Goal: Task Accomplishment & Management: Manage account settings

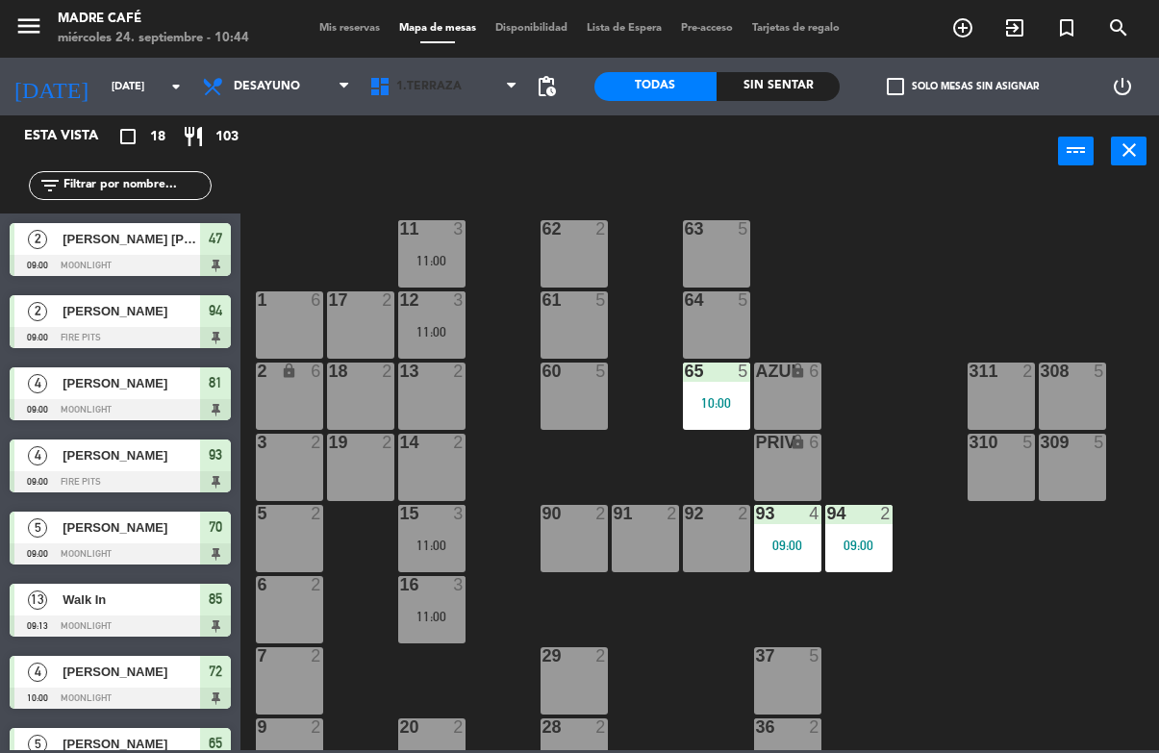
click at [457, 68] on span "1.Terraza" at bounding box center [443, 86] width 167 height 42
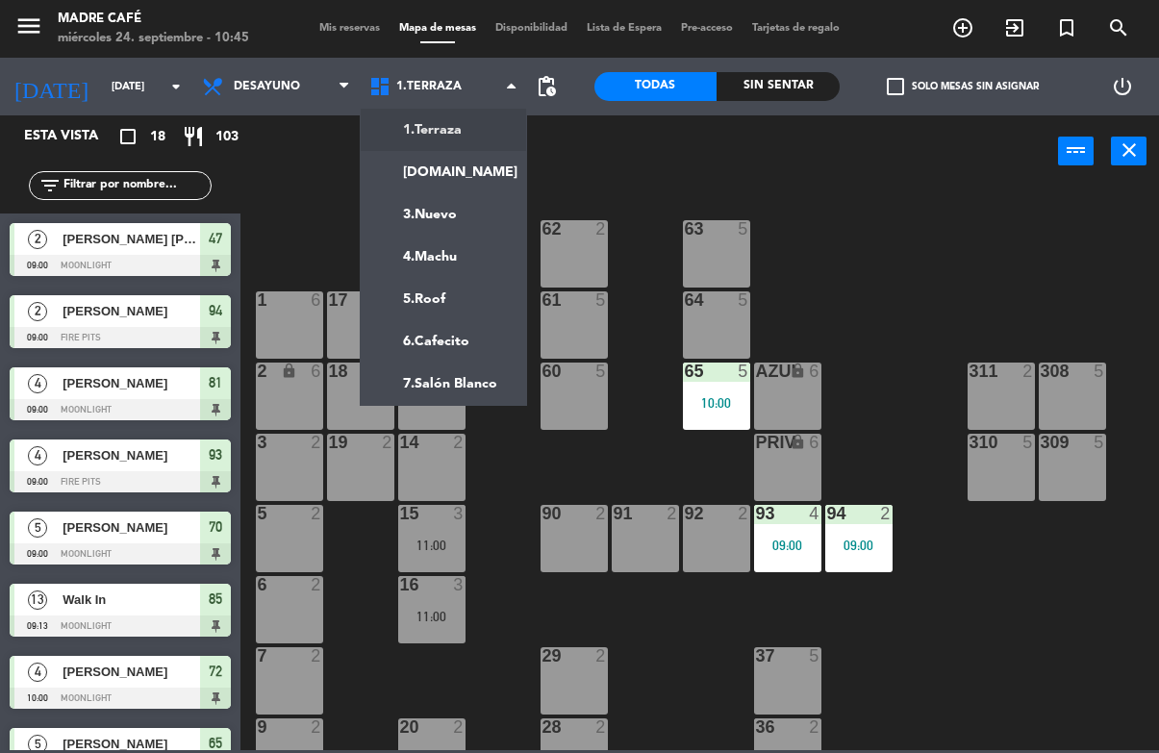
click at [461, 304] on ng-component "menu Madre Café [DATE] 24. septiembre - 10:45 Mis reservas Mapa de mesas Dispon…" at bounding box center [579, 375] width 1159 height 750
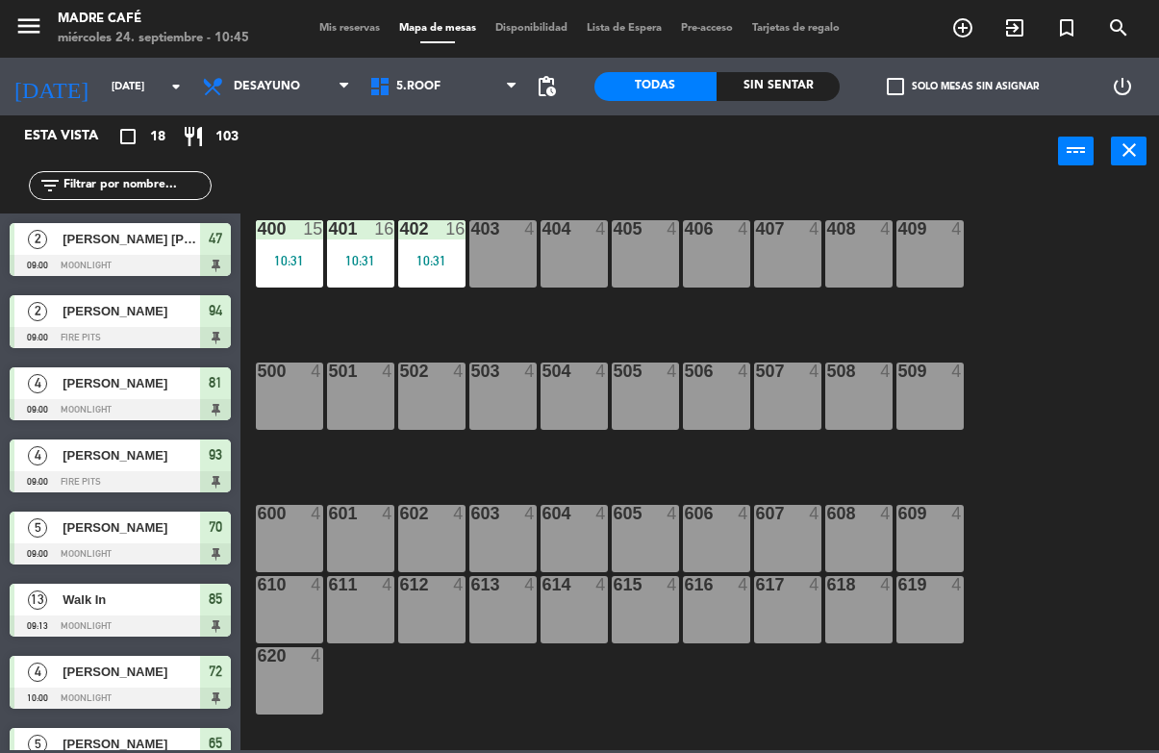
click at [495, 251] on div "403 4" at bounding box center [502, 253] width 67 height 67
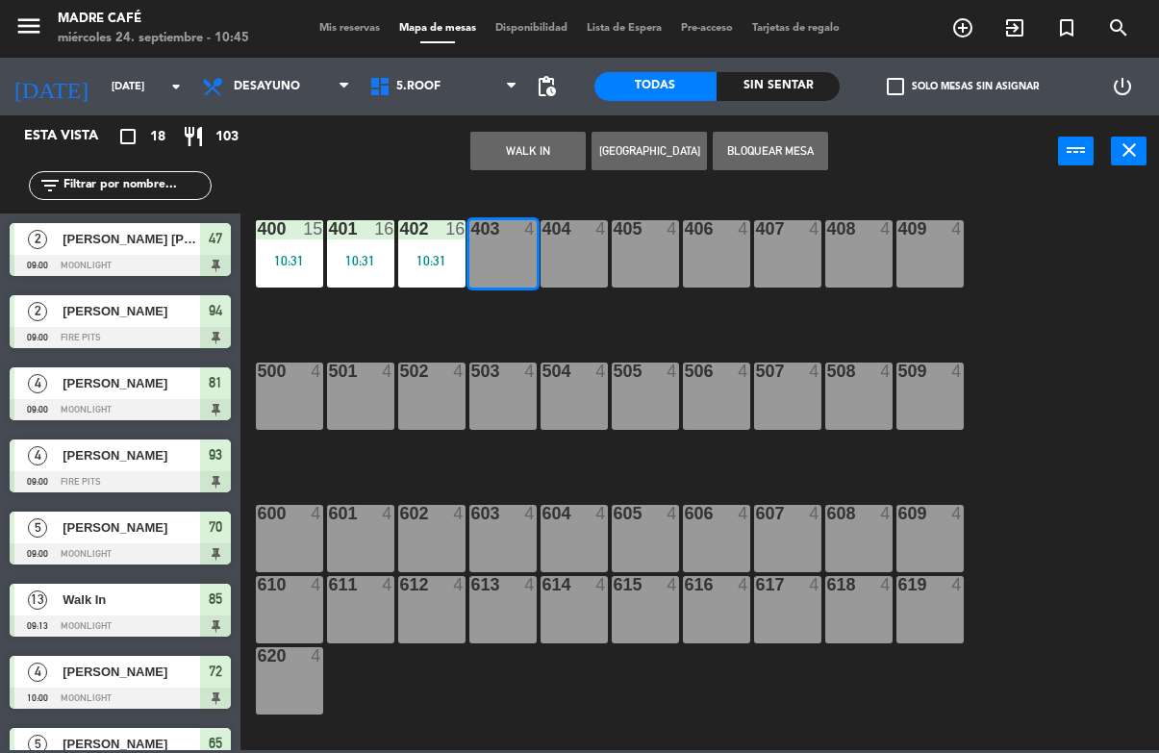
click at [555, 154] on button "WALK IN" at bounding box center [527, 151] width 115 height 38
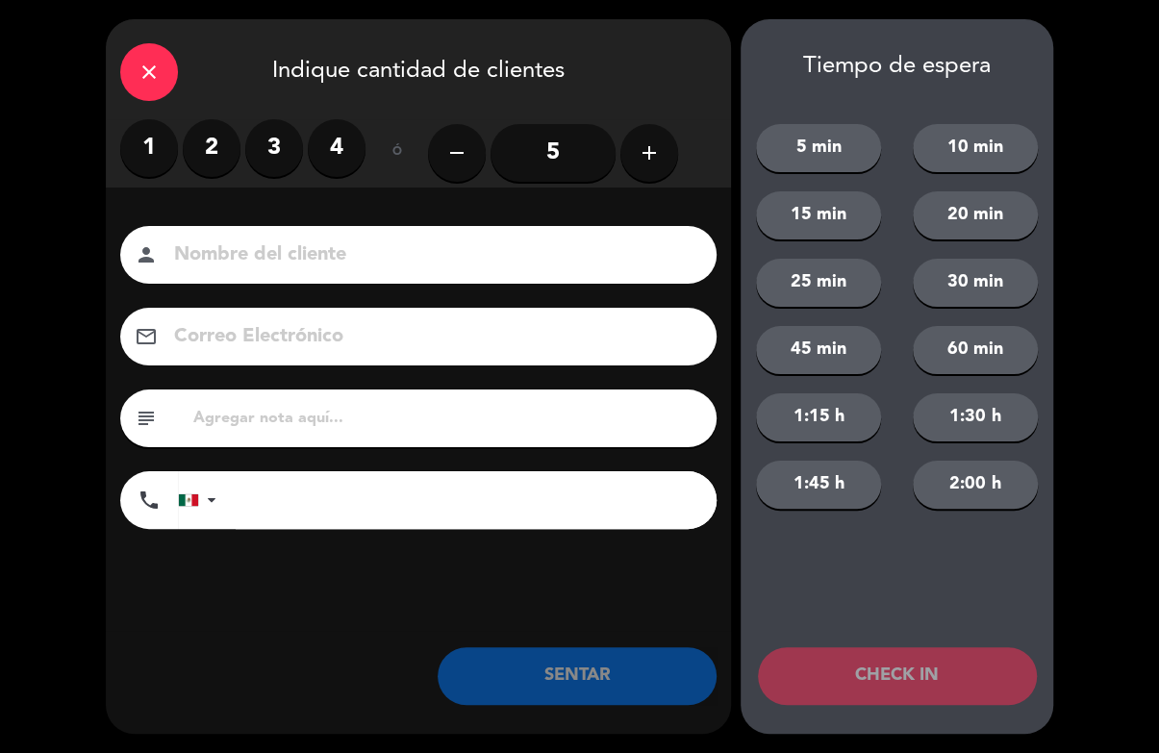
click at [656, 139] on button "add" at bounding box center [649, 153] width 58 height 58
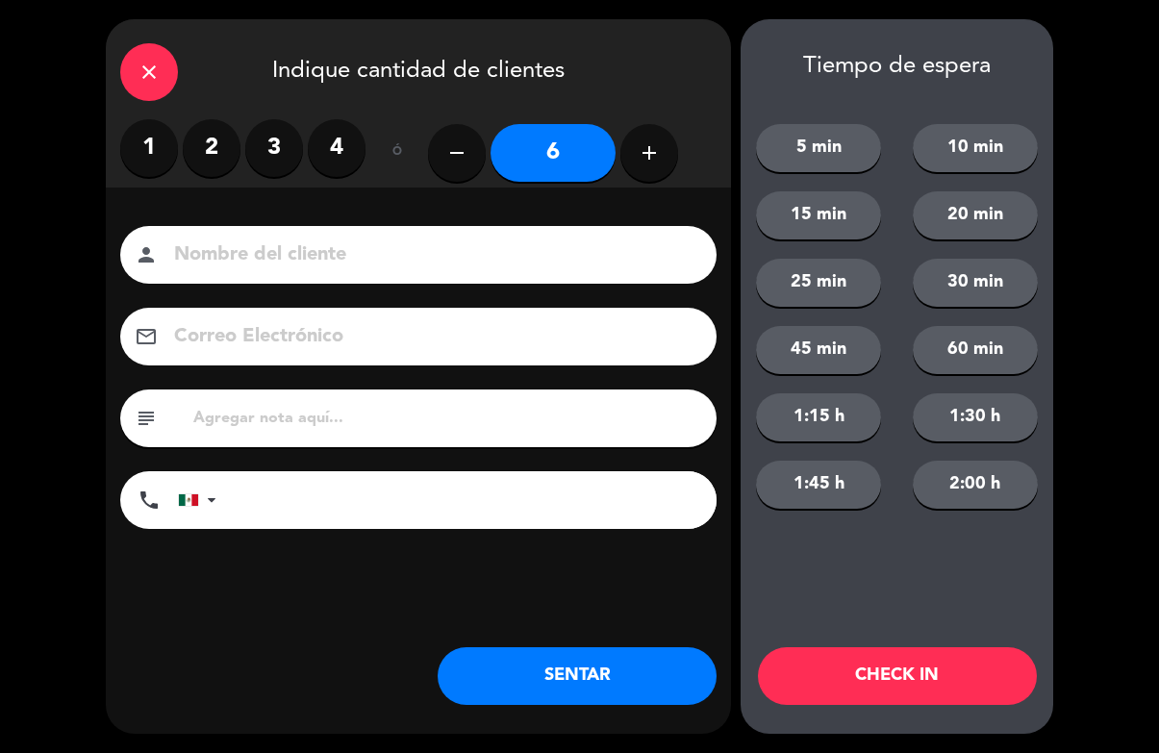
click at [648, 172] on button "add" at bounding box center [649, 153] width 58 height 58
click at [662, 164] on button "add" at bounding box center [649, 153] width 58 height 58
click at [649, 164] on icon "add" at bounding box center [649, 152] width 23 height 23
click at [654, 164] on icon "add" at bounding box center [649, 152] width 23 height 23
click at [643, 165] on button "add" at bounding box center [649, 153] width 58 height 58
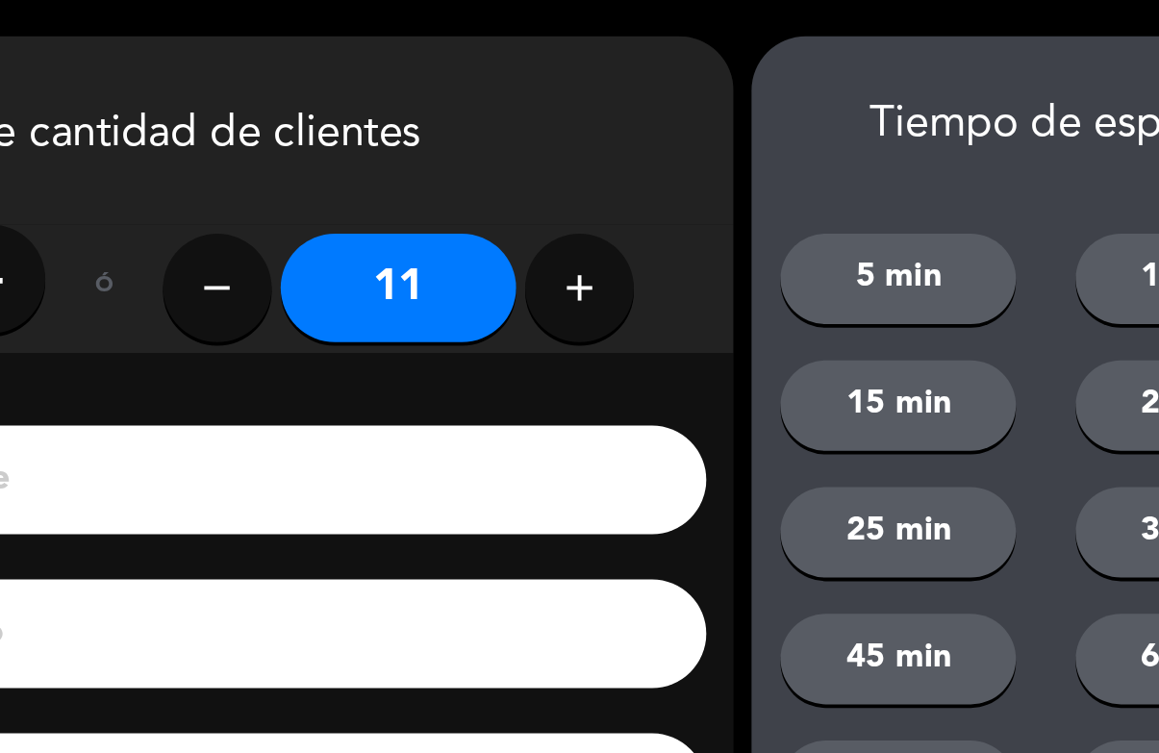
click at [638, 154] on icon "add" at bounding box center [649, 152] width 23 height 23
click at [638, 156] on icon "add" at bounding box center [649, 152] width 23 height 23
click at [638, 159] on icon "add" at bounding box center [649, 152] width 23 height 23
click at [638, 164] on icon "add" at bounding box center [649, 152] width 23 height 23
type input "15"
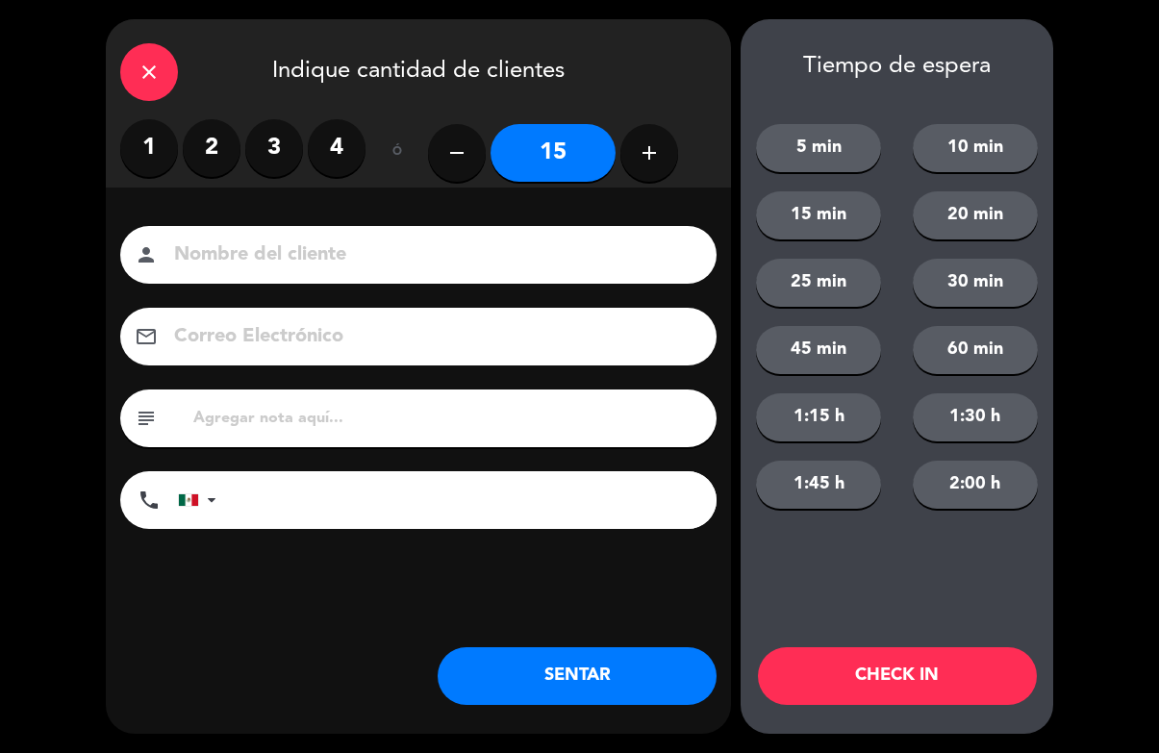
click at [895, 668] on button "CHECK IN" at bounding box center [897, 676] width 279 height 58
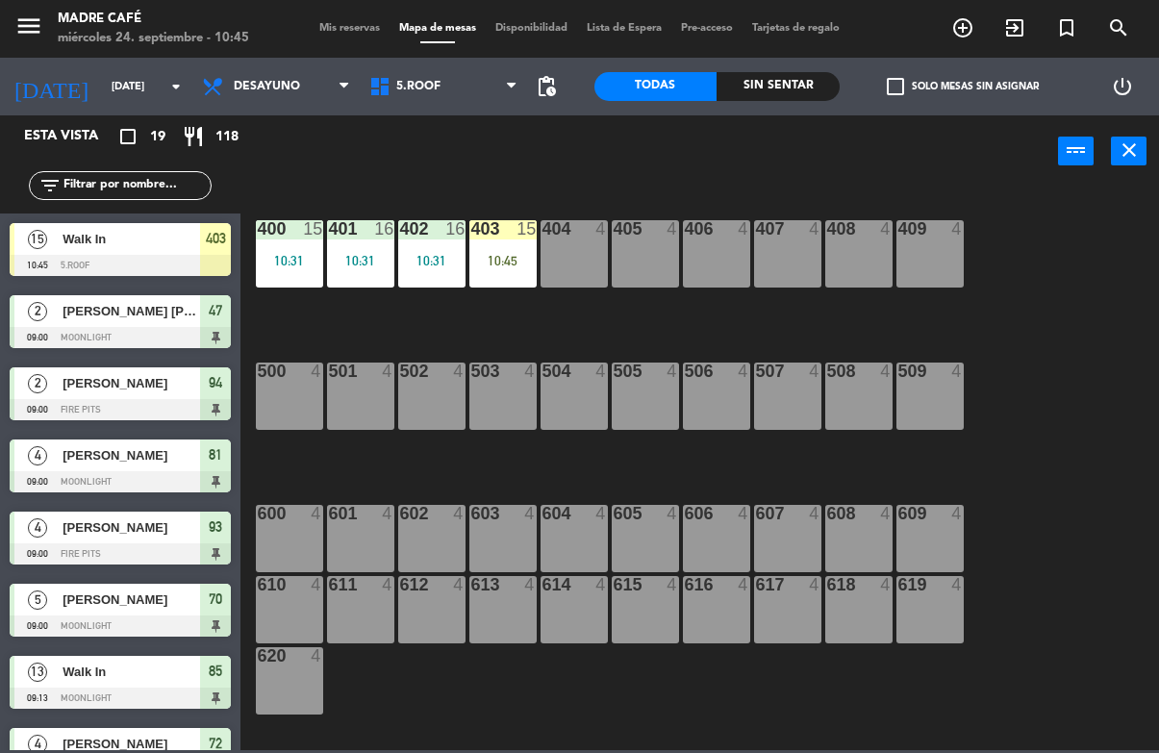
click at [571, 249] on div "404 4" at bounding box center [574, 253] width 67 height 67
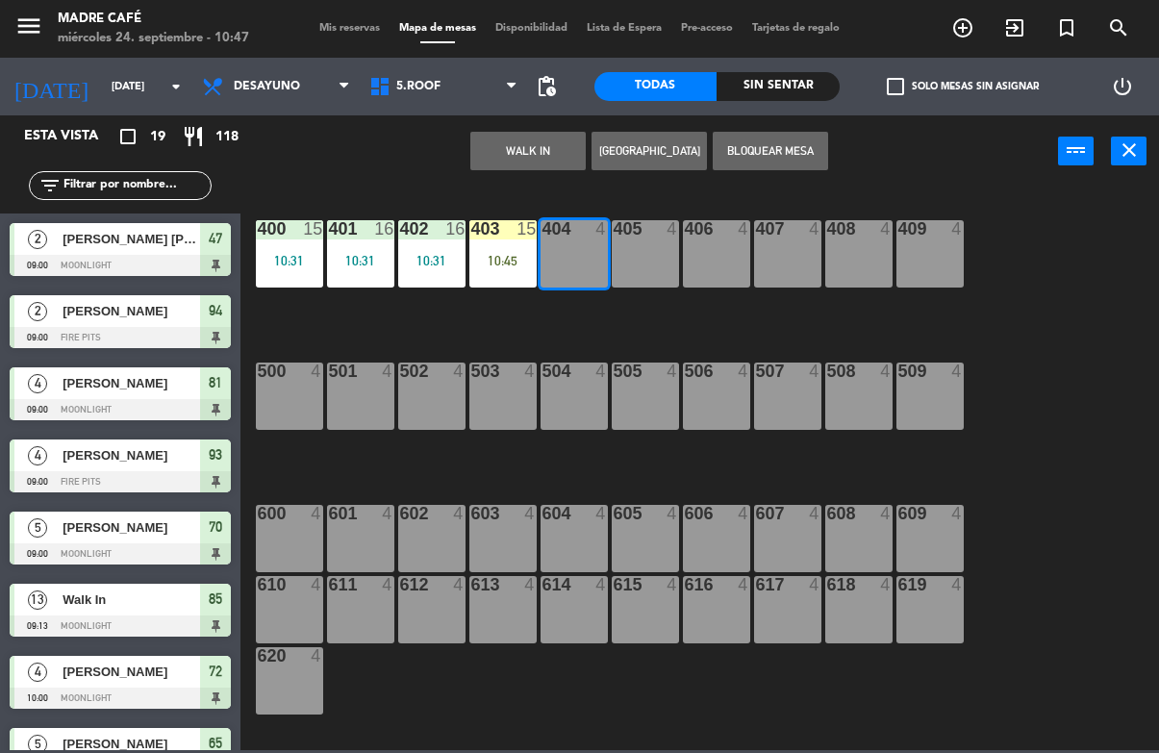
click at [108, 194] on input "text" at bounding box center [136, 185] width 149 height 21
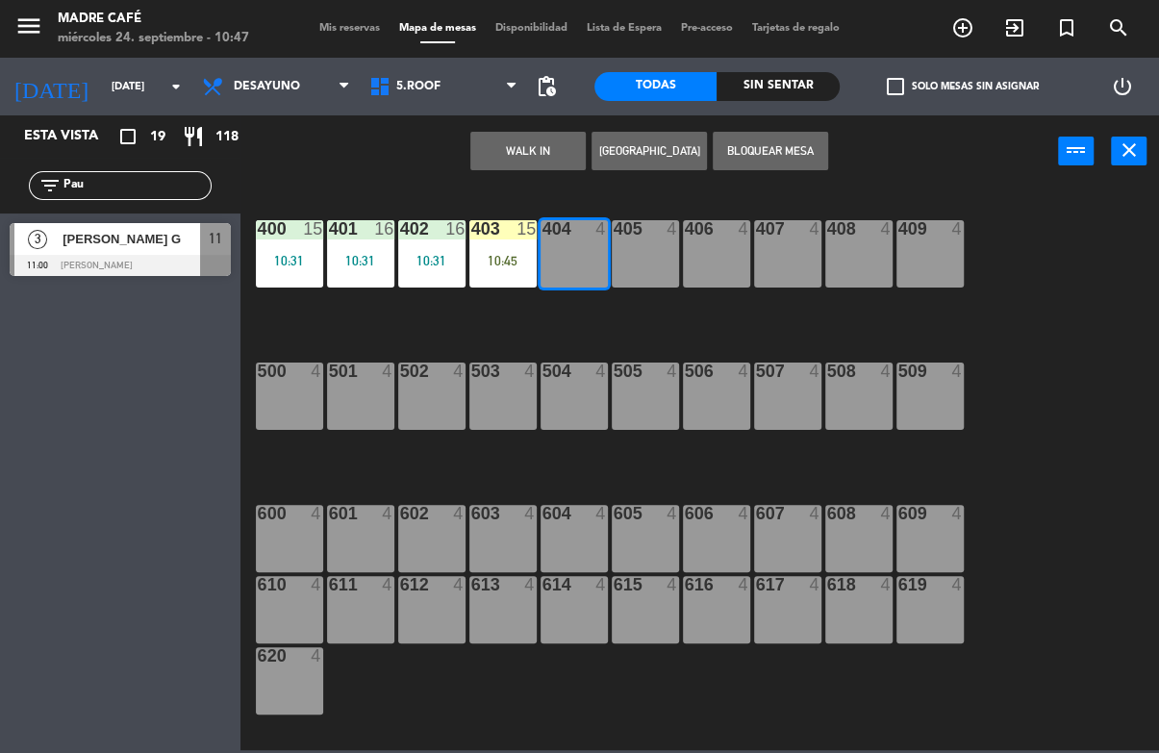
type input "Pau"
click at [1008, 178] on div "WALK IN [GEOGRAPHIC_DATA] Bloquear Mesa power_input close" at bounding box center [649, 151] width 818 height 73
click at [156, 239] on span "[PERSON_NAME] G" at bounding box center [132, 239] width 138 height 20
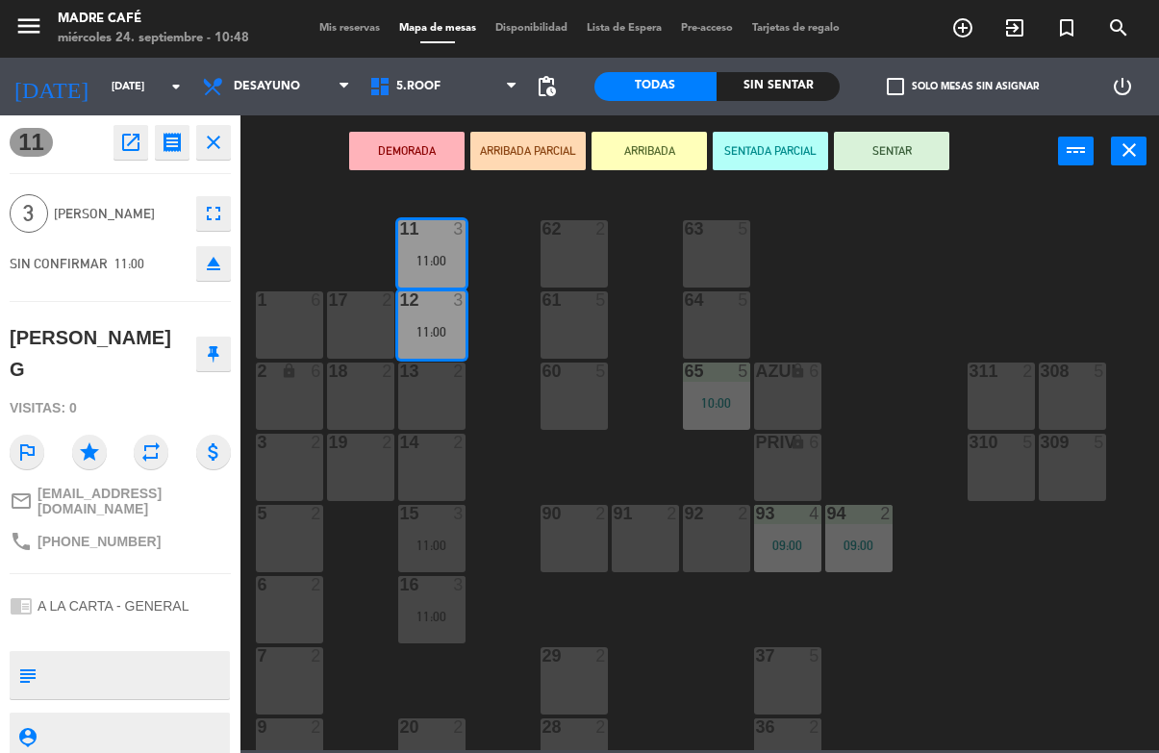
click at [648, 139] on button "ARRIBADA" at bounding box center [649, 151] width 115 height 38
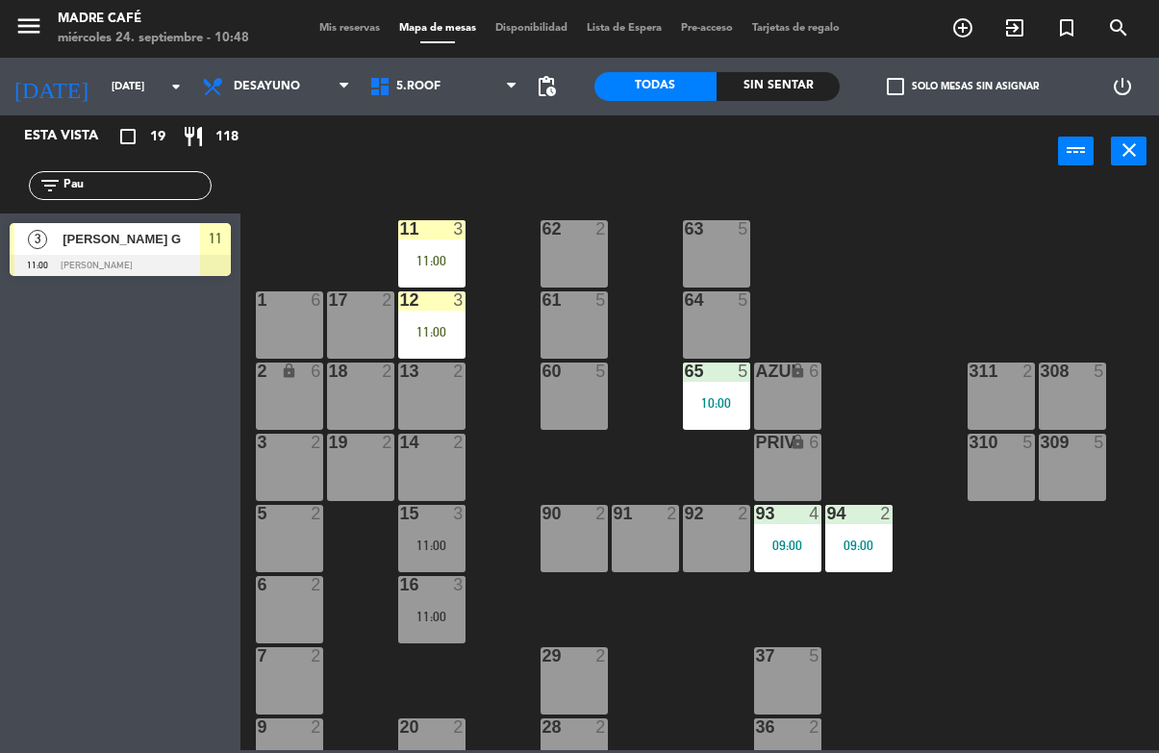
click at [945, 258] on div "11 3 11:00 63 5 62 2 12 3 11:00 1 6 61 5 64 5 17 2 13 2 2 lock 6 60 5 65 5 10:0…" at bounding box center [705, 468] width 907 height 565
click at [126, 186] on input "Pau" at bounding box center [136, 185] width 149 height 21
type input "P"
type input "Adri"
click at [1008, 164] on div "power_input close" at bounding box center [649, 151] width 818 height 73
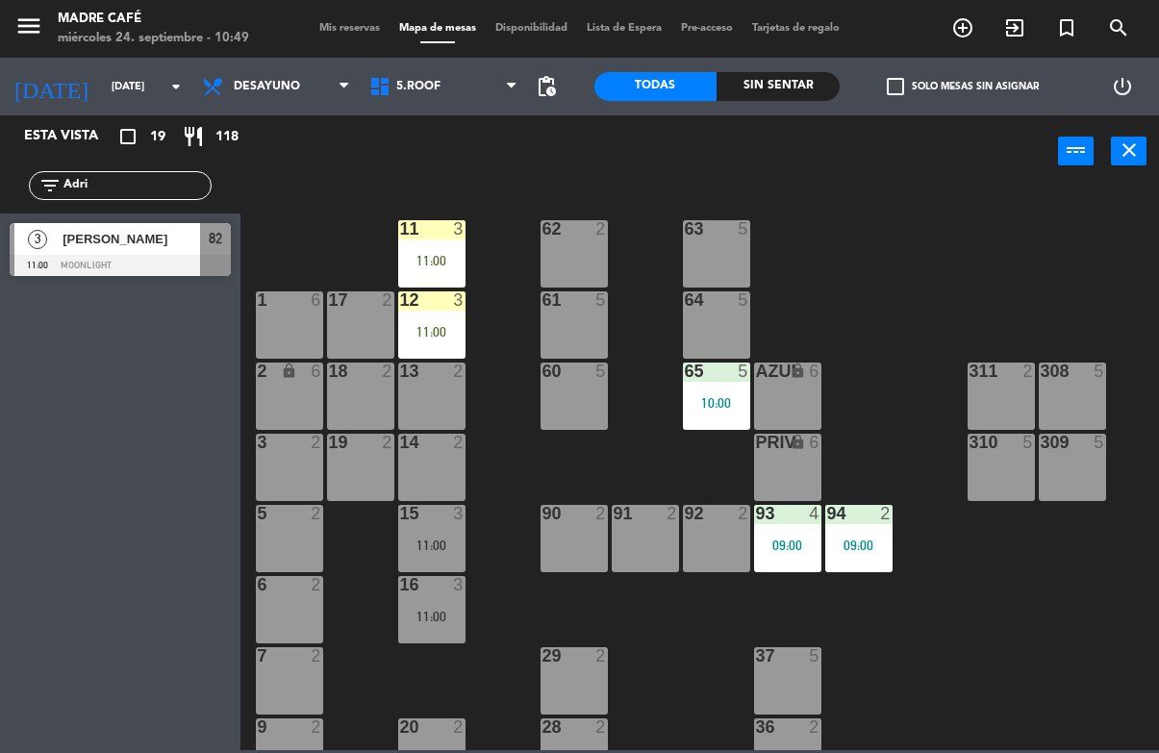
click at [147, 230] on span "[PERSON_NAME]" at bounding box center [132, 239] width 138 height 20
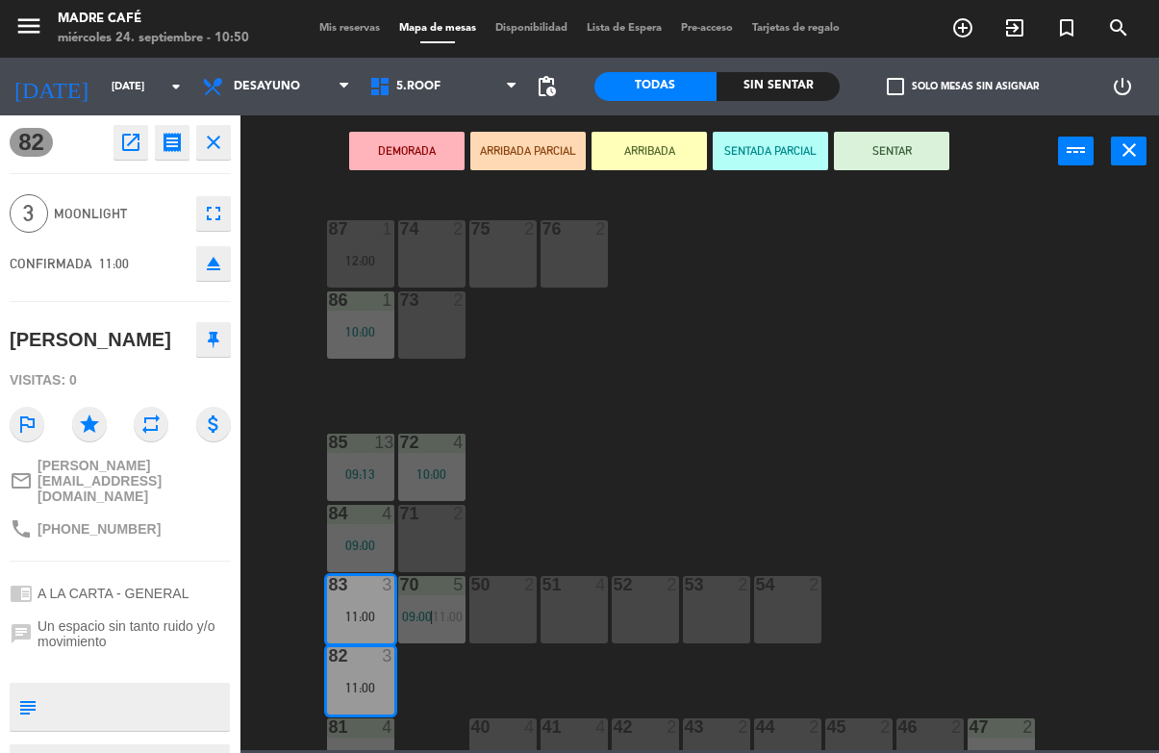
click at [648, 137] on button "ARRIBADA" at bounding box center [649, 151] width 115 height 38
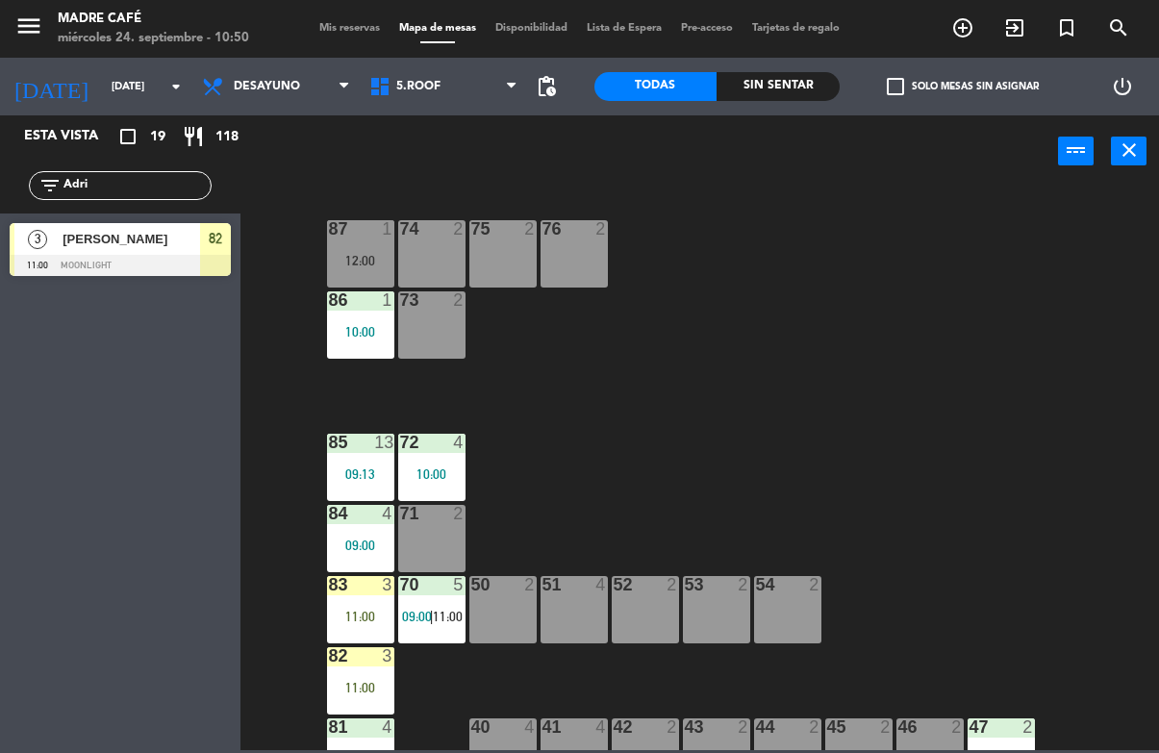
click at [890, 322] on div "87 1 12:00 74 2 75 2 76 2 86 1 10:00 73 2 72 4 10:00 85 13 09:13 71 2 84 4 09:0…" at bounding box center [705, 468] width 907 height 565
click at [359, 620] on div "11:00" at bounding box center [360, 616] width 67 height 13
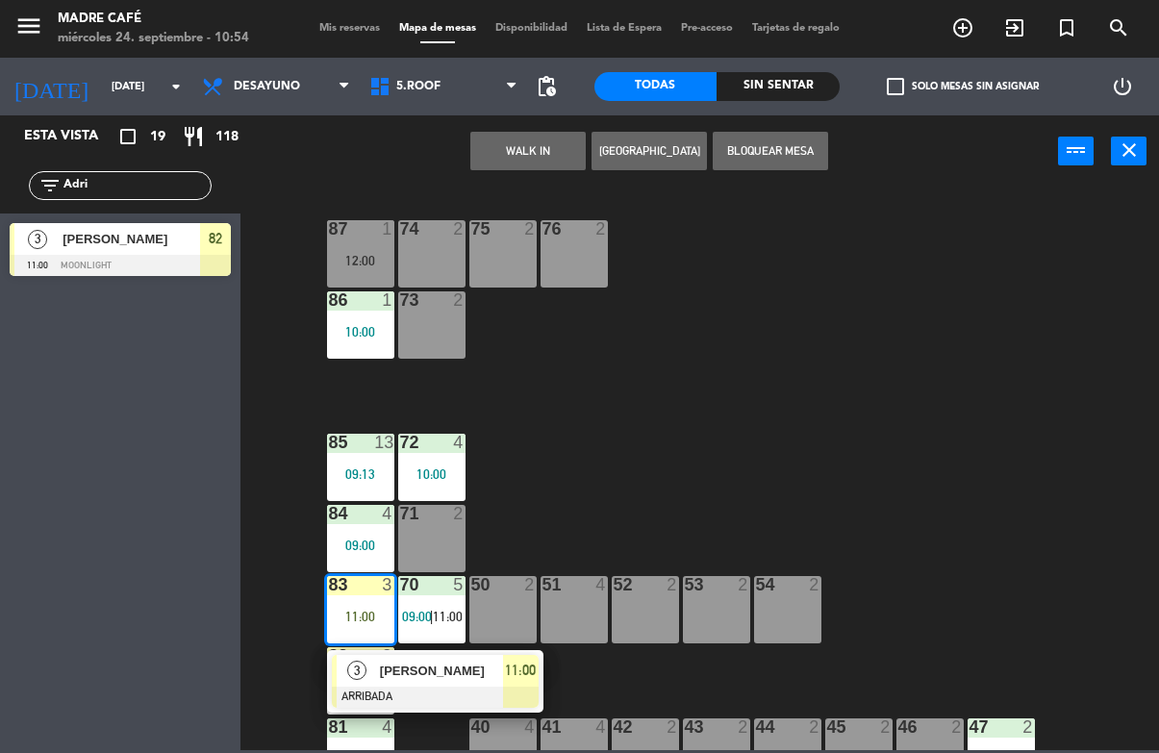
click at [498, 668] on span "[PERSON_NAME]" at bounding box center [441, 671] width 123 height 20
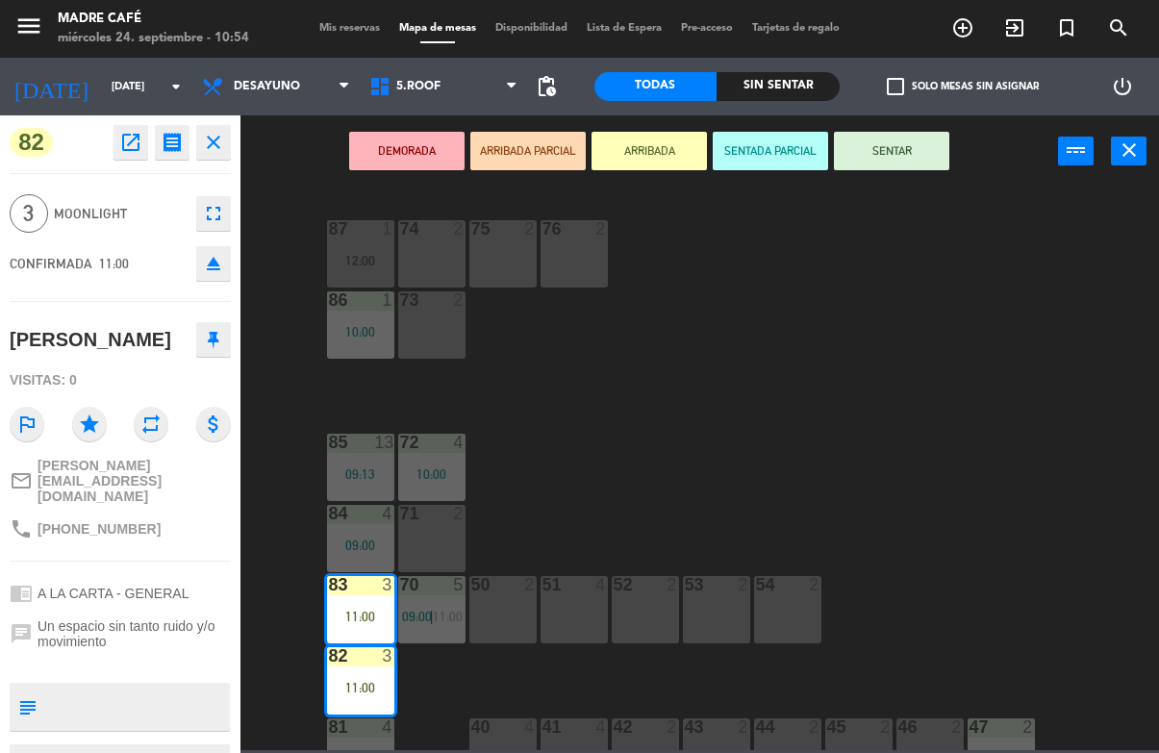
click at [910, 153] on button "SENTAR" at bounding box center [891, 151] width 115 height 38
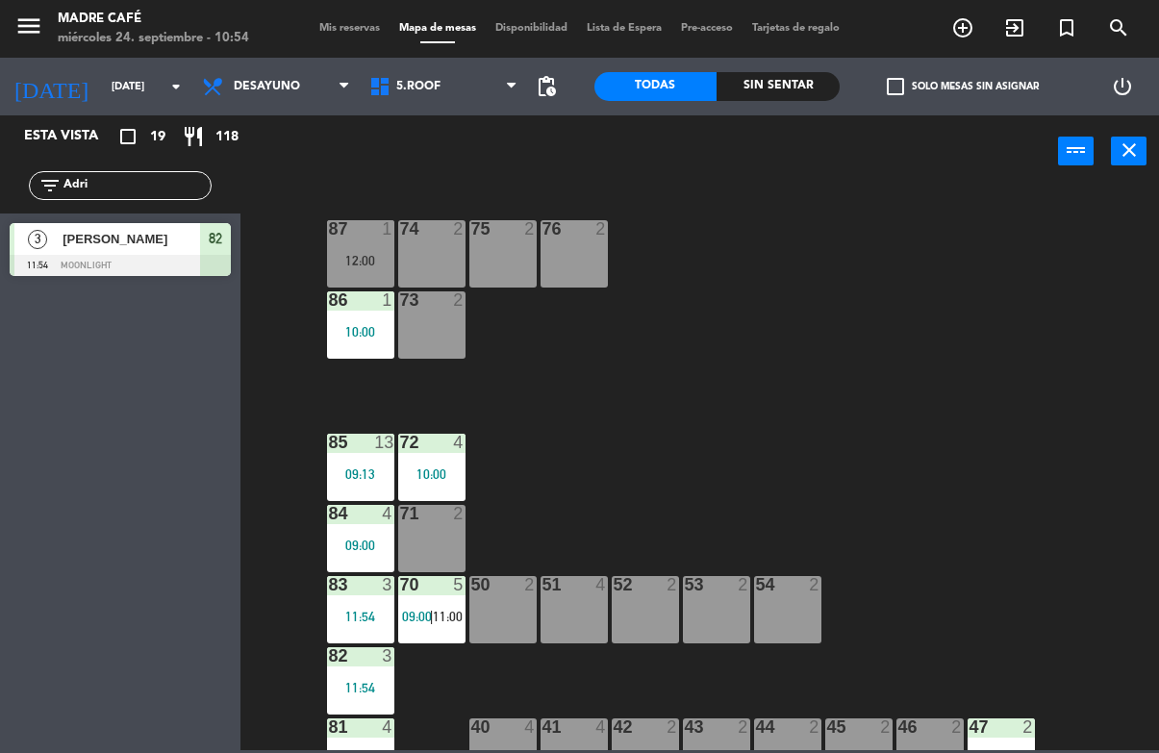
click at [971, 350] on div "87 1 12:00 74 2 75 2 76 2 86 1 10:00 73 2 72 4 10:00 85 13 09:13 71 2 84 4 09:0…" at bounding box center [705, 468] width 907 height 565
click at [177, 175] on input "Adri" at bounding box center [136, 185] width 149 height 21
click at [159, 187] on input "Adri" at bounding box center [136, 185] width 149 height 21
type input "A"
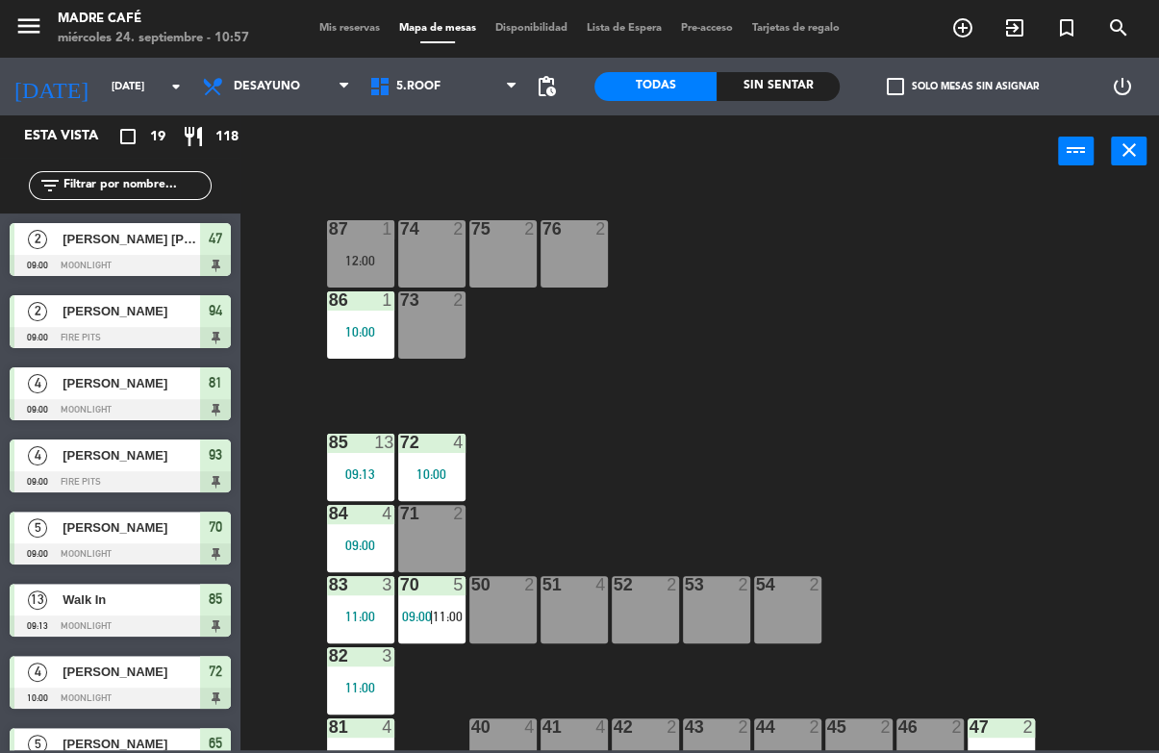
click at [1015, 229] on div "87 1 12:00 74 2 75 2 76 2 86 1 10:00 73 2 72 4 10:00 85 13 09:13 71 2 84 4 09:0…" at bounding box center [705, 468] width 907 height 565
click at [441, 76] on span "5.Roof" at bounding box center [443, 86] width 167 height 42
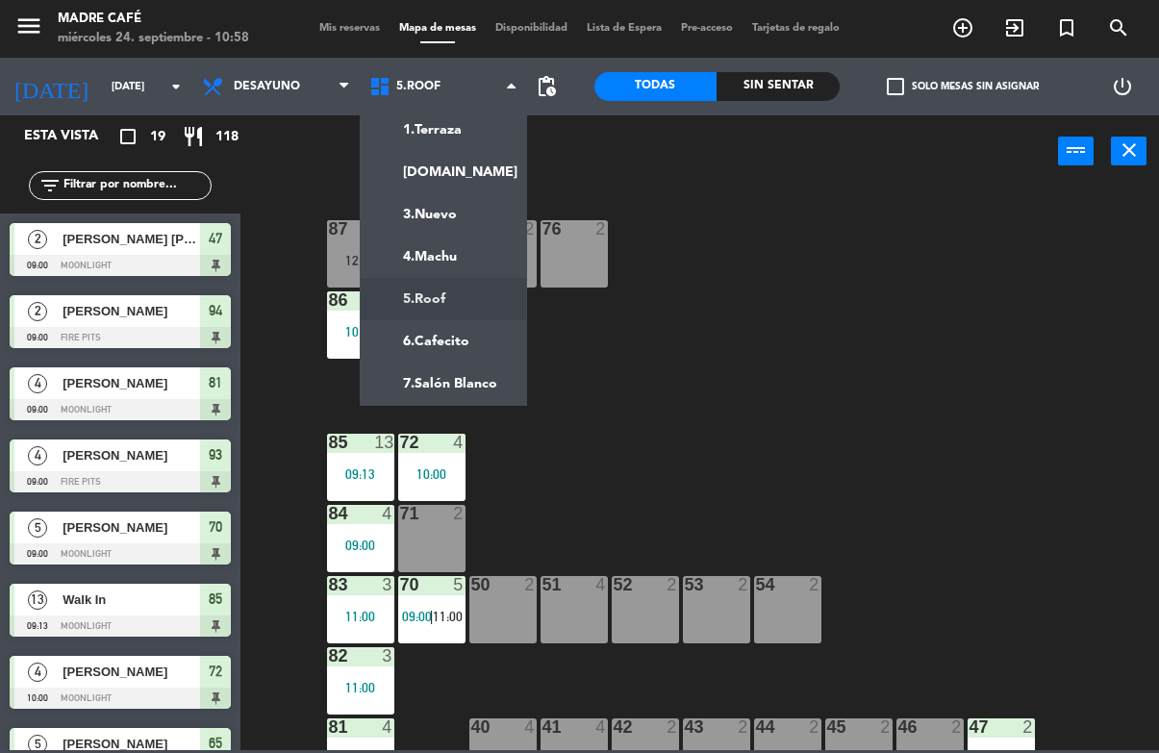
click at [466, 304] on ng-component "menu Madre Café [DATE] 24. septiembre - 10:58 Mis reservas Mapa de mesas Dispon…" at bounding box center [579, 375] width 1159 height 750
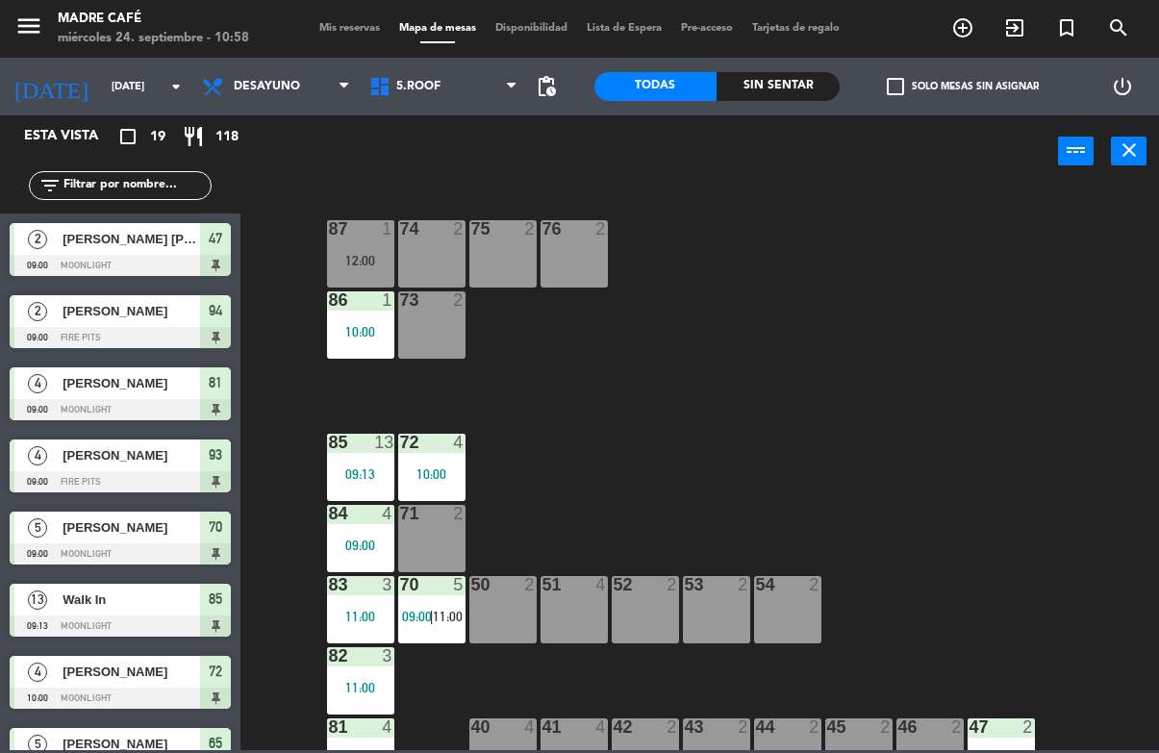
click at [445, 83] on span "5.Roof" at bounding box center [443, 86] width 167 height 42
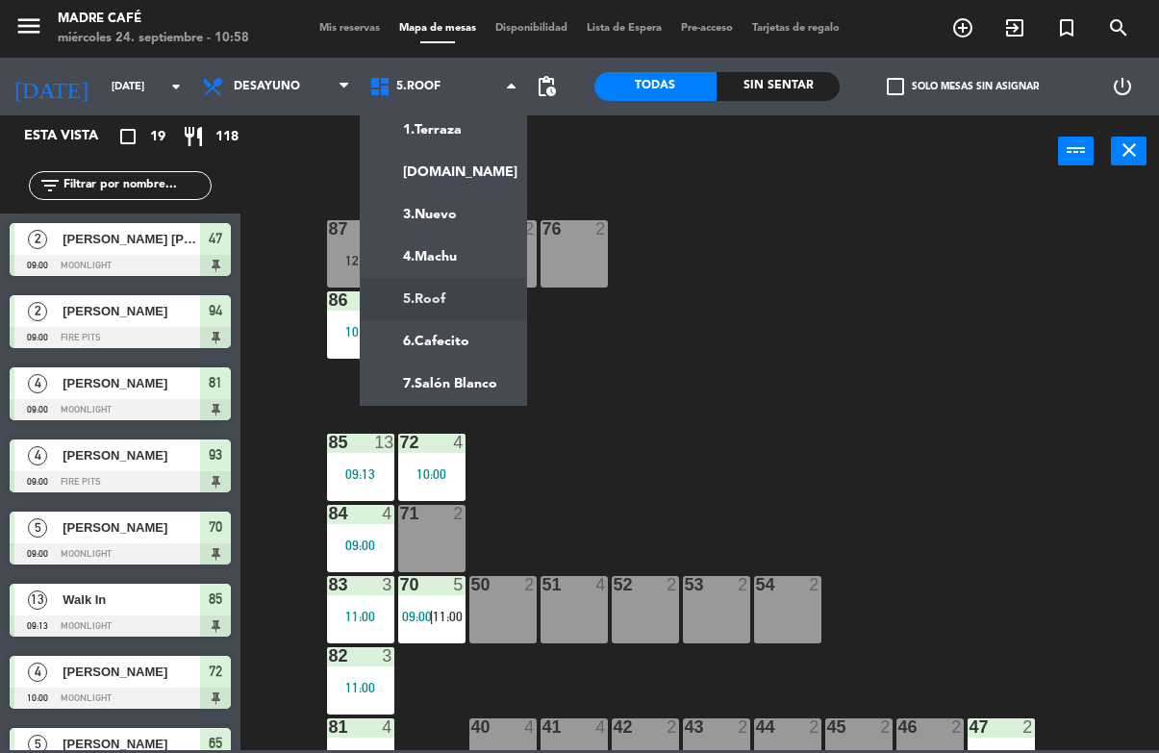
click at [475, 346] on ng-component "menu Madre Café [DATE] 24. septiembre - 10:58 Mis reservas Mapa de mesas Dispon…" at bounding box center [579, 375] width 1159 height 750
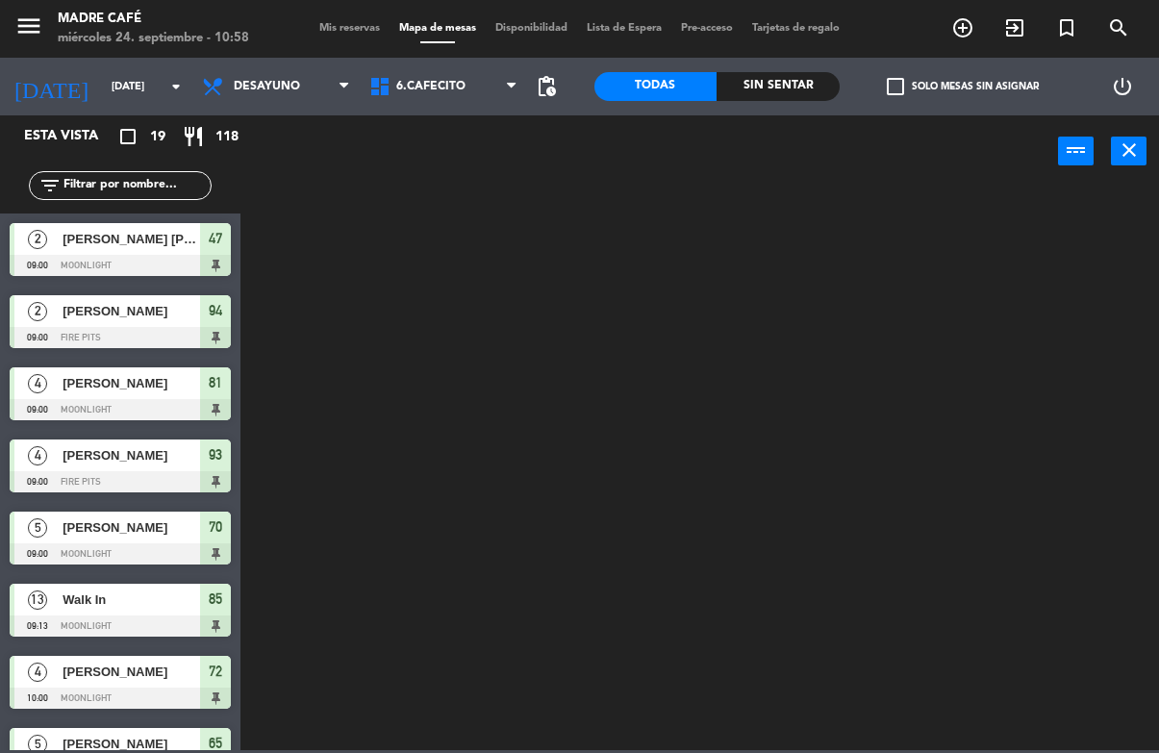
click at [447, 80] on span "6.Cafecito" at bounding box center [430, 86] width 69 height 13
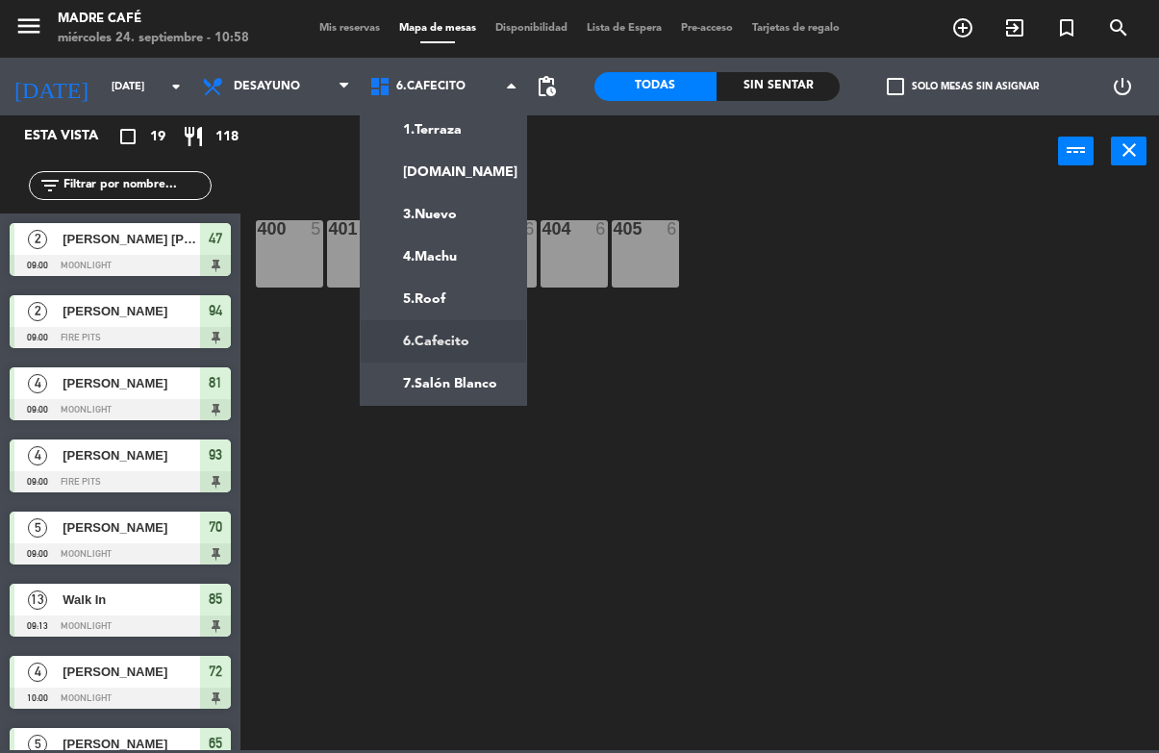
click at [676, 438] on div "400 5 401 5 402 6 403 6 404 6 405 6" at bounding box center [705, 468] width 907 height 565
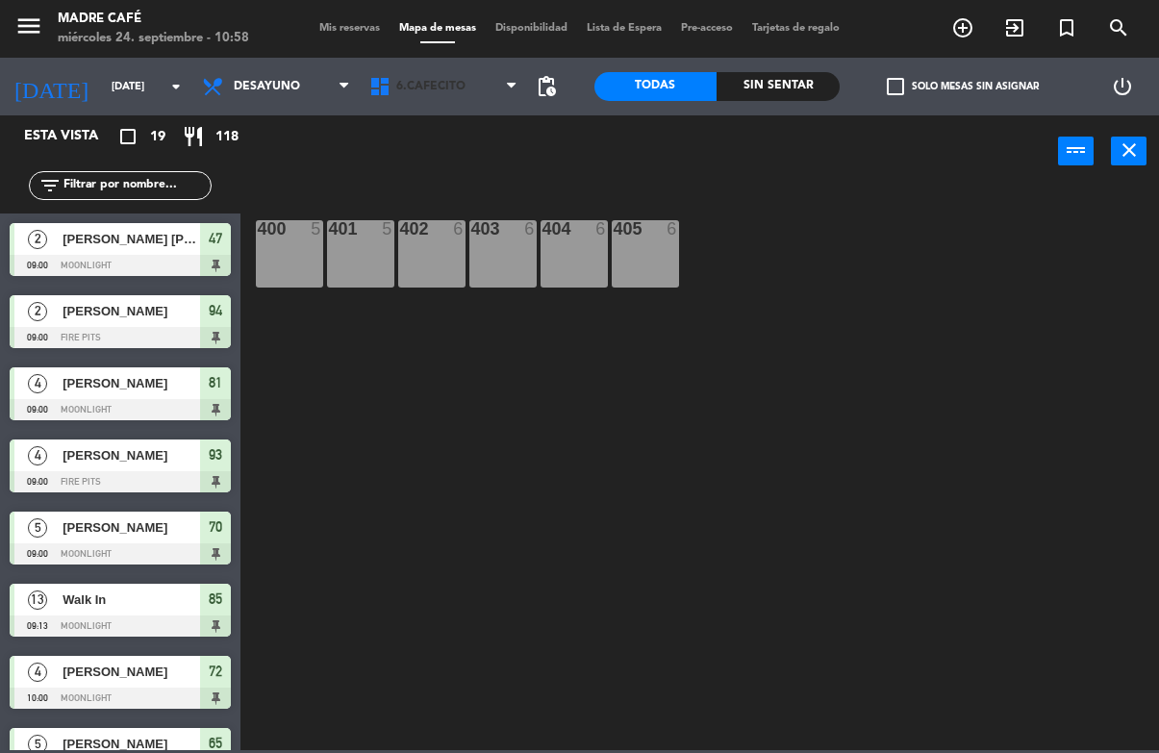
click at [443, 86] on span "6.Cafecito" at bounding box center [430, 86] width 69 height 13
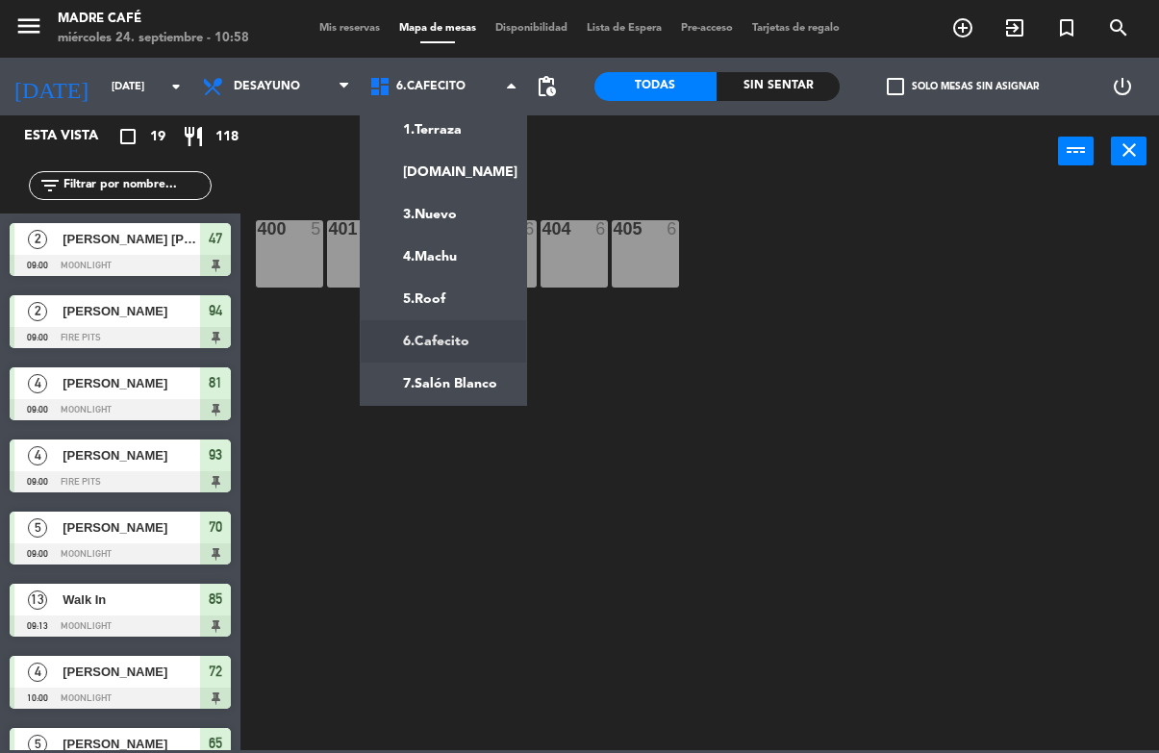
click at [454, 290] on ng-component "menu Madre Café [DATE] 24. septiembre - 10:58 Mis reservas Mapa de mesas Dispon…" at bounding box center [579, 375] width 1159 height 750
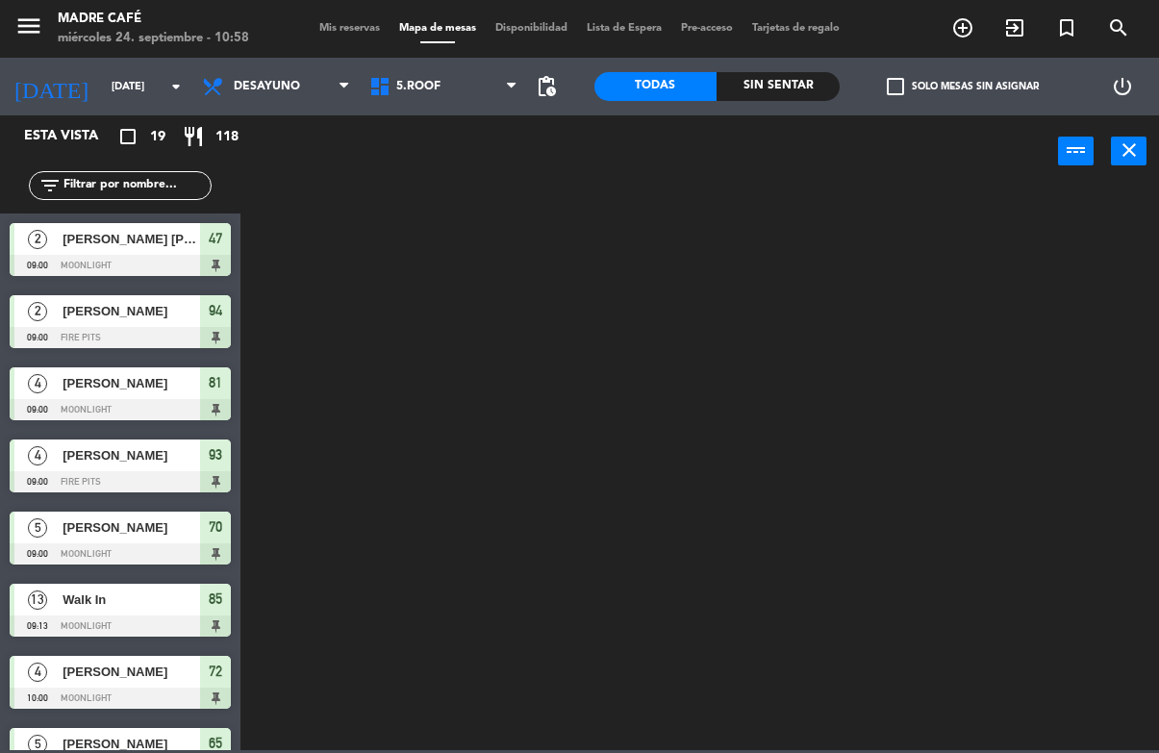
click at [457, 83] on span "5.Roof" at bounding box center [443, 86] width 167 height 42
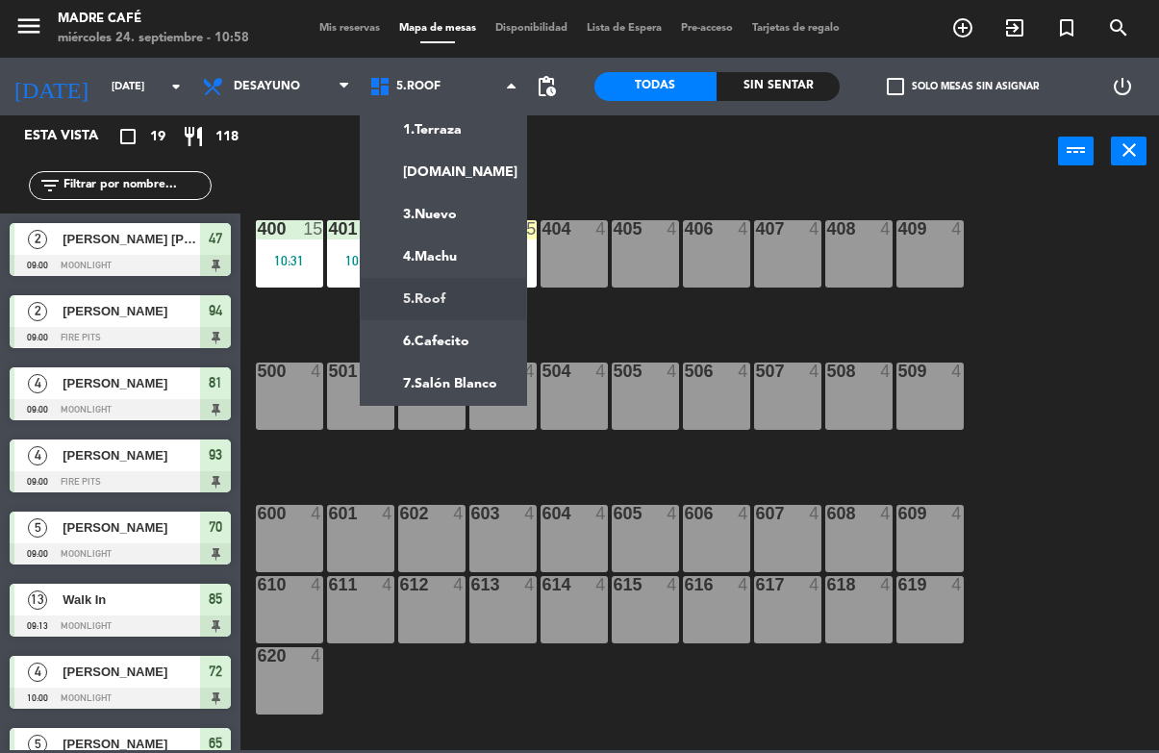
click at [461, 348] on ng-component "menu Madre Café [DATE] 24. septiembre - 10:58 Mis reservas Mapa de mesas Dispon…" at bounding box center [579, 375] width 1159 height 750
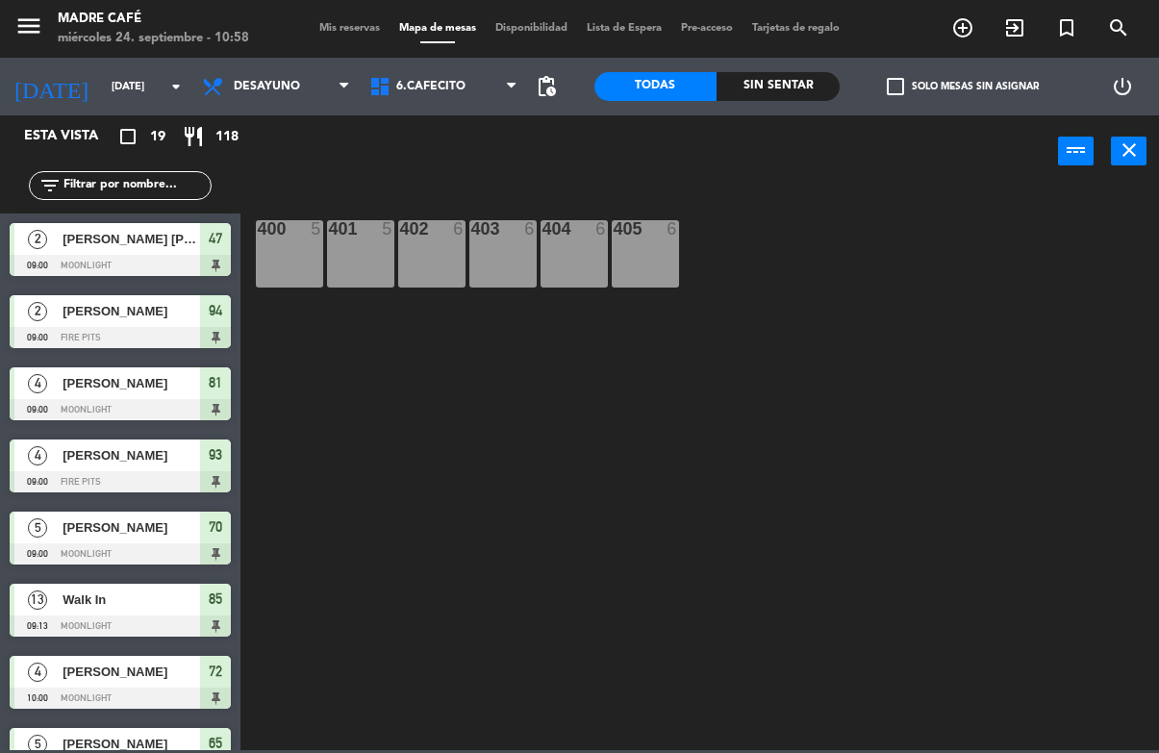
click at [405, 87] on span "6.Cafecito" at bounding box center [430, 86] width 69 height 13
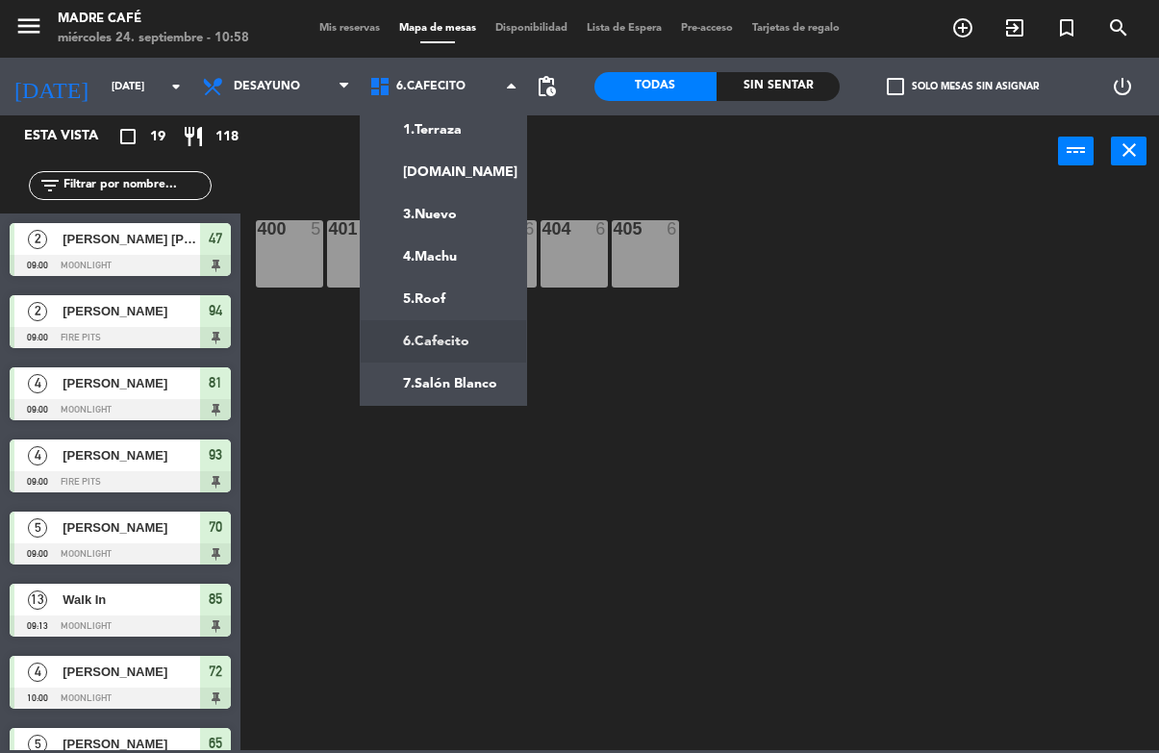
click at [484, 332] on ng-component "menu Madre Café [DATE] 24. septiembre - 10:58 Mis reservas Mapa de mesas Dispon…" at bounding box center [579, 375] width 1159 height 750
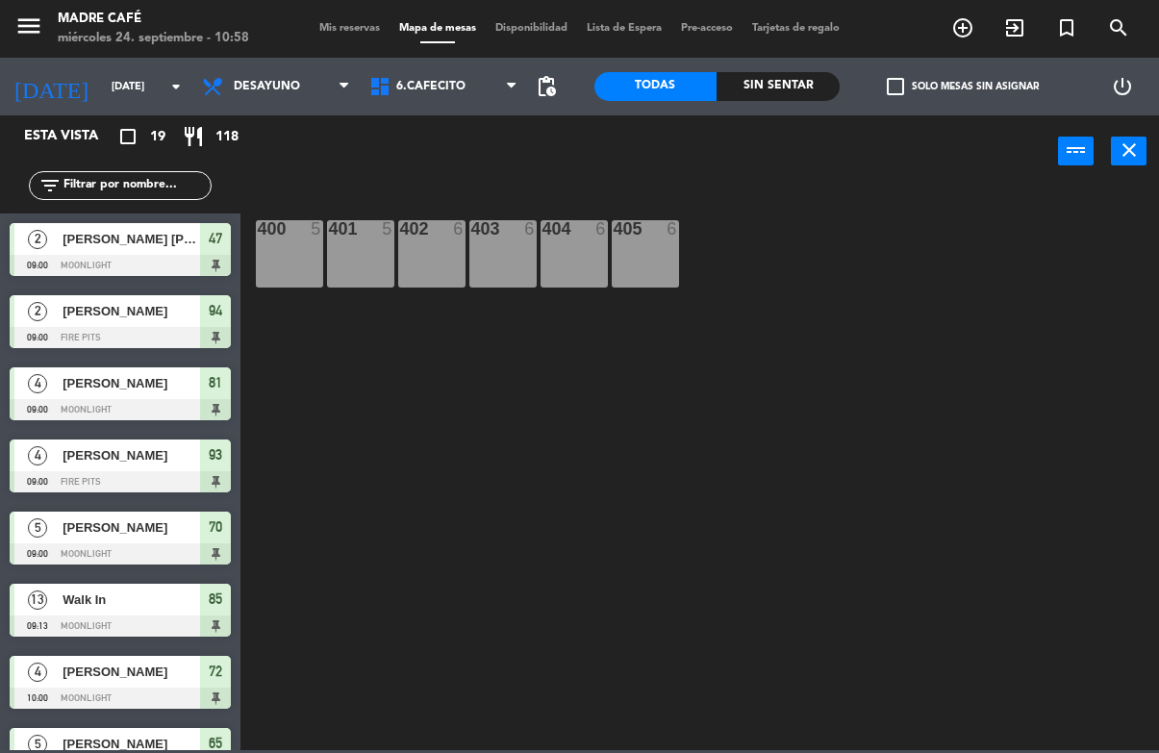
click at [464, 85] on span "6.Cafecito" at bounding box center [430, 86] width 69 height 13
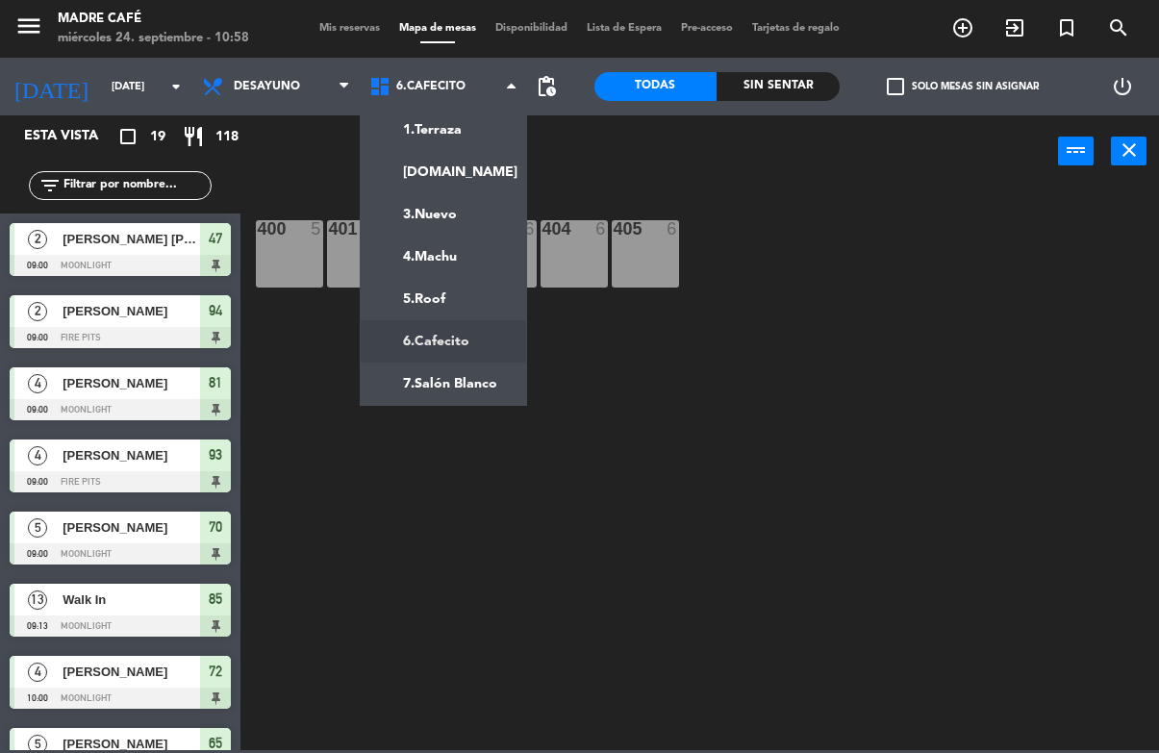
click at [472, 261] on ng-component "menu Madre Café [DATE] 24. septiembre - 10:58 Mis reservas Mapa de mesas Dispon…" at bounding box center [579, 375] width 1159 height 750
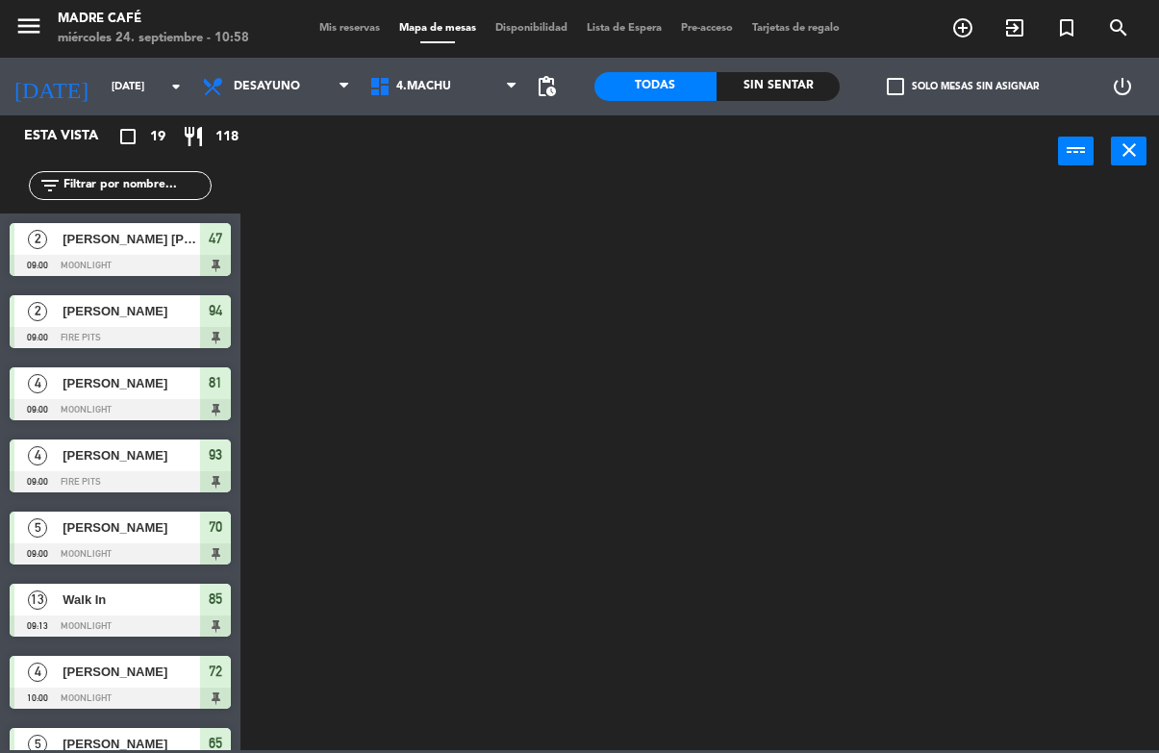
click at [451, 82] on span "4.Machu" at bounding box center [423, 86] width 55 height 13
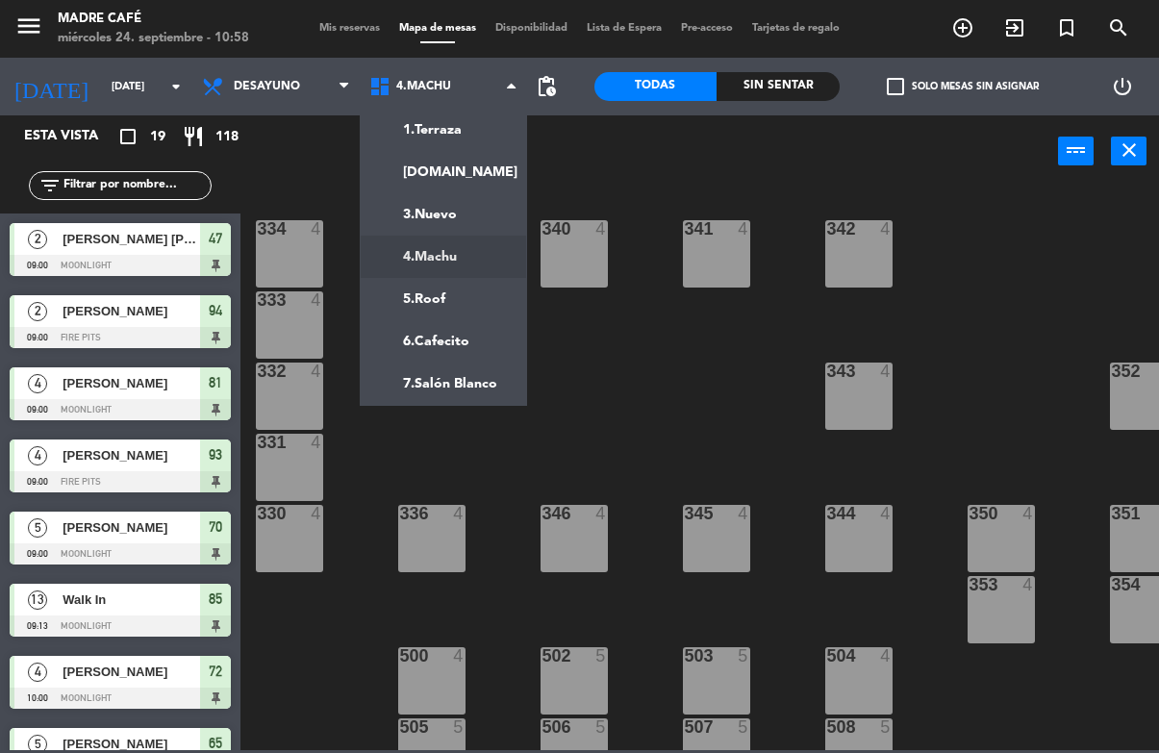
click at [487, 339] on ng-component "menu Madre Café [DATE] 24. septiembre - 10:58 Mis reservas Mapa de mesas Dispon…" at bounding box center [579, 375] width 1159 height 750
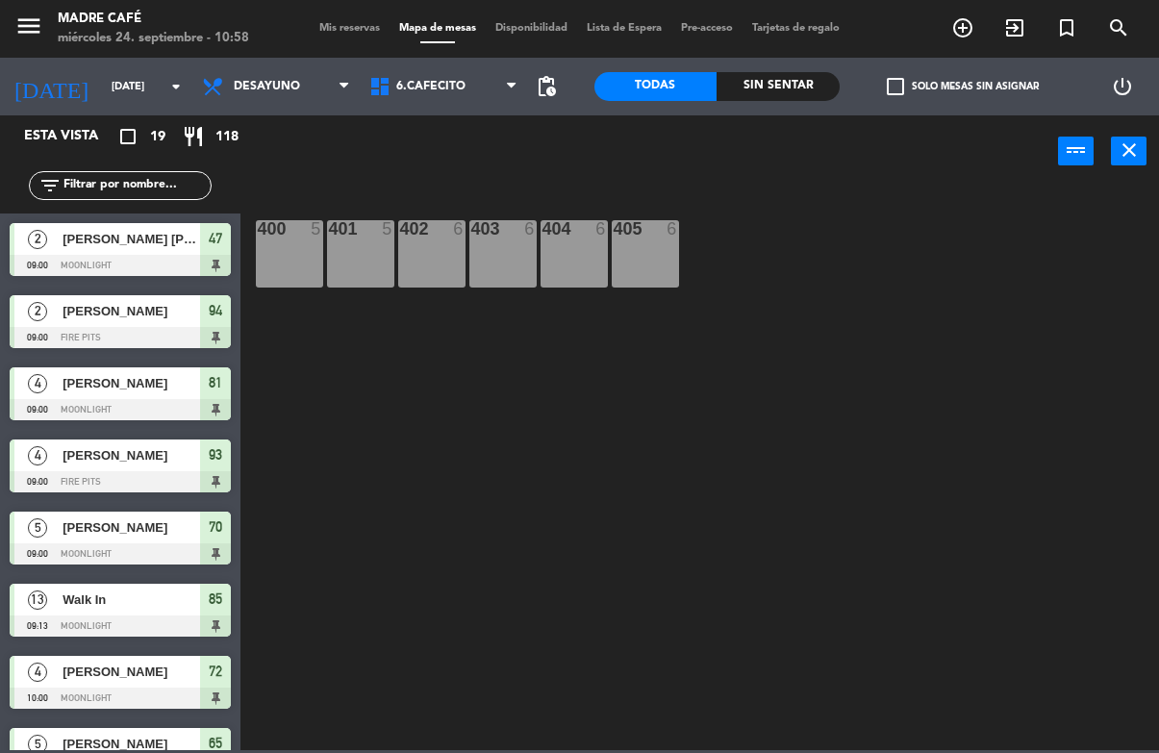
click at [441, 90] on span "6.Cafecito" at bounding box center [430, 86] width 69 height 13
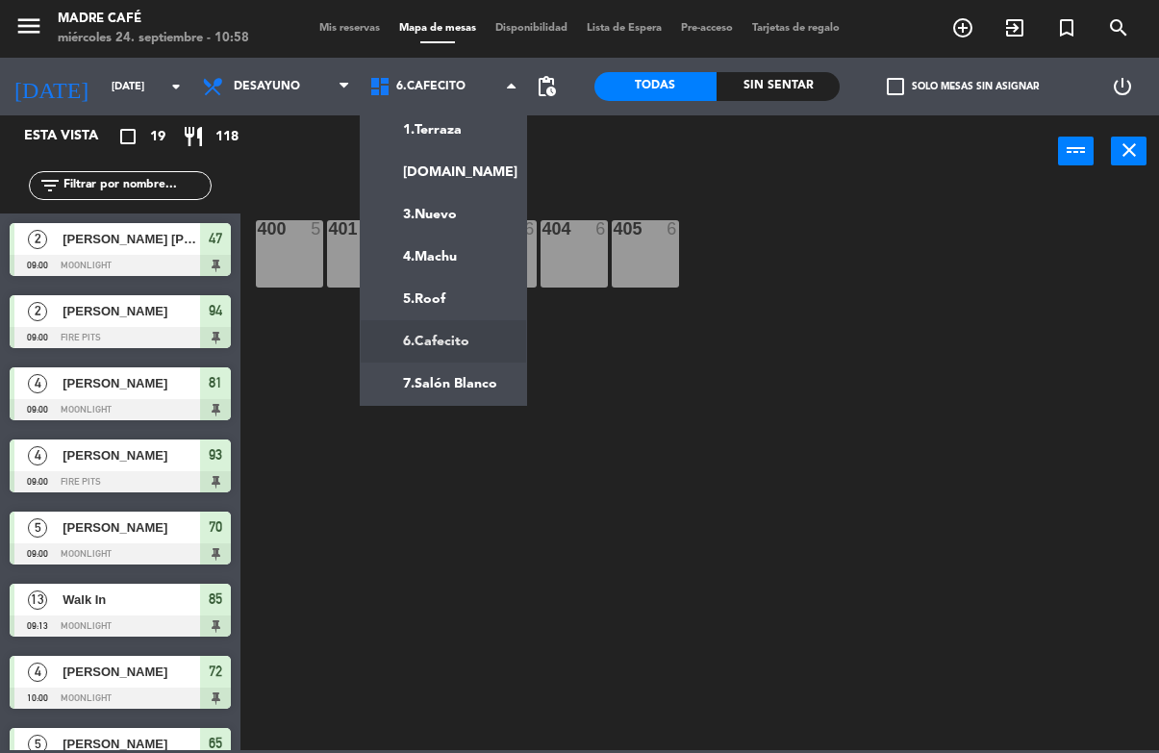
click at [456, 306] on ng-component "menu Madre Café [DATE] 24. septiembre - 10:58 Mis reservas Mapa de mesas Dispon…" at bounding box center [579, 375] width 1159 height 750
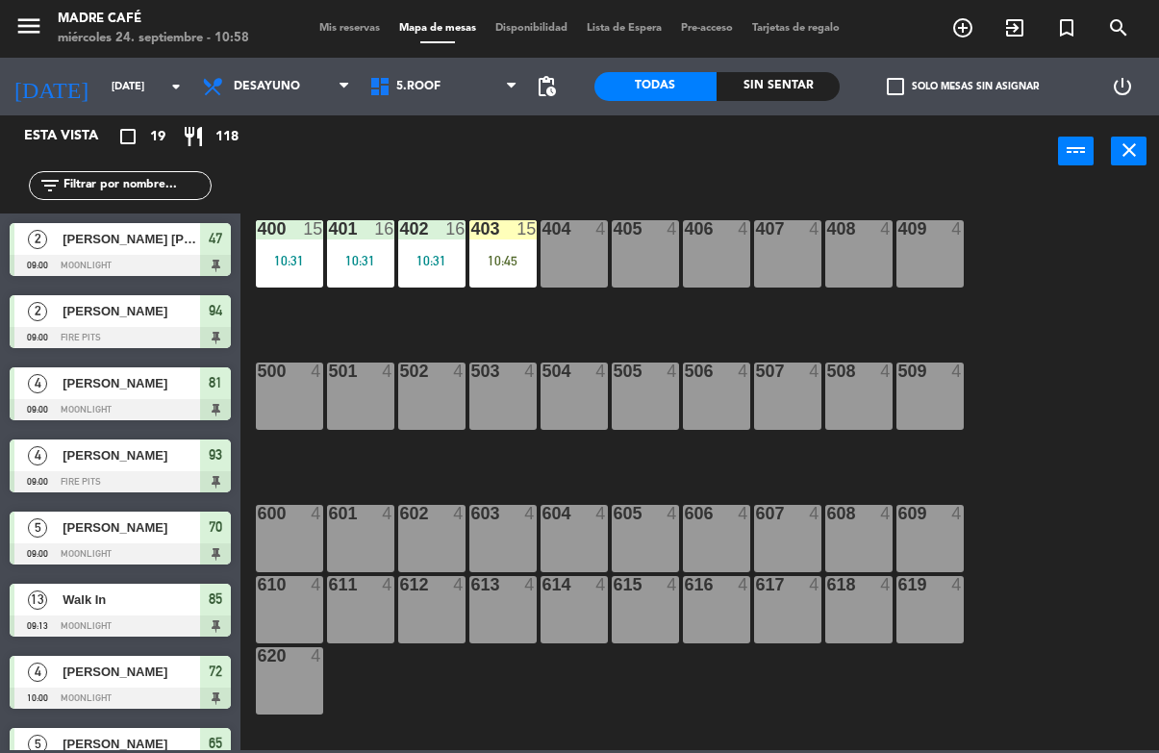
click at [534, 255] on div "10:45" at bounding box center [502, 260] width 67 height 13
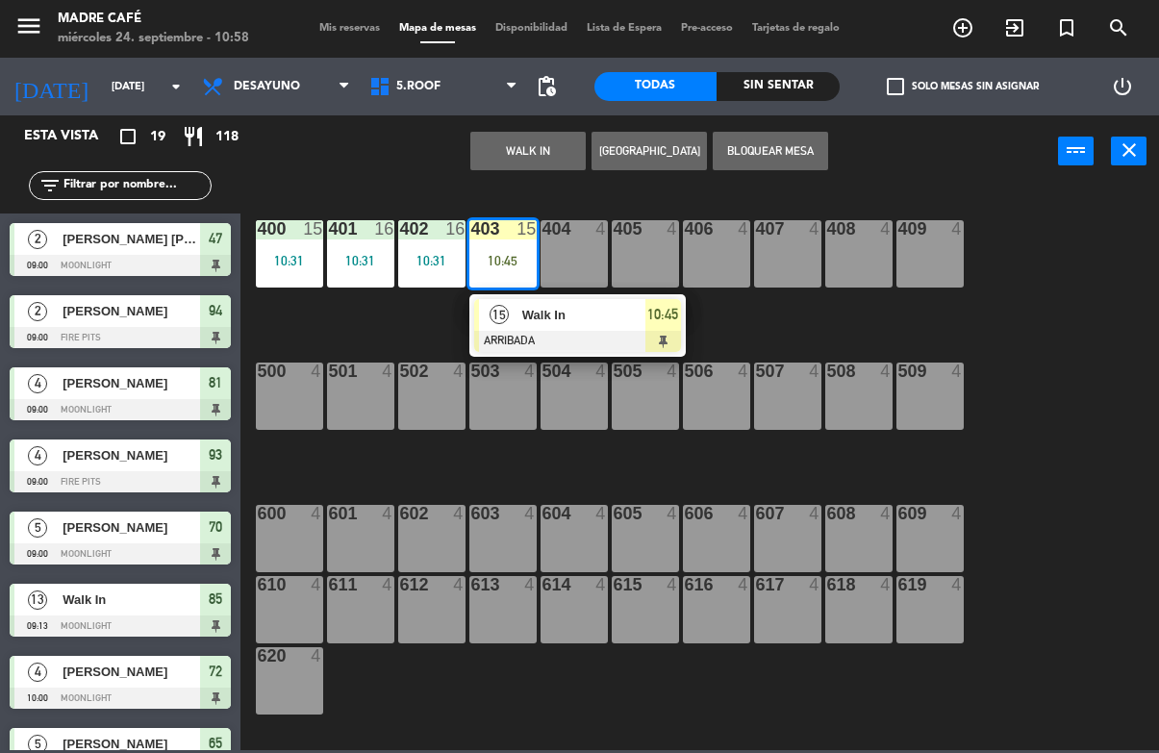
click at [637, 326] on div "Walk In" at bounding box center [582, 315] width 125 height 32
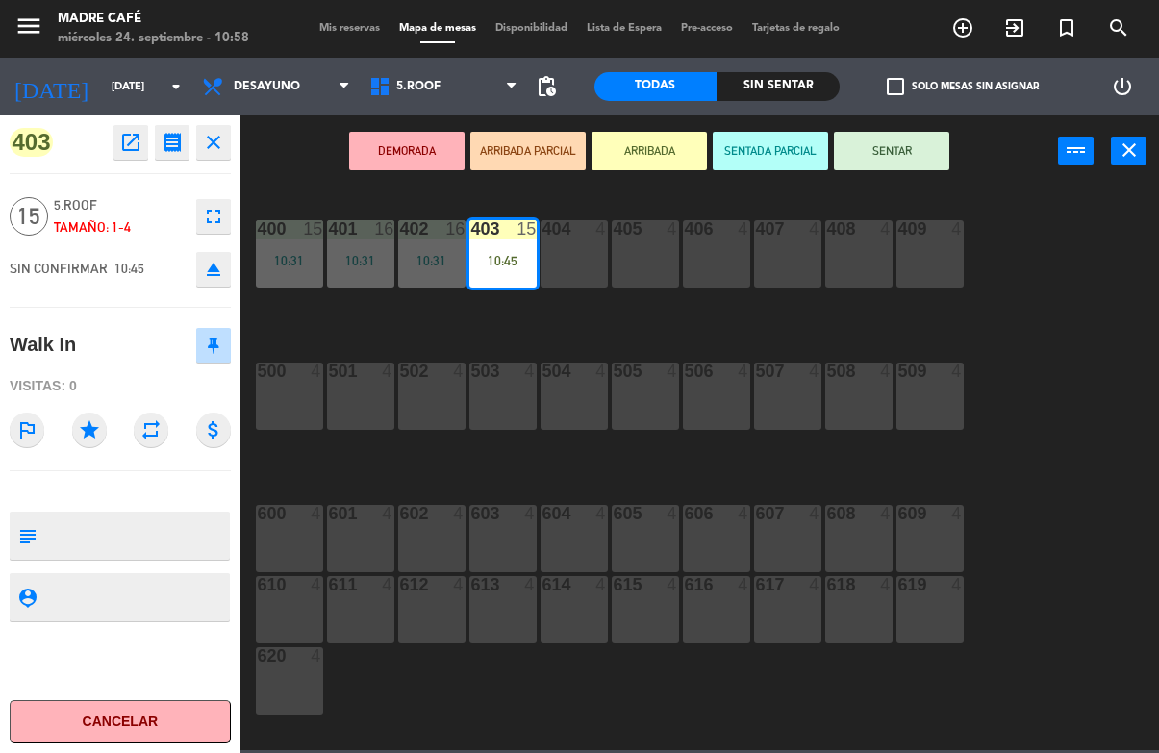
click at [905, 145] on button "SENTAR" at bounding box center [891, 151] width 115 height 38
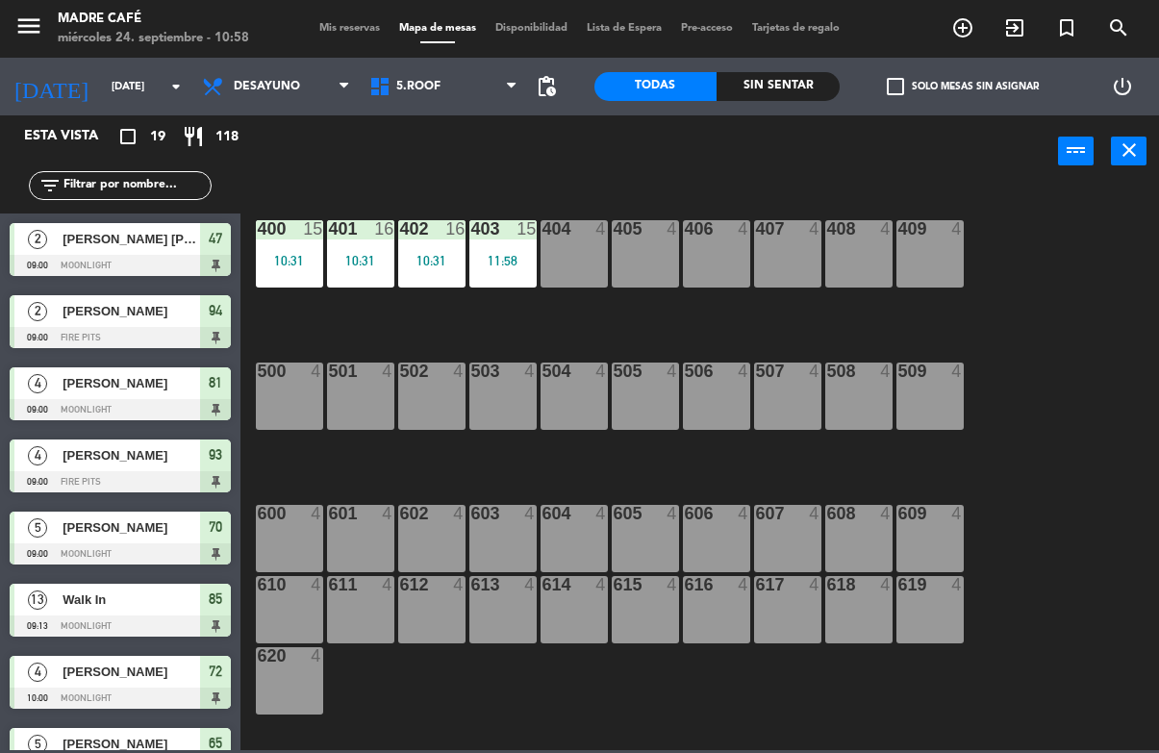
click at [1049, 263] on div "400 15 10:31 401 16 10:31 402 16 10:31 403 15 11:58 404 4 405 4 406 4 407 4 408…" at bounding box center [705, 468] width 907 height 565
click at [1059, 320] on div "400 15 10:31 401 16 10:31 402 16 10:31 403 15 11:58 404 4 405 4 406 4 407 4 408…" at bounding box center [705, 468] width 907 height 565
click at [506, 334] on div "400 15 10:31 401 16 10:31 402 16 10:31 403 15 10:58 404 4 405 4 406 4 407 4 408…" at bounding box center [705, 468] width 907 height 565
click at [431, 261] on div "10:31" at bounding box center [431, 260] width 67 height 13
click at [734, 319] on div "400 15 10:31 401 16 10:31 402 16 10:31 403 15 10:58 404 4 405 4 406 4 407 4 408…" at bounding box center [705, 468] width 907 height 565
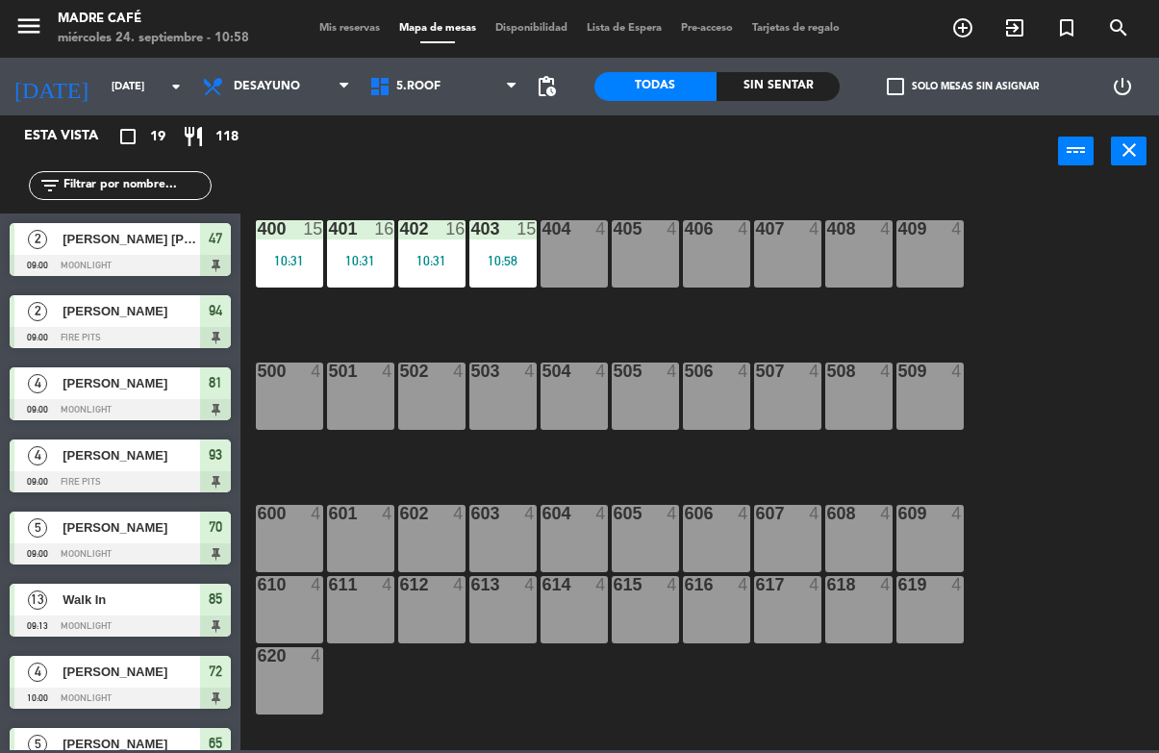
click at [354, 262] on div "10:31" at bounding box center [360, 260] width 67 height 13
click at [620, 326] on div "400 15 10:31 401 16 10:31 402 16 10:31 403 15 10:58 404 4 405 4 406 4 407 4 408…" at bounding box center [705, 468] width 907 height 565
click at [571, 246] on div "404 4" at bounding box center [574, 253] width 67 height 67
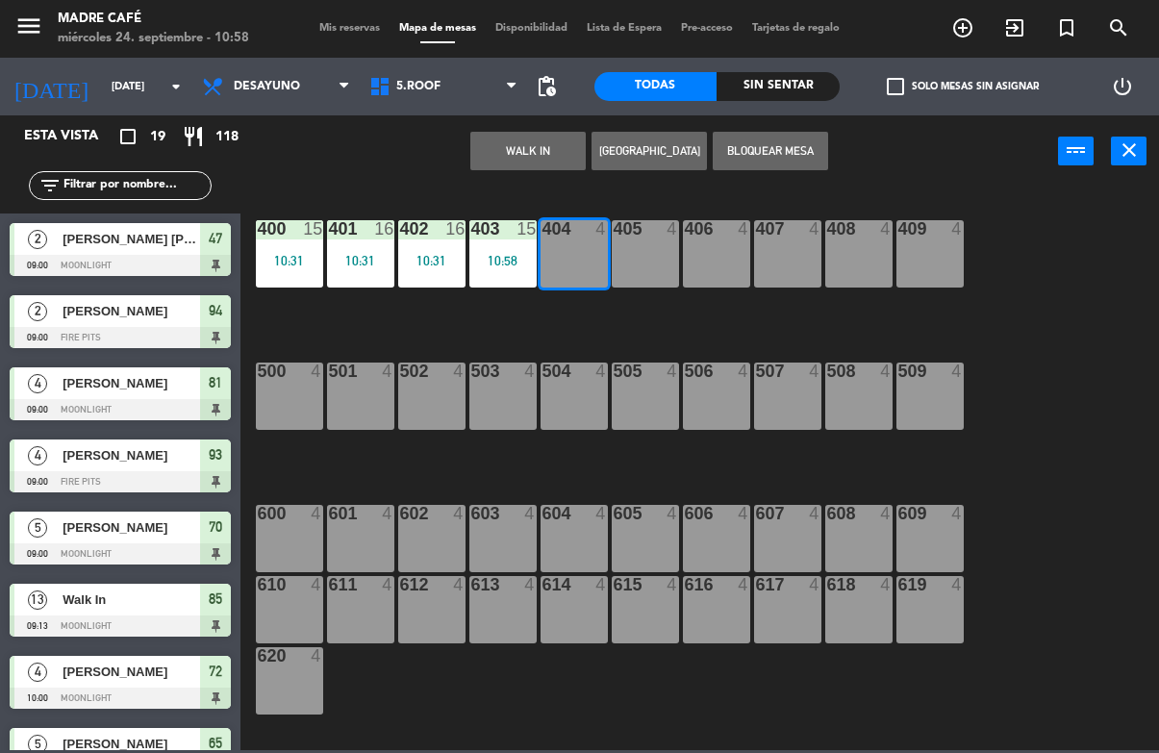
click at [548, 143] on button "WALK IN" at bounding box center [527, 151] width 115 height 38
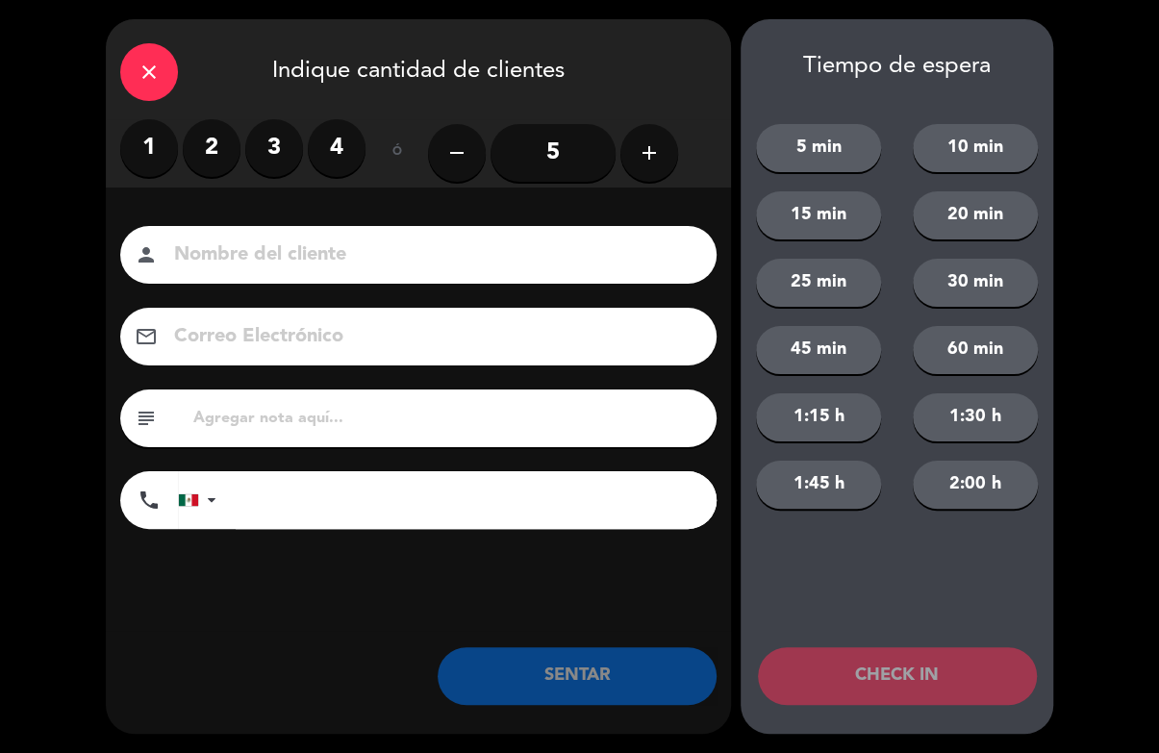
click at [656, 140] on button "add" at bounding box center [649, 153] width 58 height 58
click at [663, 154] on button "add" at bounding box center [649, 153] width 58 height 58
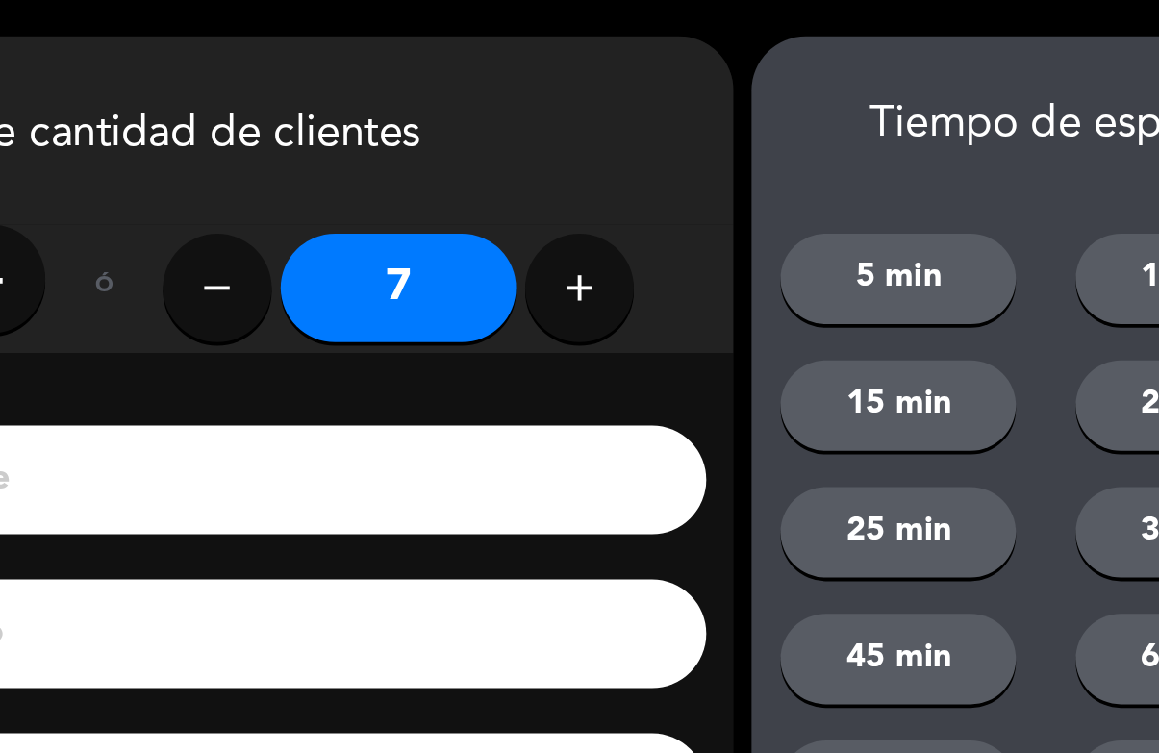
click at [638, 160] on icon "add" at bounding box center [649, 152] width 23 height 23
click at [620, 167] on button "add" at bounding box center [649, 153] width 58 height 58
click at [620, 164] on button "add" at bounding box center [649, 153] width 58 height 58
click at [620, 170] on button "add" at bounding box center [649, 153] width 58 height 58
click at [638, 162] on icon "add" at bounding box center [649, 152] width 23 height 23
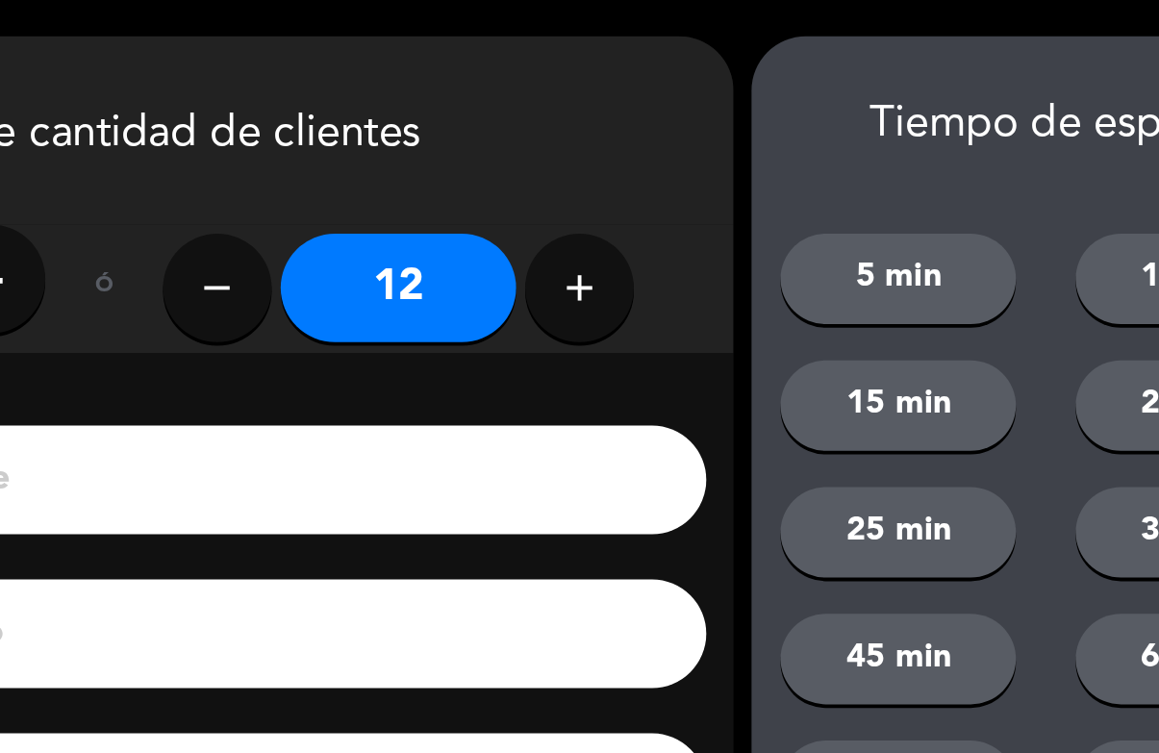
click at [638, 159] on icon "add" at bounding box center [649, 152] width 23 height 23
click at [638, 151] on icon "add" at bounding box center [649, 152] width 23 height 23
click at [620, 177] on button "add" at bounding box center [649, 153] width 58 height 58
type input "15"
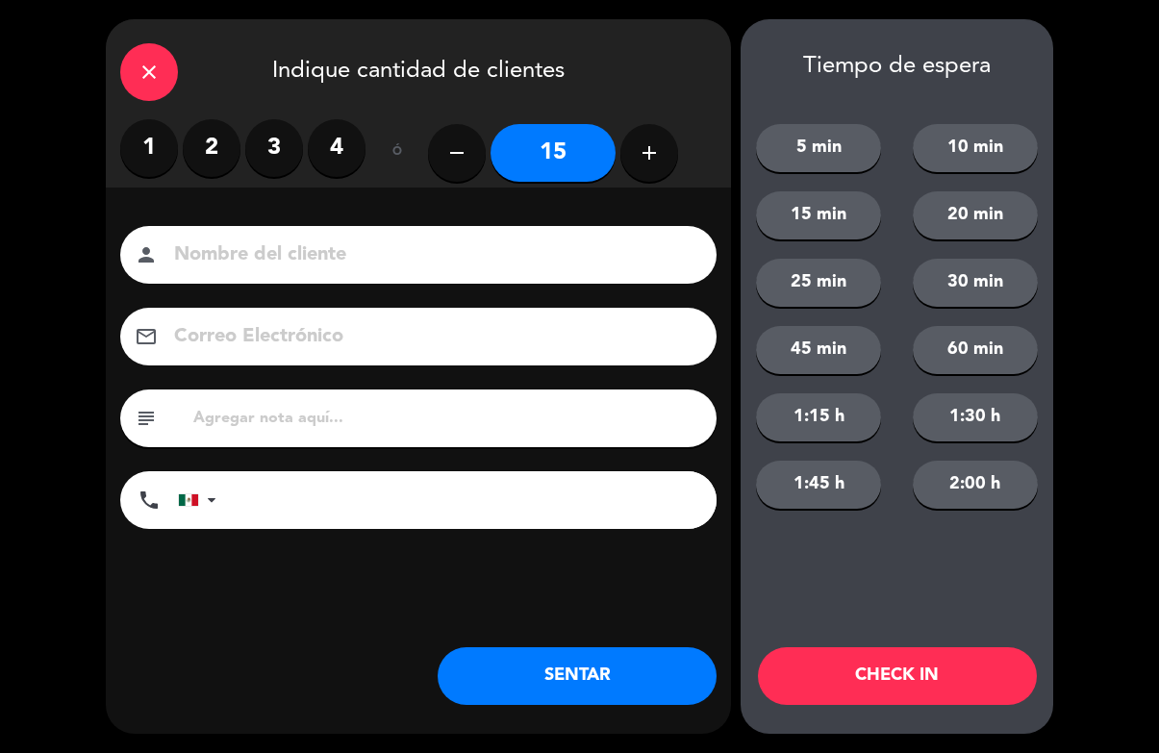
click at [895, 662] on button "CHECK IN" at bounding box center [897, 676] width 279 height 58
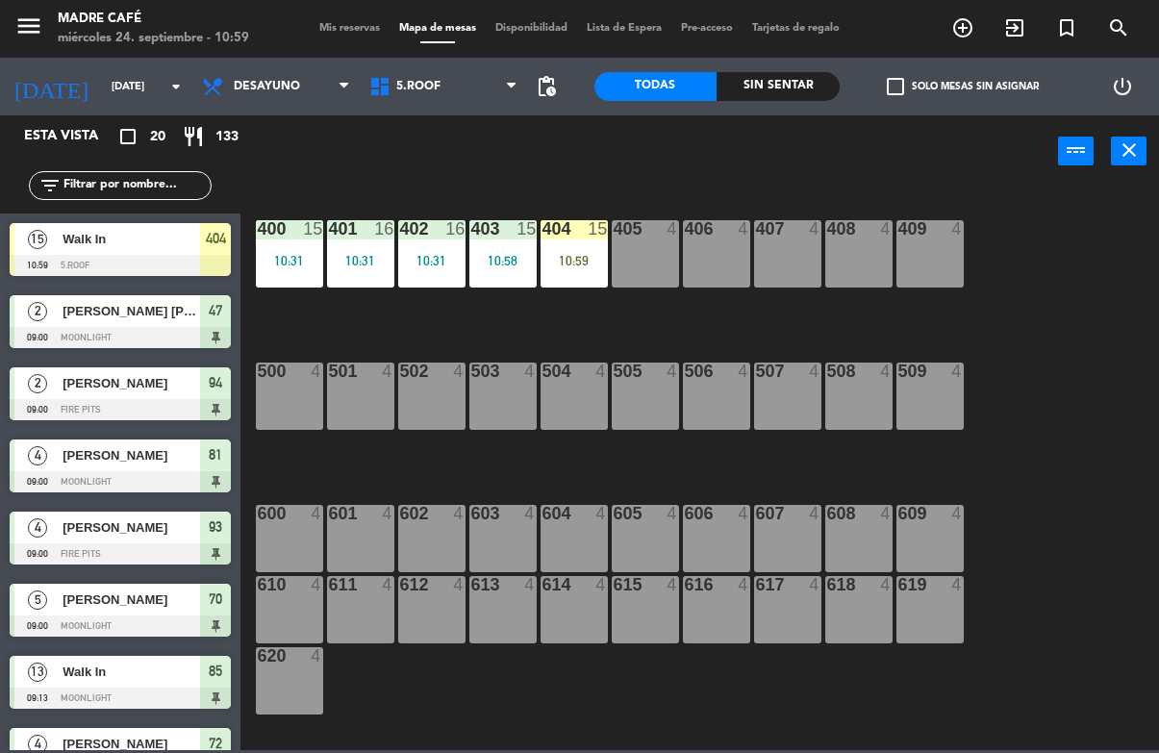
click at [562, 264] on div "10:59" at bounding box center [574, 260] width 67 height 13
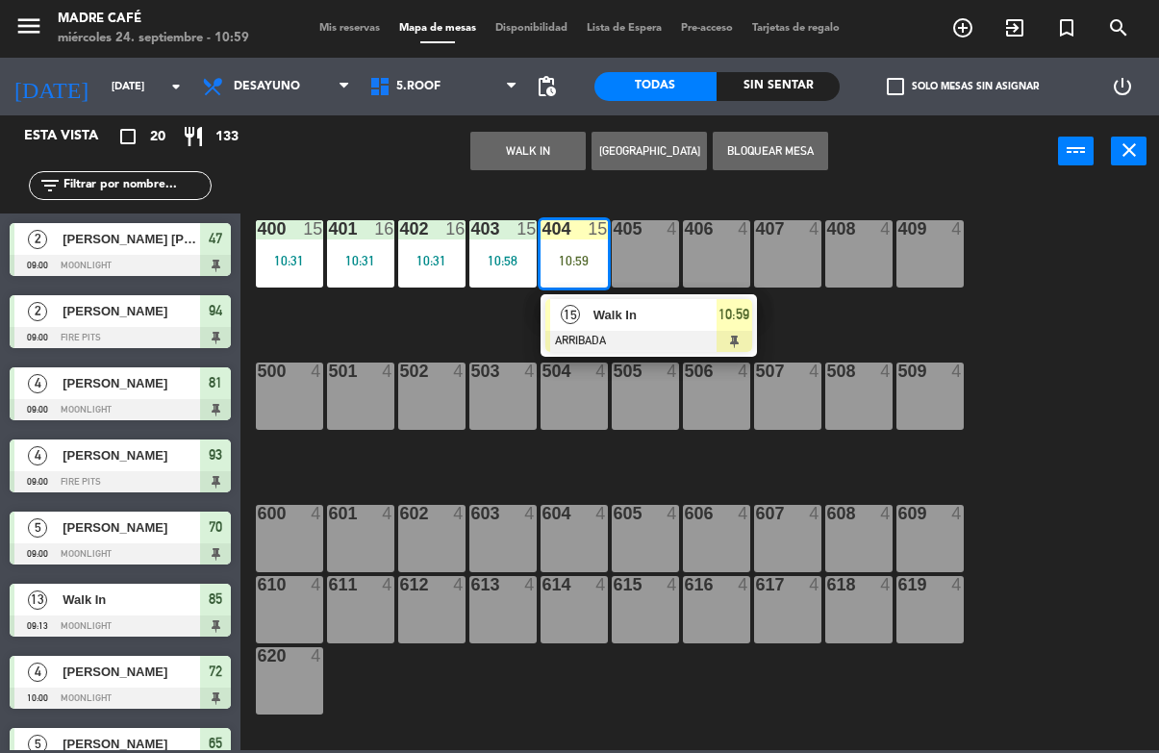
click at [742, 315] on span "10:59" at bounding box center [734, 314] width 31 height 23
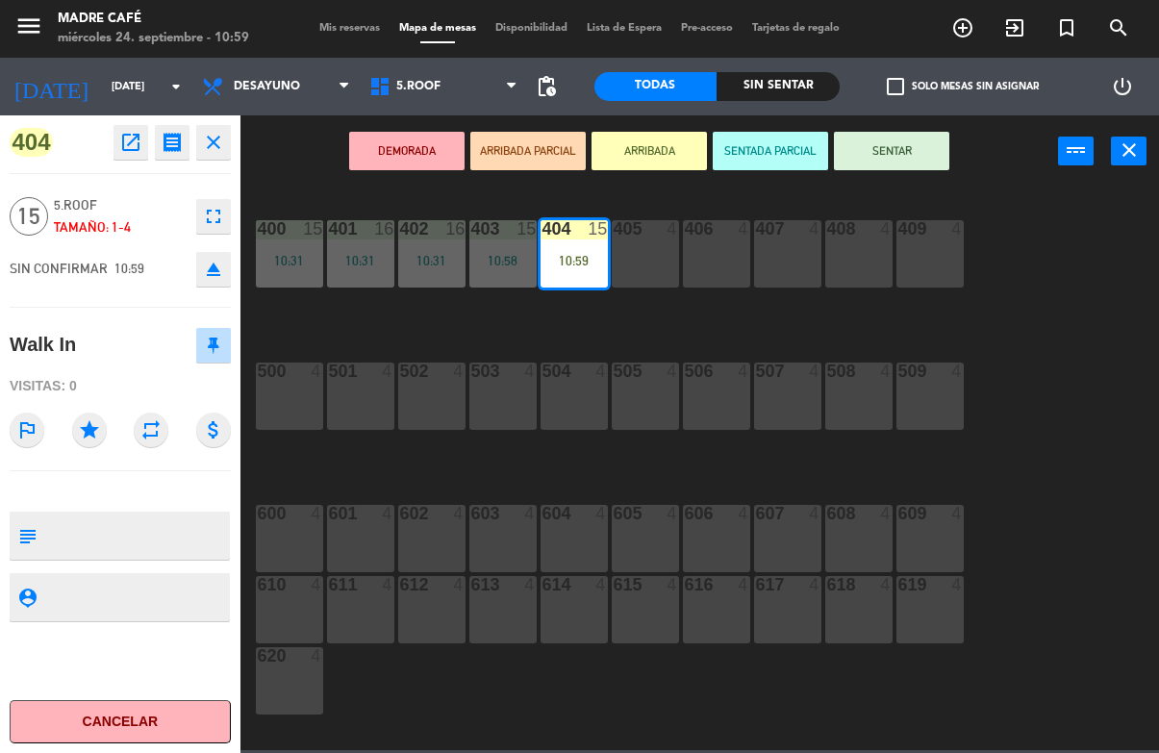
click at [903, 150] on button "SENTAR" at bounding box center [891, 151] width 115 height 38
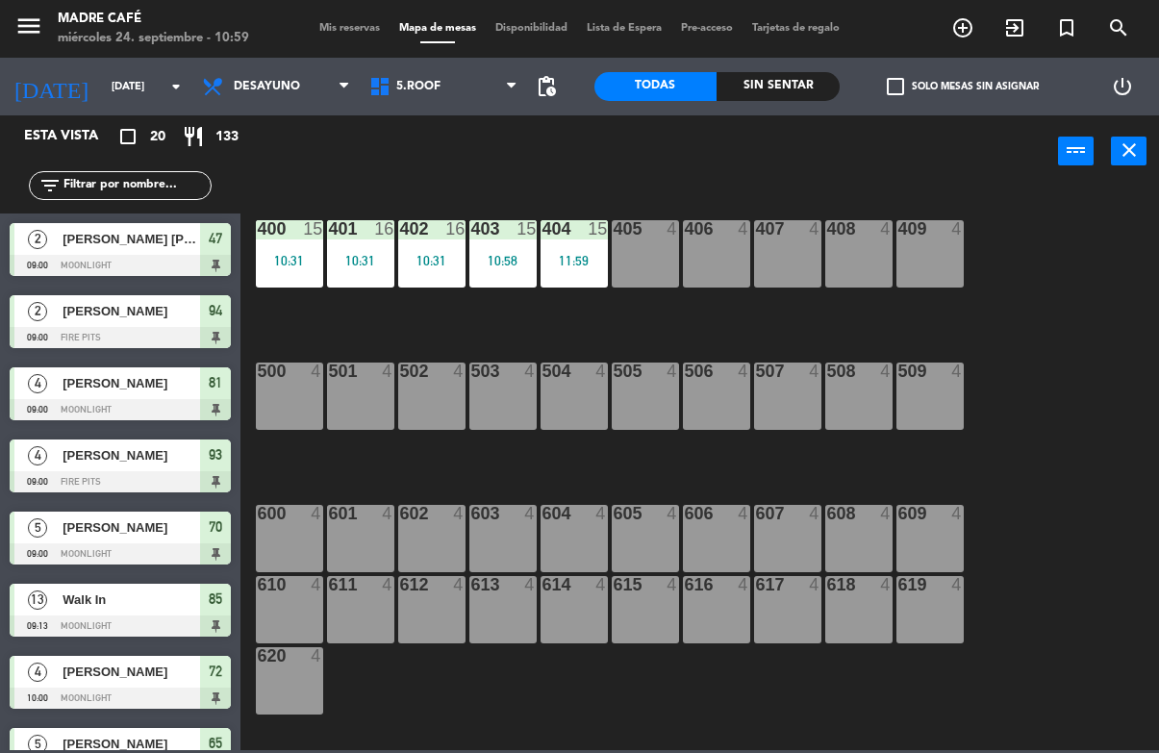
scroll to position [9, 0]
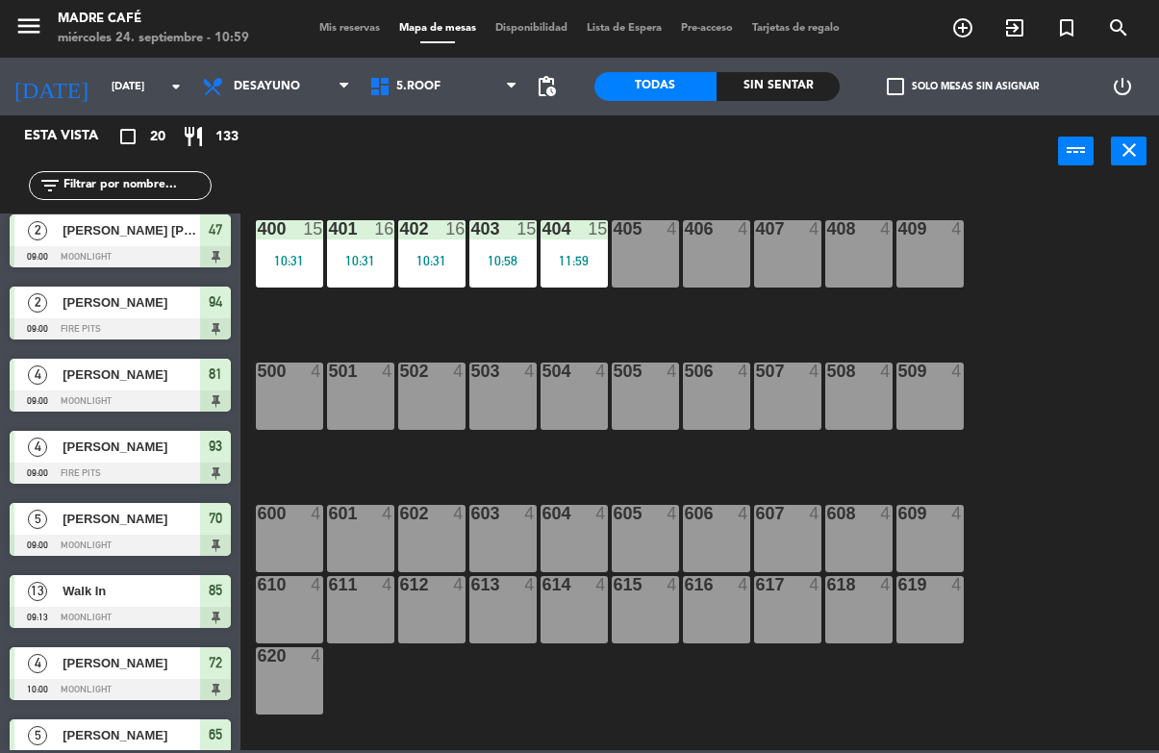
click at [1069, 302] on div "400 15 10:31 401 16 10:31 402 16 10:31 403 15 10:58 404 15 11:59 405 4 406 4 40…" at bounding box center [705, 468] width 907 height 565
click at [631, 255] on div "405 4" at bounding box center [645, 253] width 67 height 67
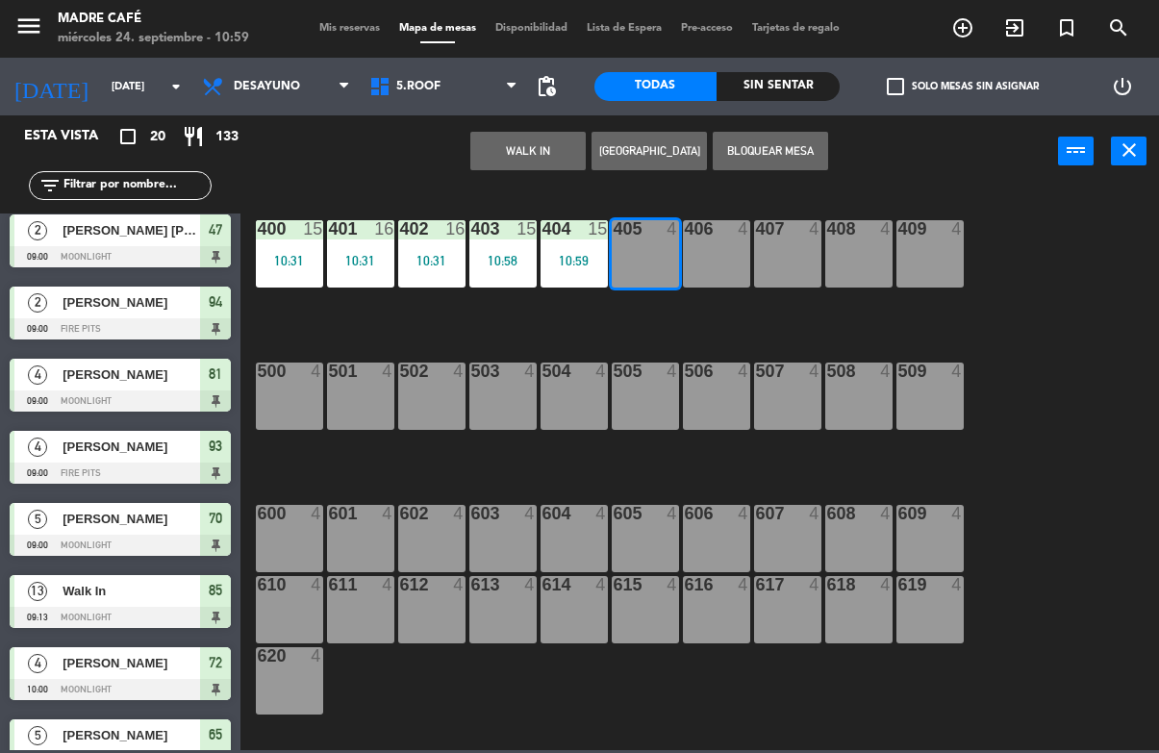
click at [554, 147] on button "WALK IN" at bounding box center [527, 151] width 115 height 38
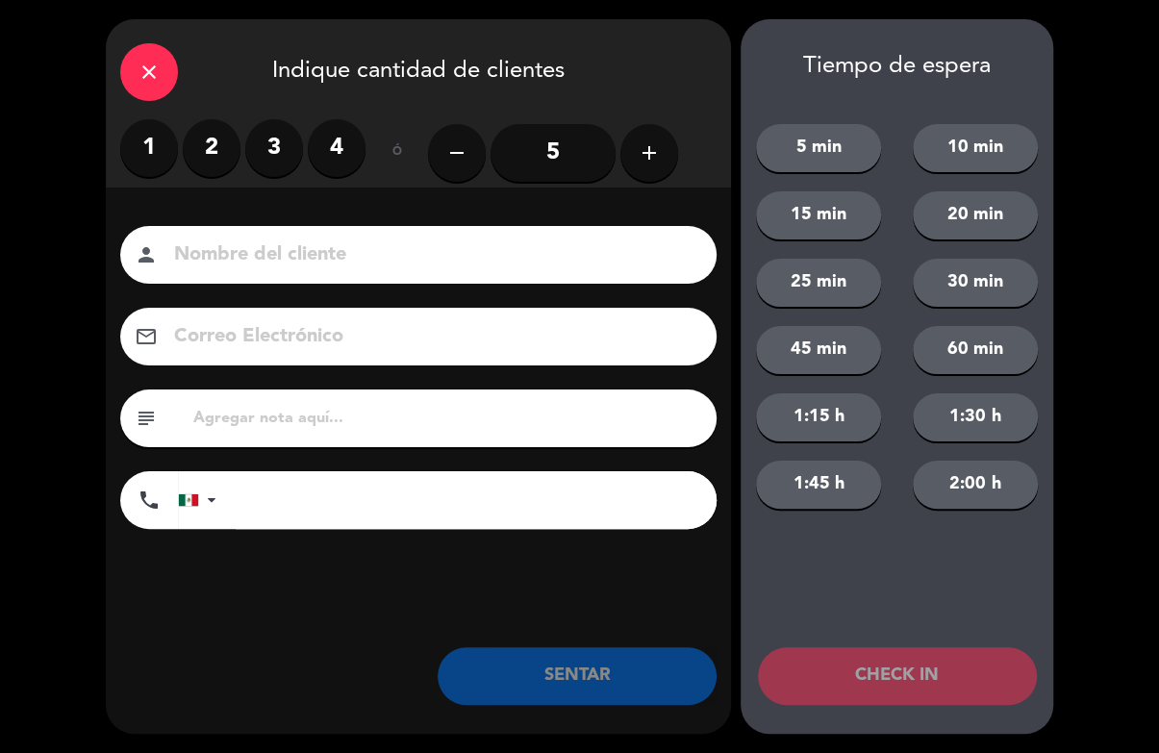
click at [677, 147] on button "add" at bounding box center [649, 153] width 58 height 58
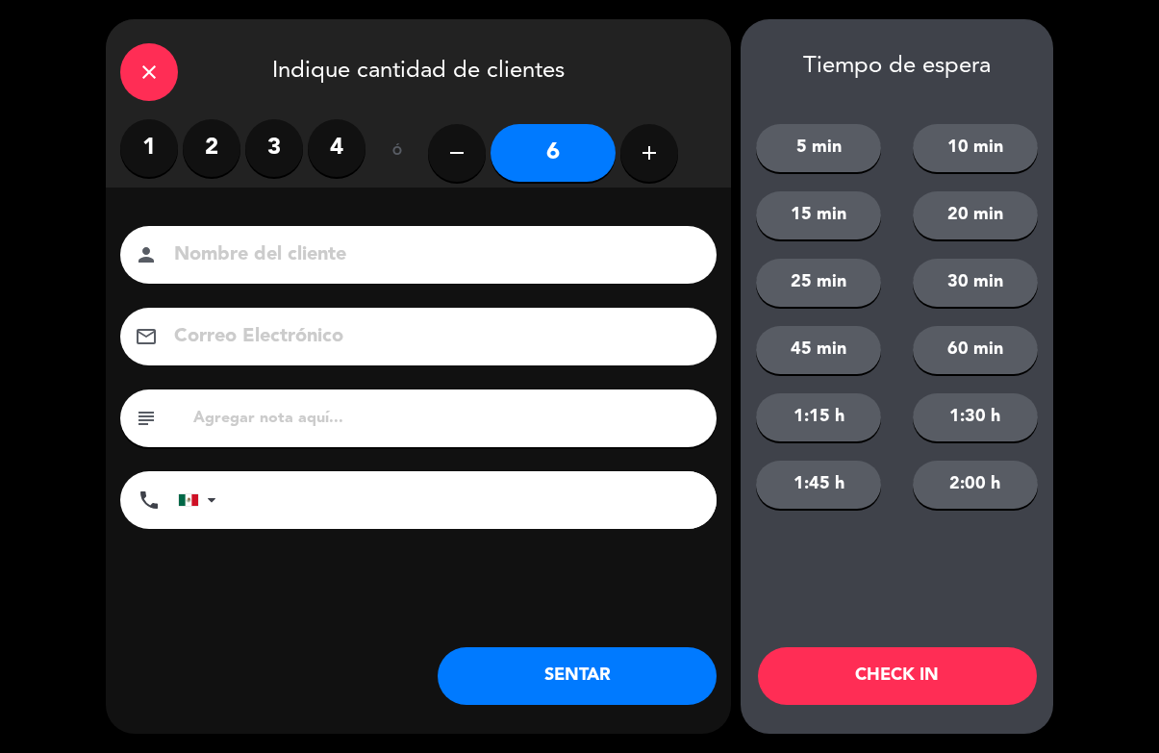
click at [657, 178] on button "add" at bounding box center [649, 153] width 58 height 58
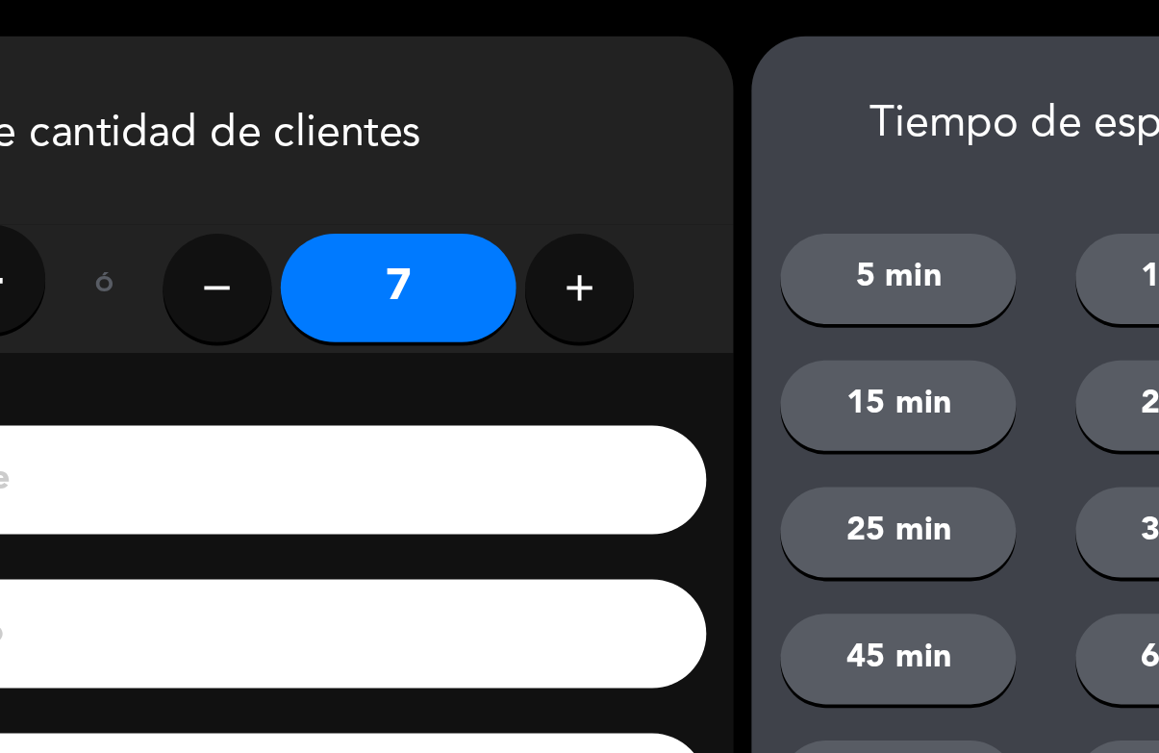
click at [638, 154] on icon "add" at bounding box center [649, 152] width 23 height 23
type input "8"
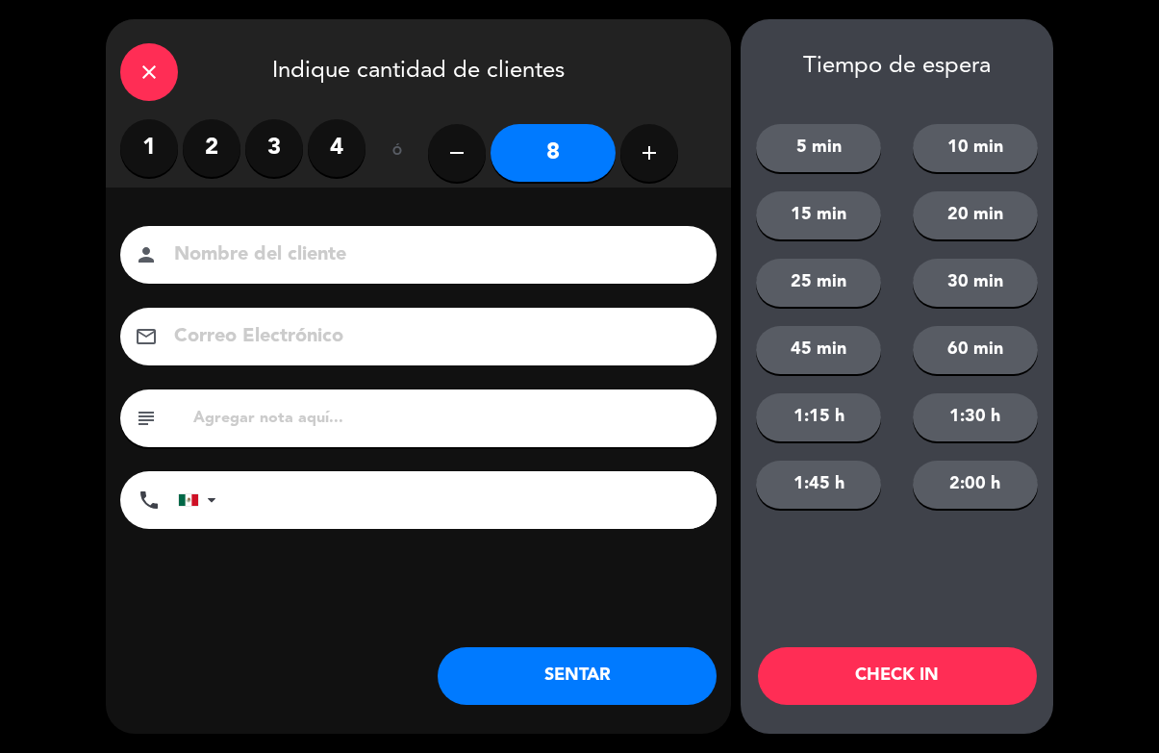
click at [890, 653] on button "CHECK IN" at bounding box center [897, 676] width 279 height 58
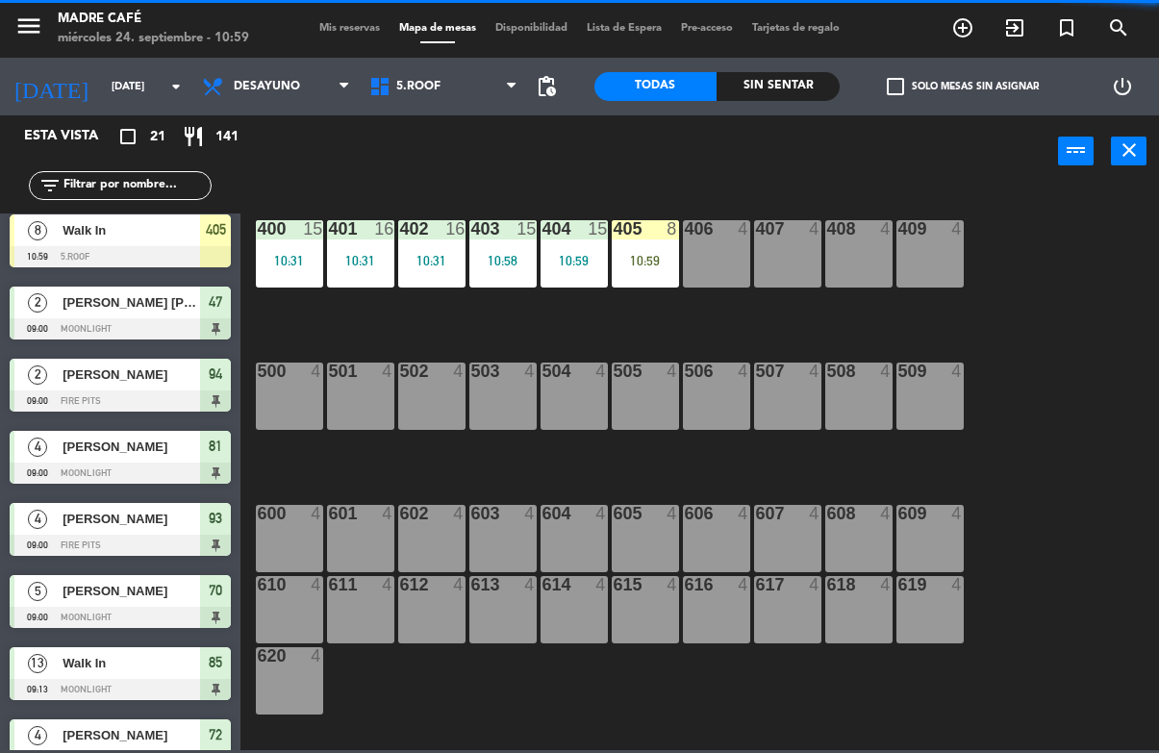
scroll to position [0, 0]
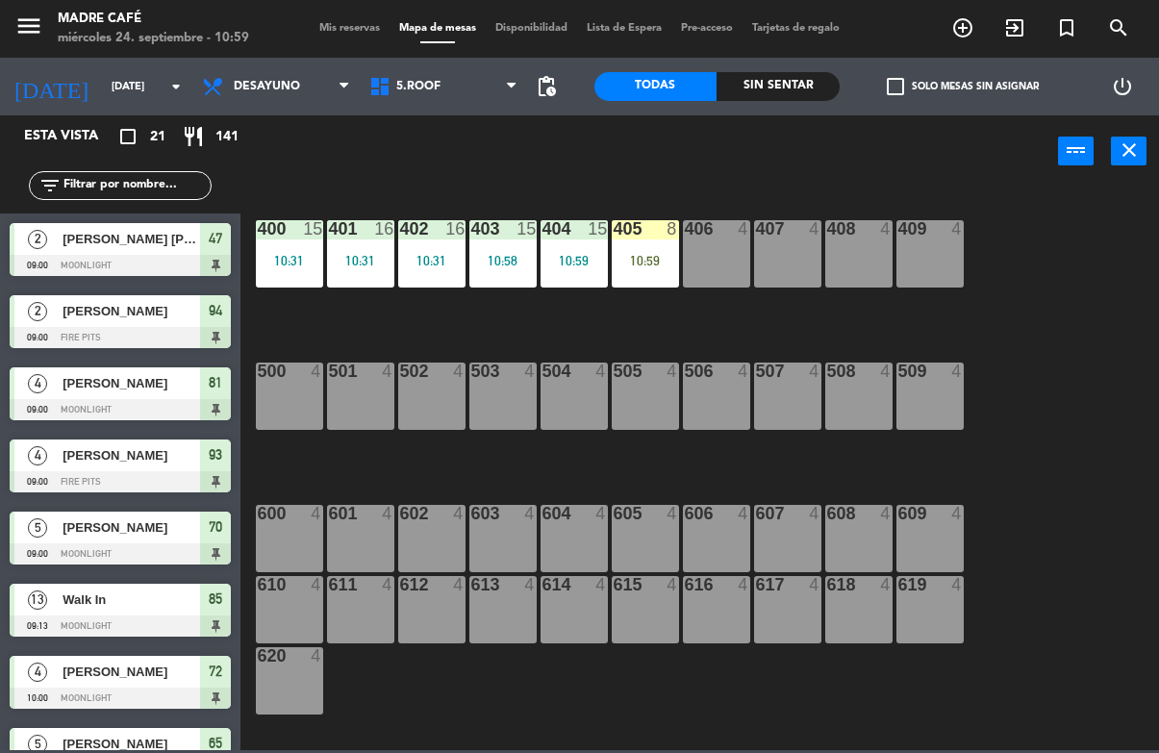
click at [662, 233] on div "8" at bounding box center [677, 228] width 32 height 17
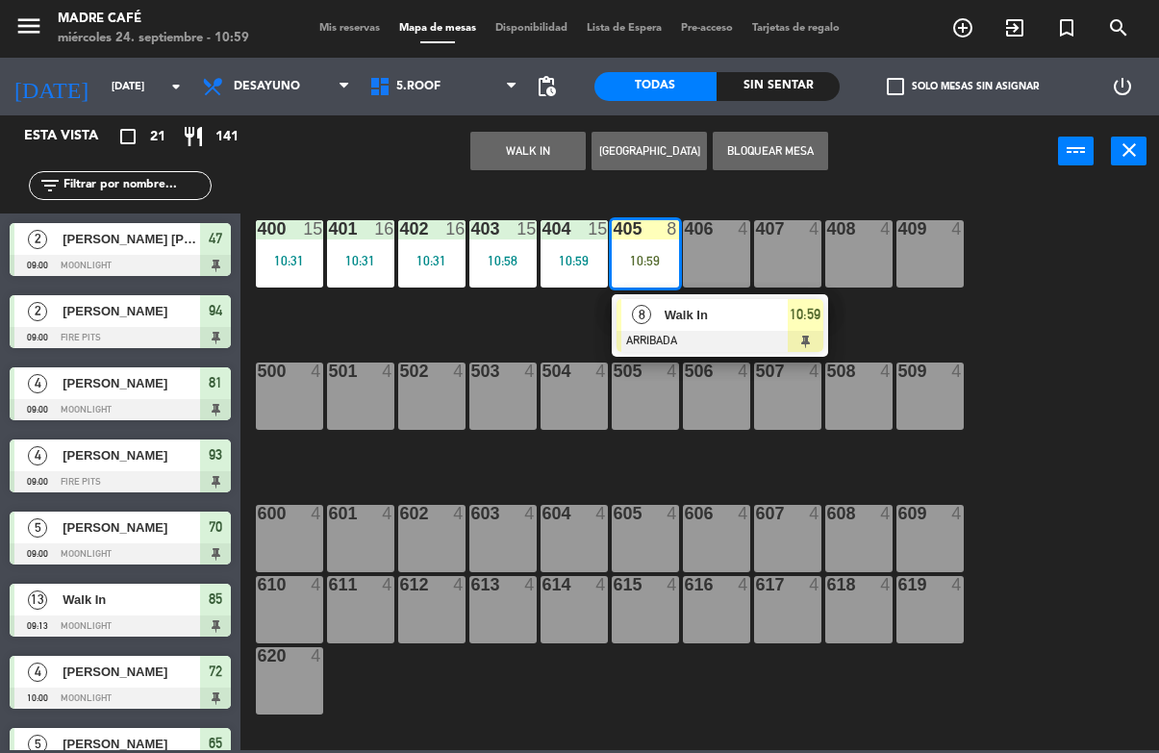
click at [788, 329] on div "10:59" at bounding box center [806, 315] width 36 height 32
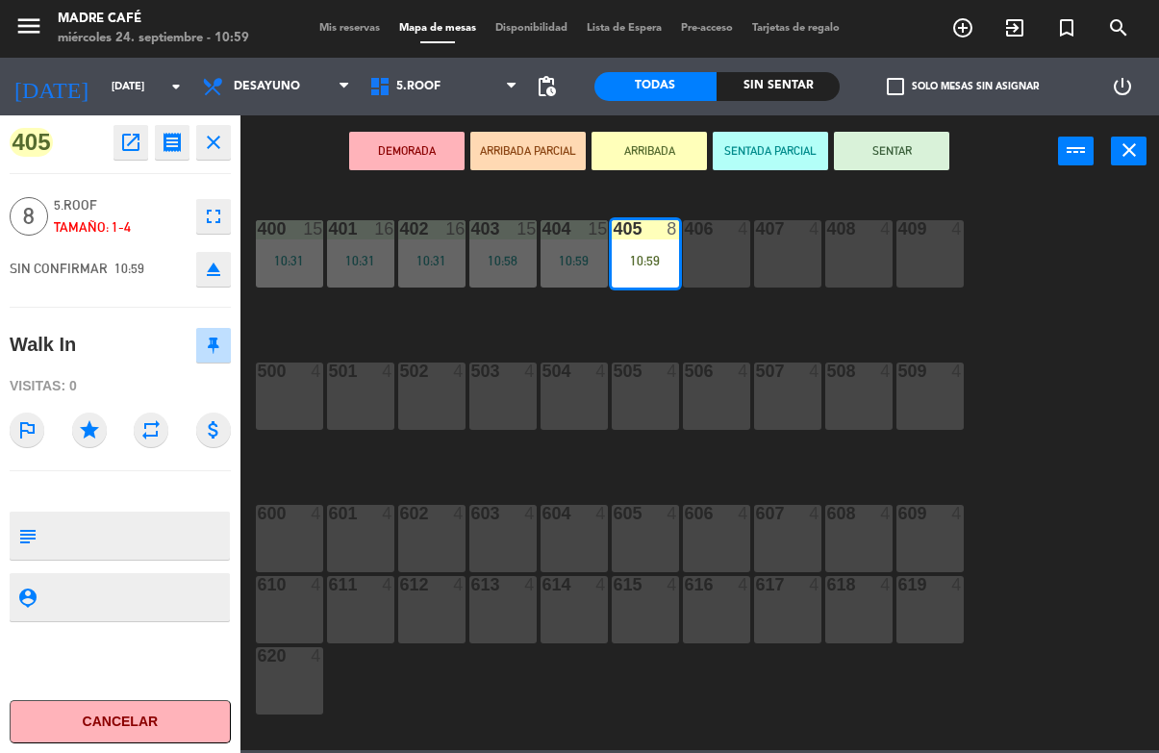
click at [909, 147] on button "SENTAR" at bounding box center [891, 151] width 115 height 38
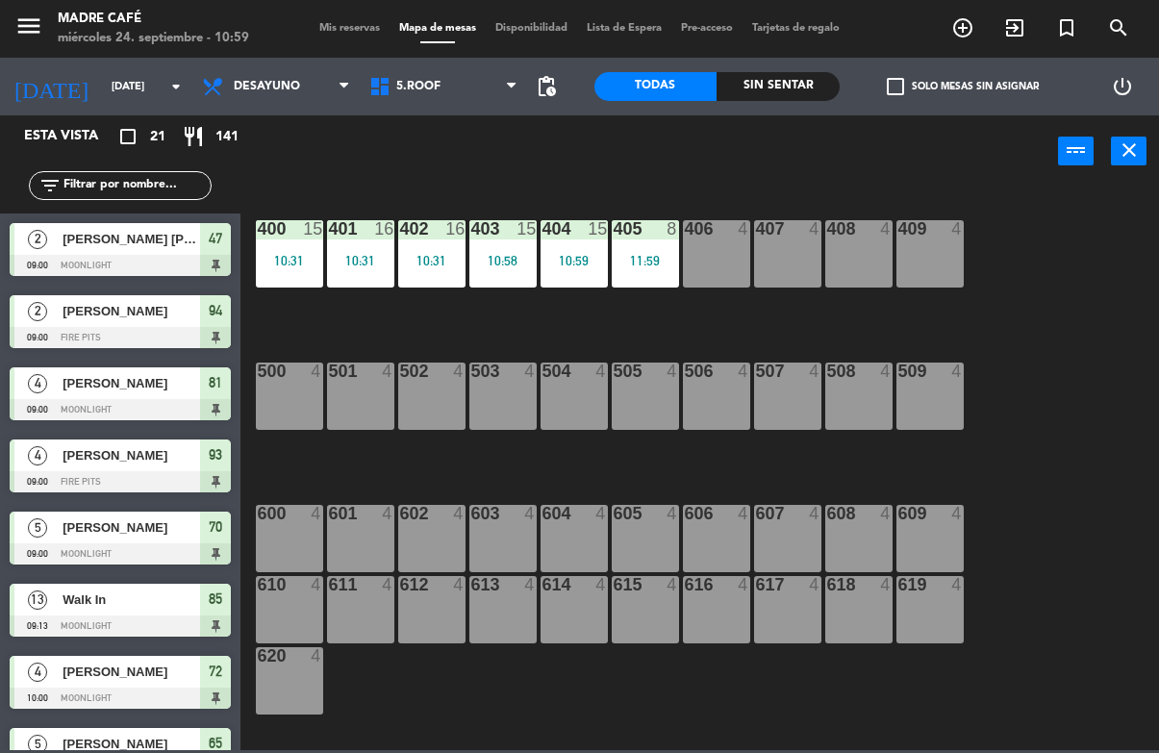
click at [1022, 241] on div "400 15 10:31 401 16 10:31 402 16 10:31 403 15 10:58 404 15 10:59 405 8 11:59 40…" at bounding box center [705, 468] width 907 height 565
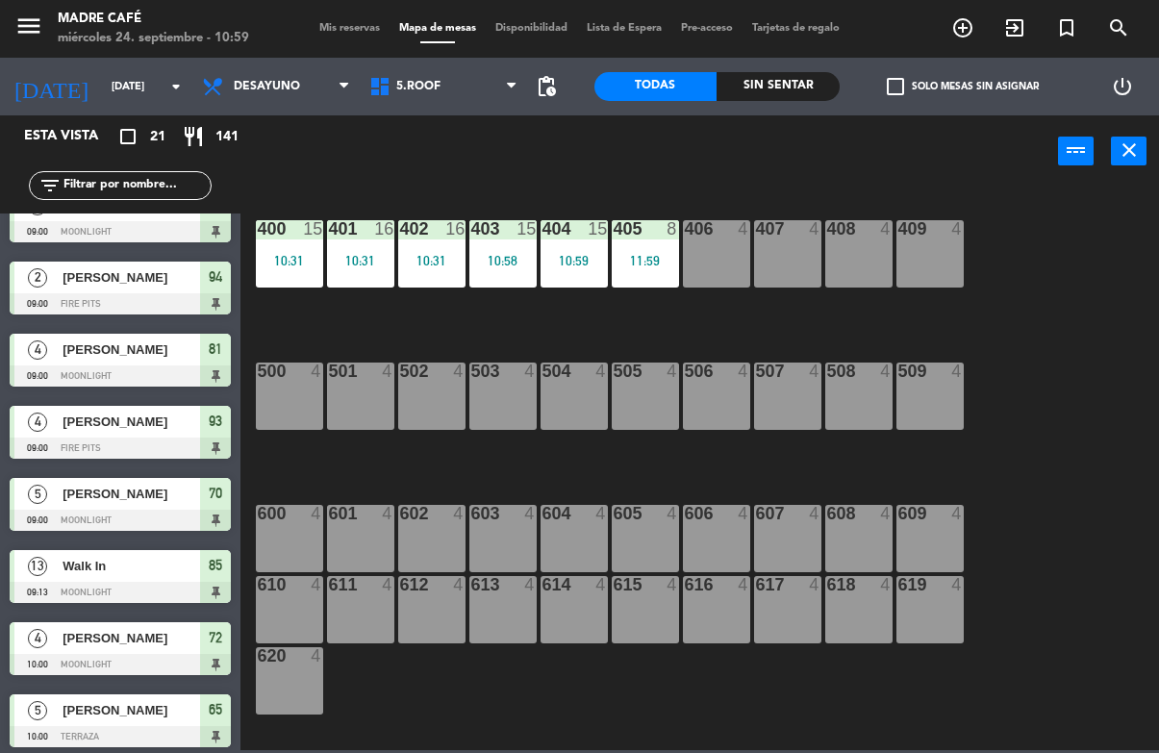
click at [1064, 289] on div "400 15 10:31 401 16 10:31 402 16 10:31 403 15 10:58 404 15 10:59 405 8 11:59 40…" at bounding box center [705, 468] width 907 height 565
click at [715, 241] on div "406 4" at bounding box center [716, 253] width 67 height 67
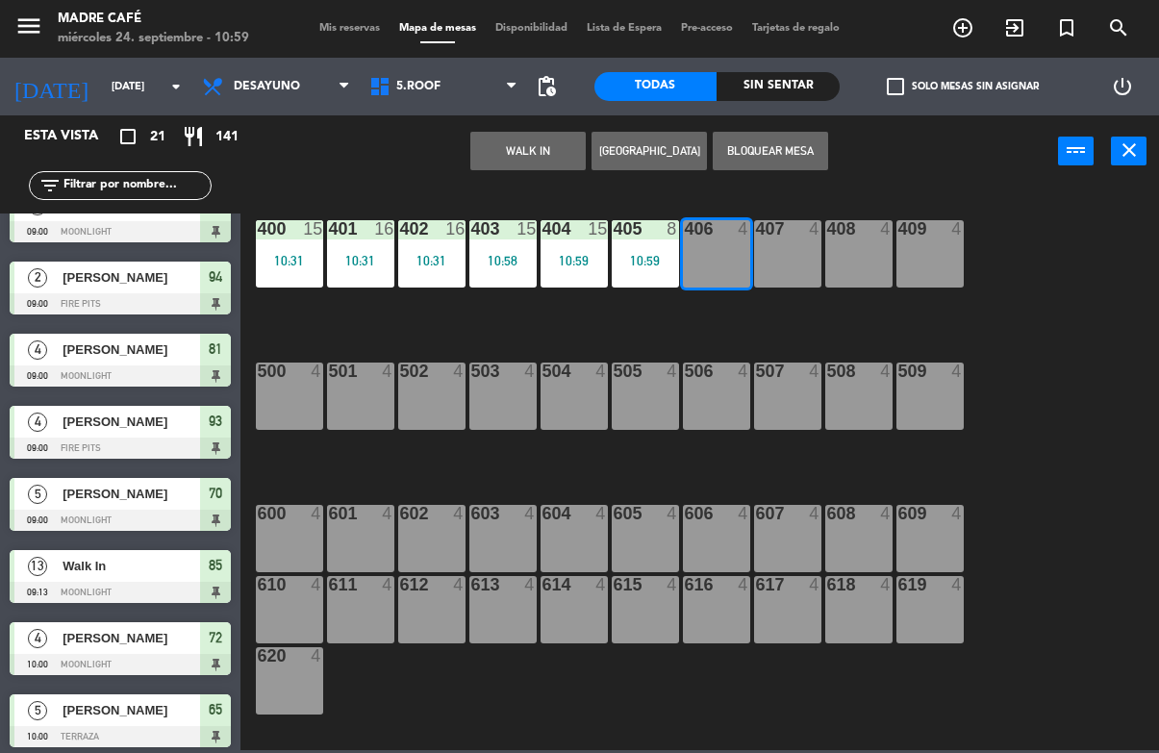
click at [519, 142] on button "WALK IN" at bounding box center [527, 151] width 115 height 38
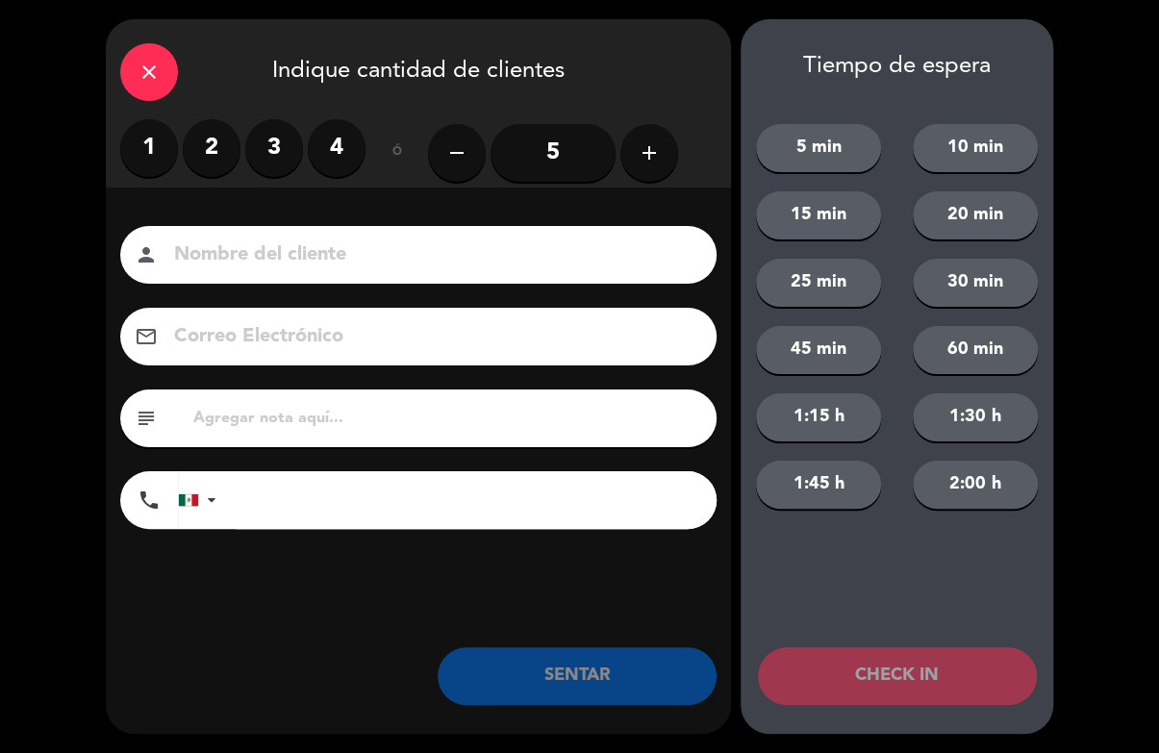
click at [660, 150] on icon "add" at bounding box center [649, 152] width 23 height 23
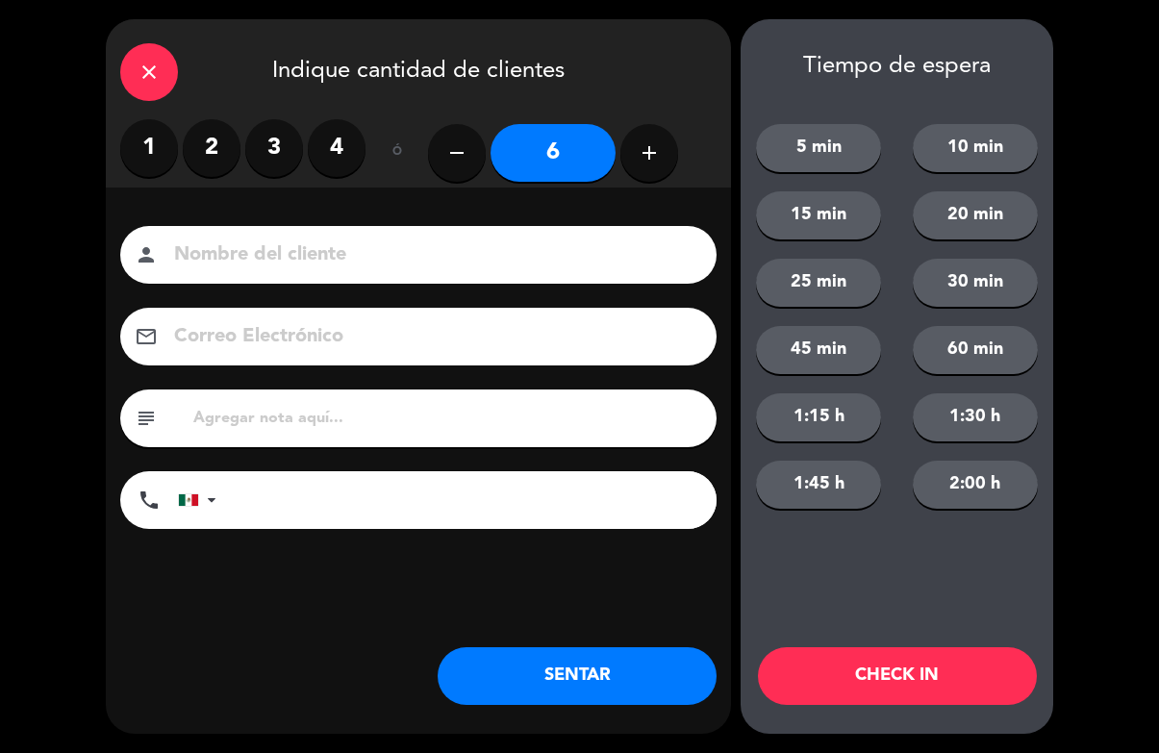
click at [660, 165] on button "add" at bounding box center [649, 153] width 58 height 58
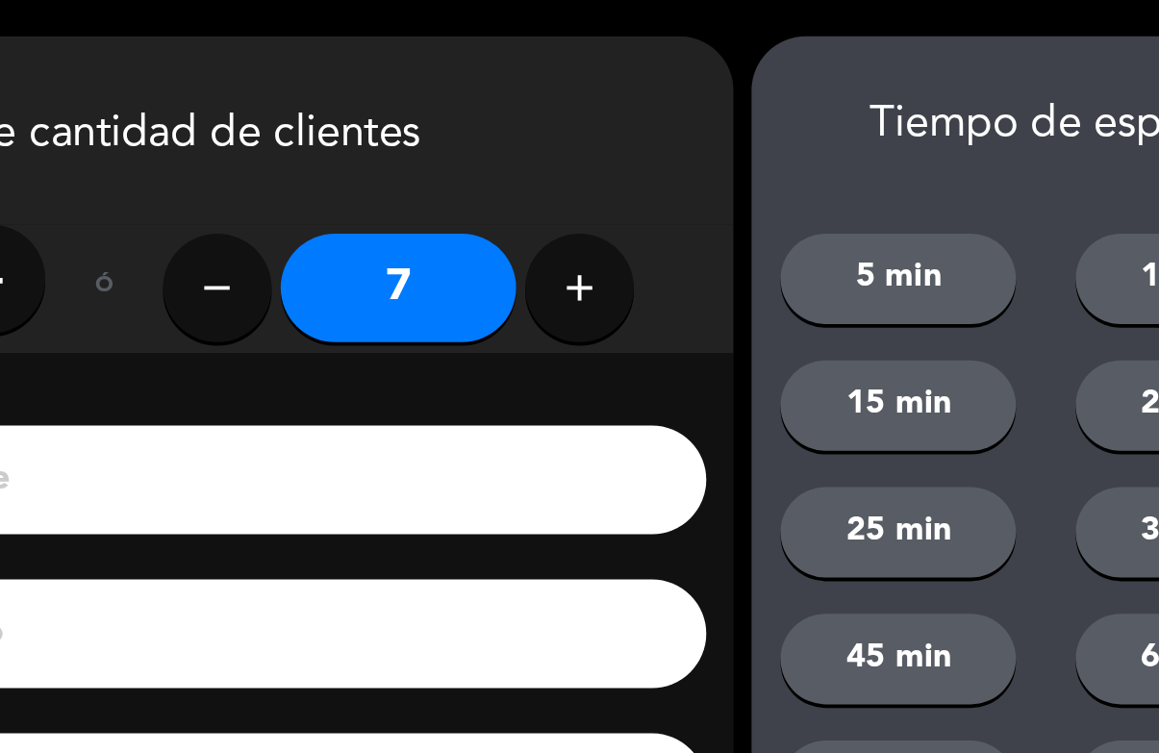
click at [620, 139] on button "add" at bounding box center [649, 153] width 58 height 58
click at [638, 147] on icon "add" at bounding box center [649, 152] width 23 height 23
click at [638, 153] on icon "add" at bounding box center [649, 152] width 23 height 23
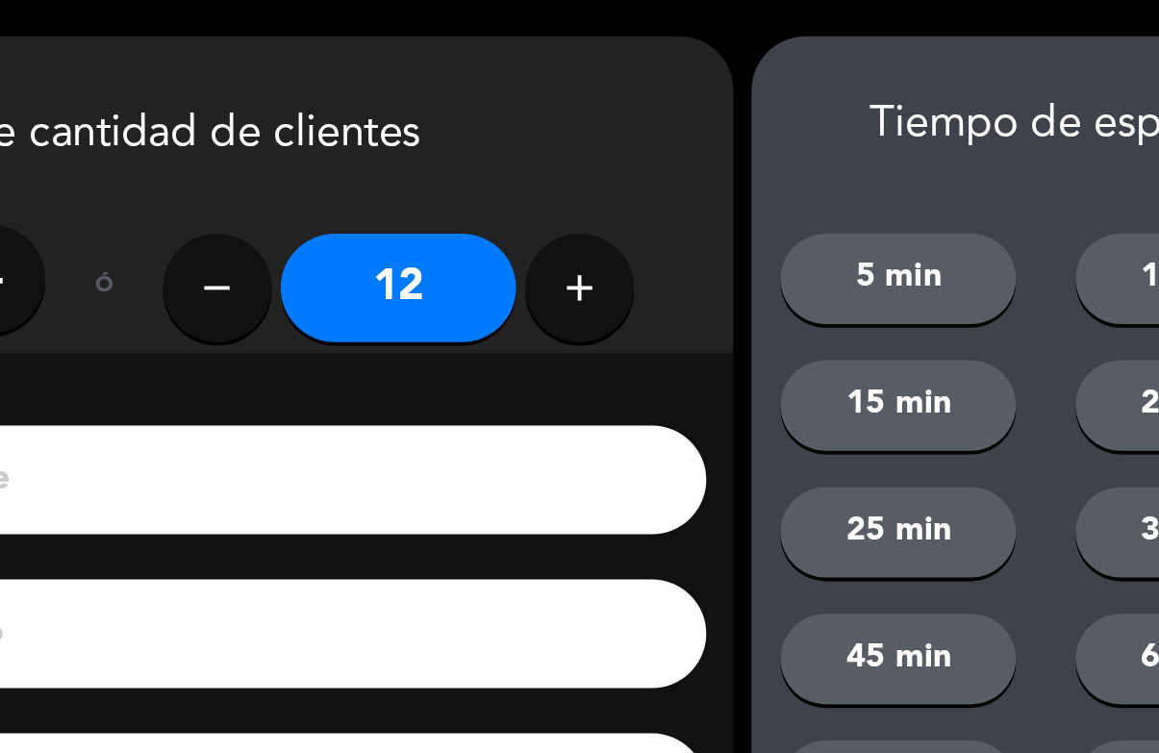
click at [620, 173] on button "add" at bounding box center [649, 153] width 58 height 58
click at [620, 169] on button "add" at bounding box center [649, 153] width 58 height 58
click at [620, 166] on button "add" at bounding box center [649, 153] width 58 height 58
click at [638, 160] on icon "add" at bounding box center [649, 152] width 23 height 23
click at [638, 151] on icon "add" at bounding box center [649, 152] width 23 height 23
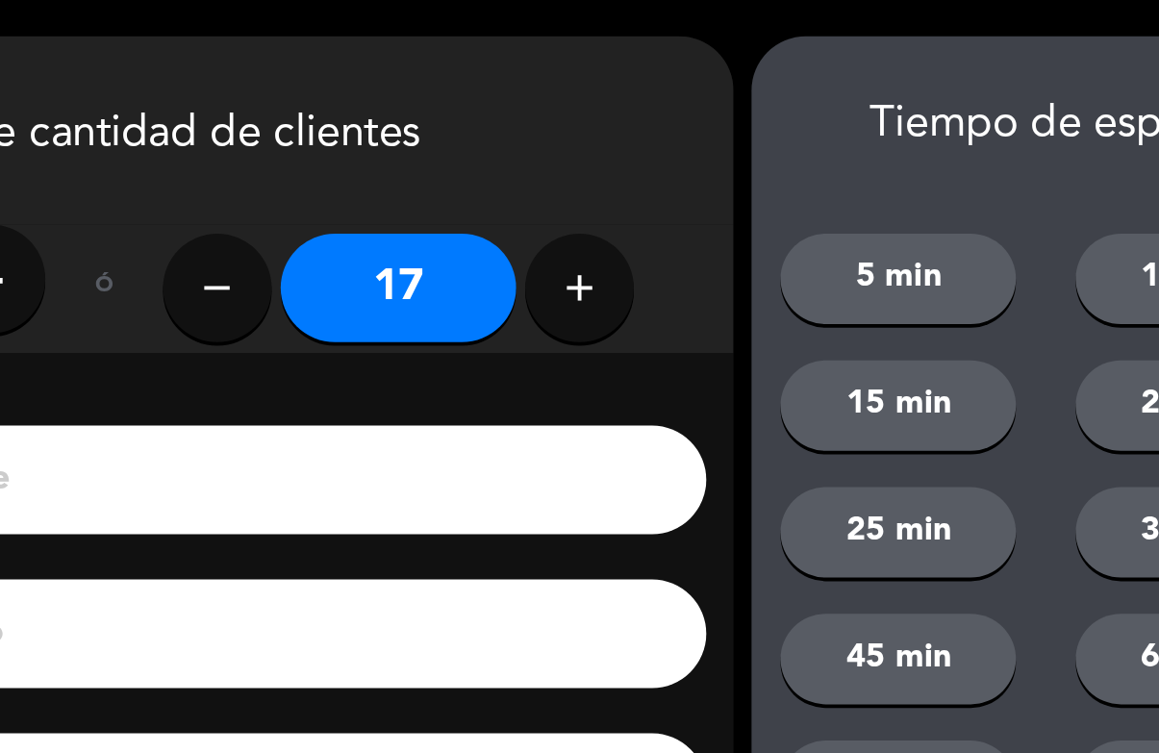
click at [638, 159] on icon "add" at bounding box center [649, 152] width 23 height 23
click at [620, 162] on button "add" at bounding box center [649, 153] width 58 height 58
click at [620, 156] on button "add" at bounding box center [649, 153] width 58 height 58
click at [638, 157] on icon "add" at bounding box center [649, 152] width 23 height 23
click at [620, 159] on button "add" at bounding box center [649, 153] width 58 height 58
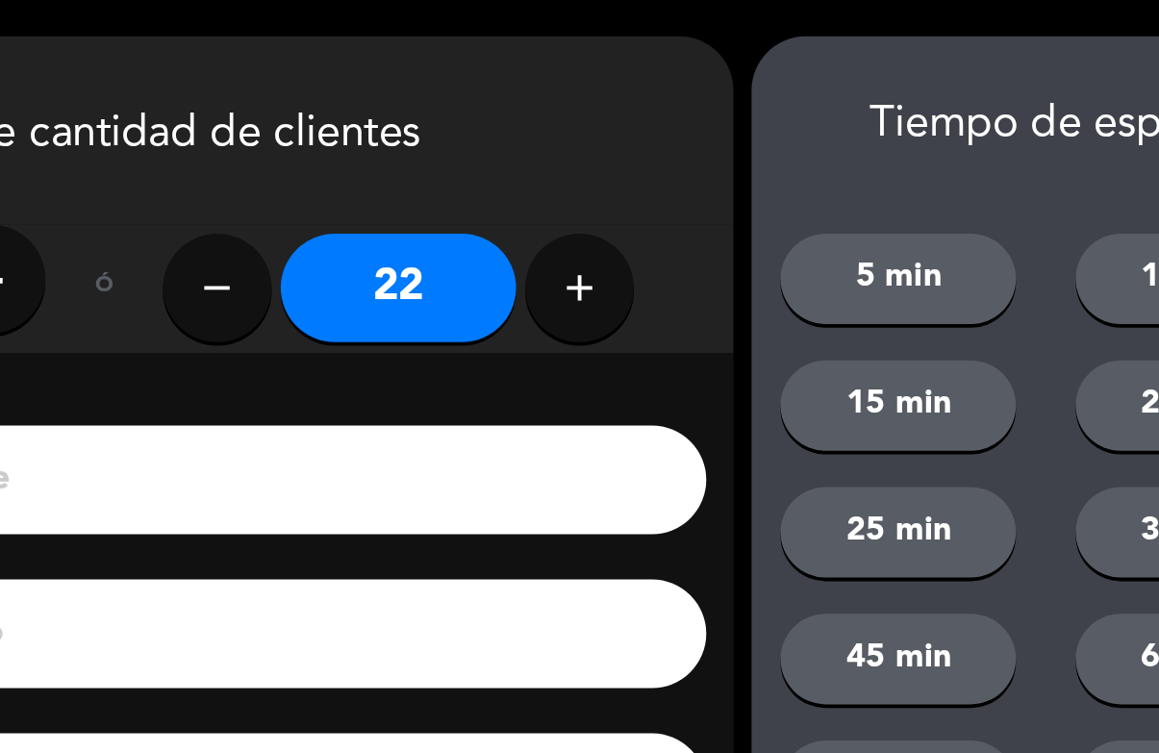
click at [638, 153] on icon "add" at bounding box center [649, 152] width 23 height 23
click at [445, 154] on icon "remove" at bounding box center [456, 152] width 23 height 23
type input "22"
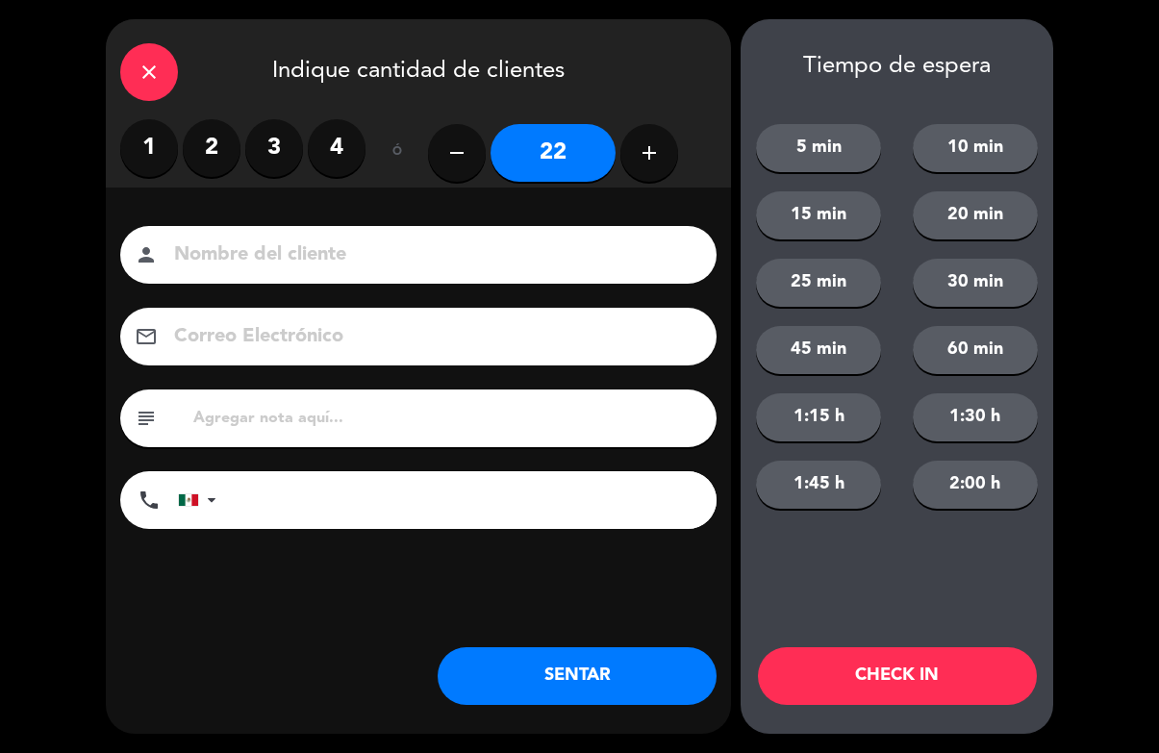
click at [905, 674] on button "CHECK IN" at bounding box center [897, 676] width 279 height 58
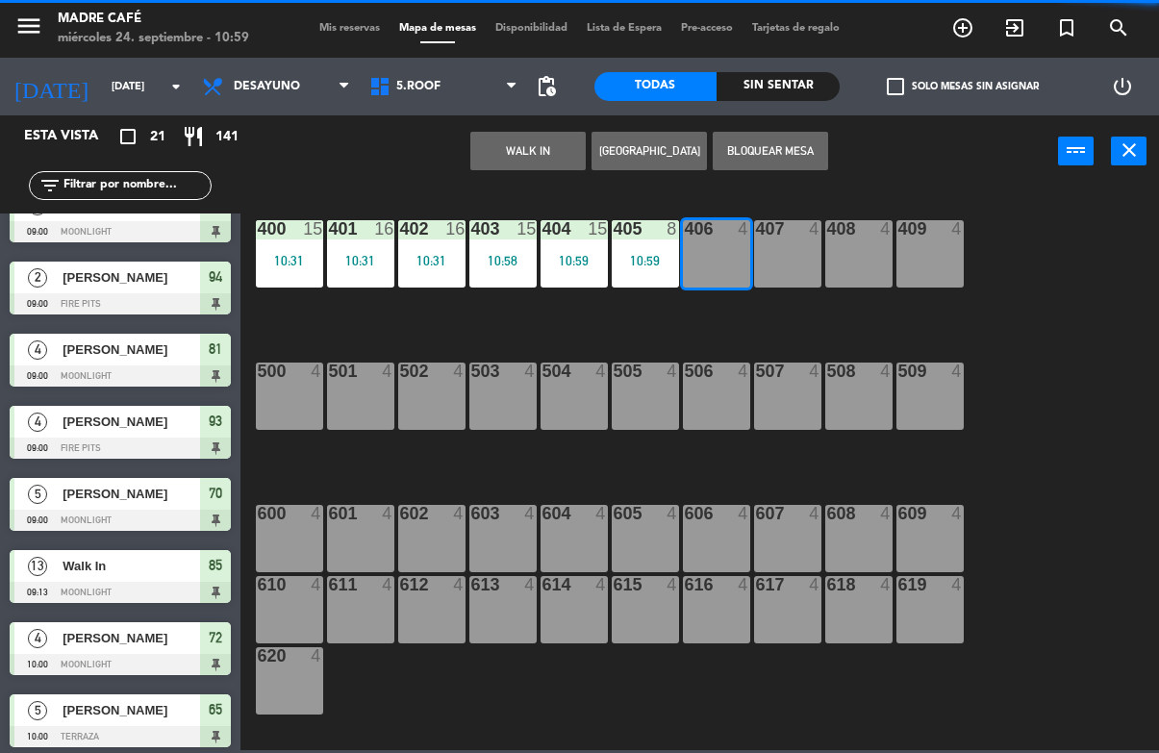
scroll to position [0, 0]
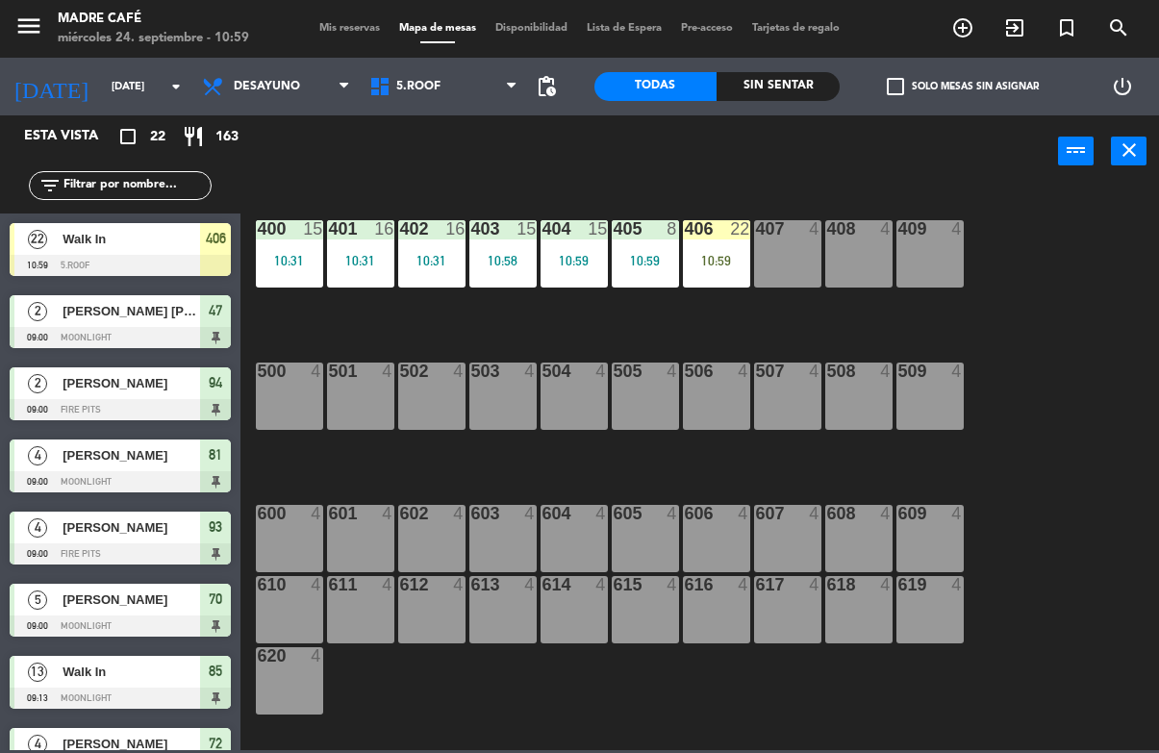
click at [791, 261] on div "407 4" at bounding box center [787, 253] width 67 height 67
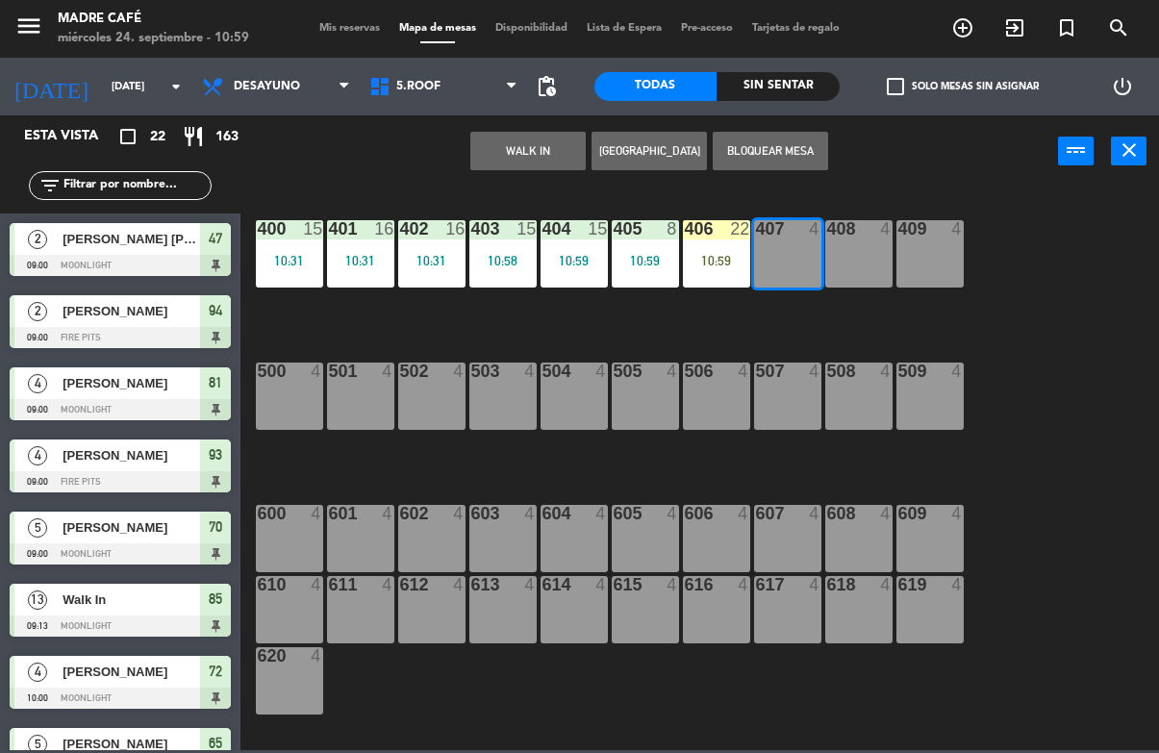
click at [524, 139] on button "WALK IN" at bounding box center [527, 151] width 115 height 38
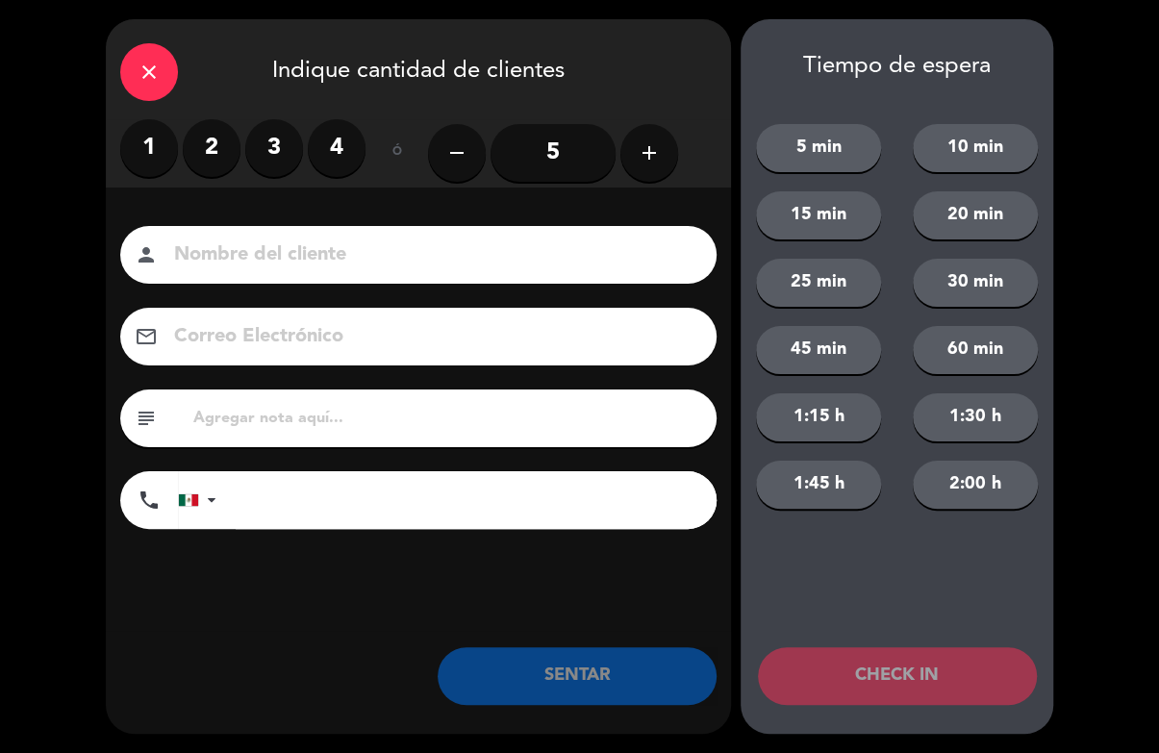
click at [529, 139] on input "5" at bounding box center [553, 153] width 125 height 58
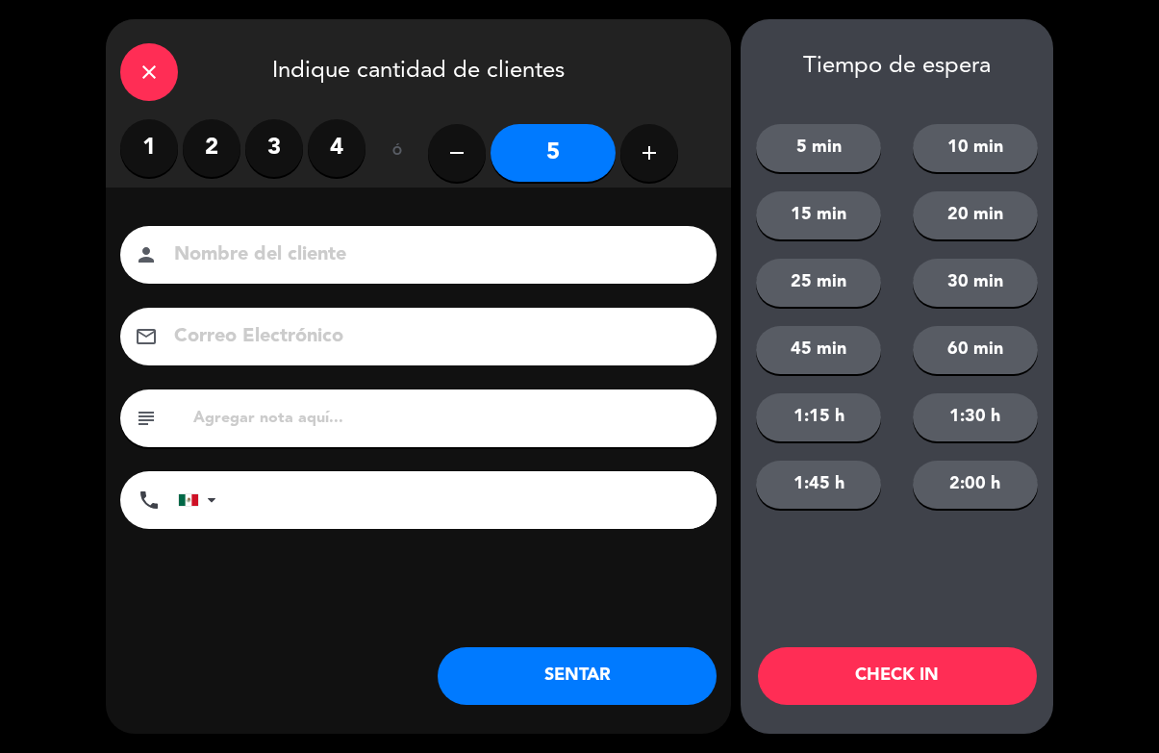
click at [916, 685] on button "CHECK IN" at bounding box center [897, 676] width 279 height 58
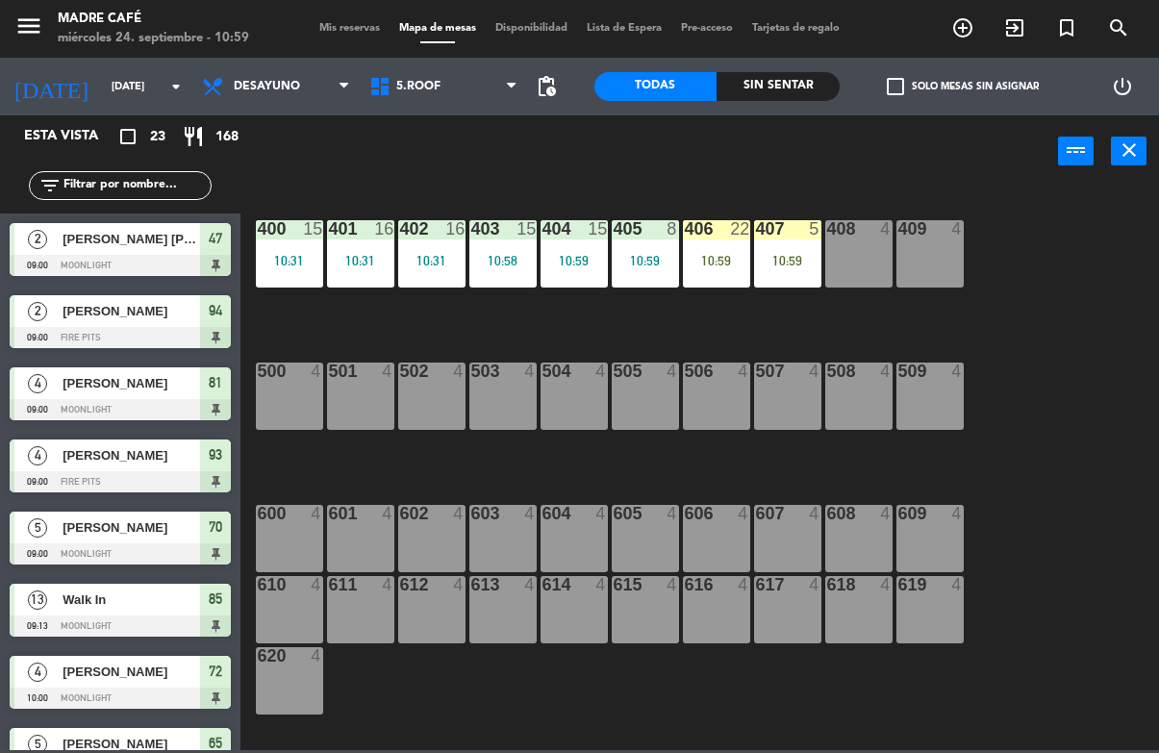
click at [778, 267] on div "10:59" at bounding box center [787, 260] width 67 height 13
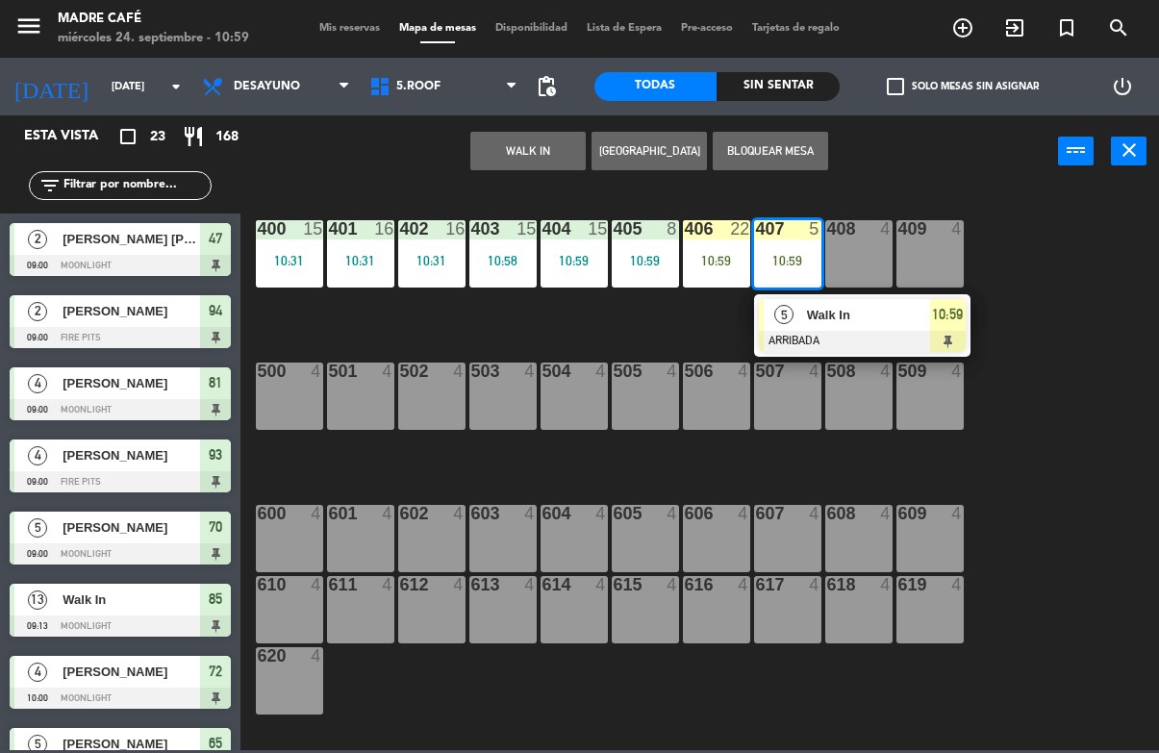
click at [922, 318] on span "Walk In" at bounding box center [868, 315] width 123 height 20
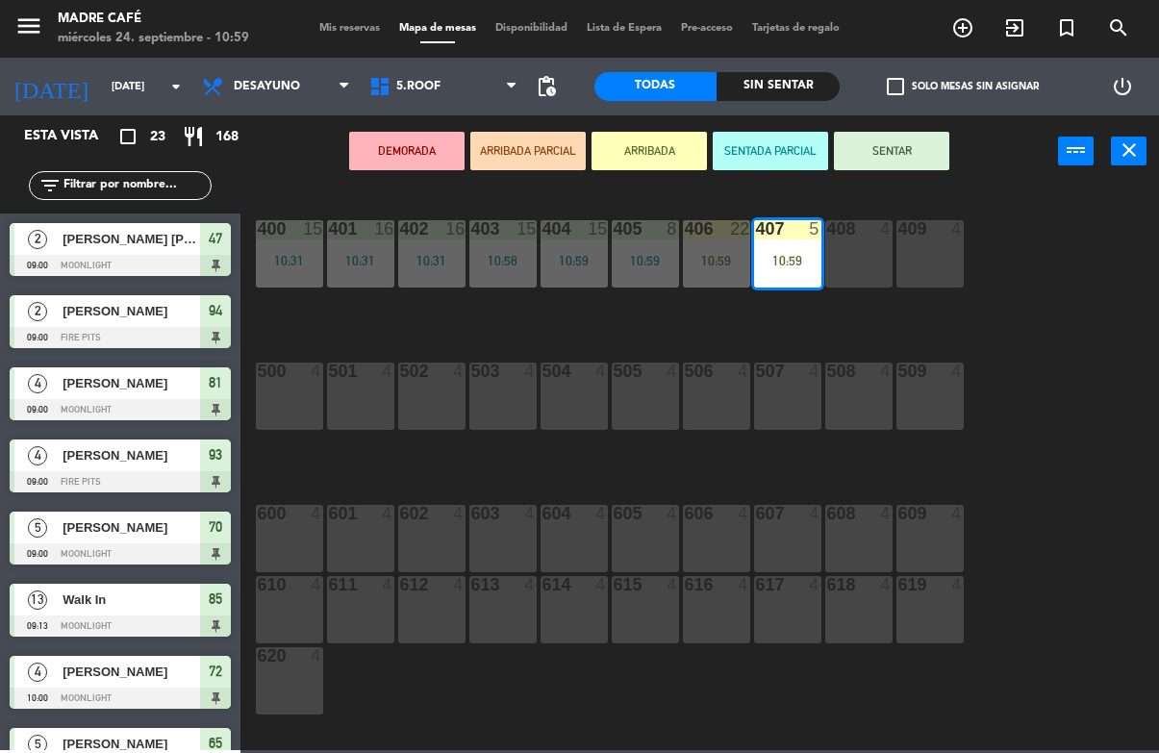
click at [894, 143] on button "SENTAR" at bounding box center [891, 151] width 115 height 38
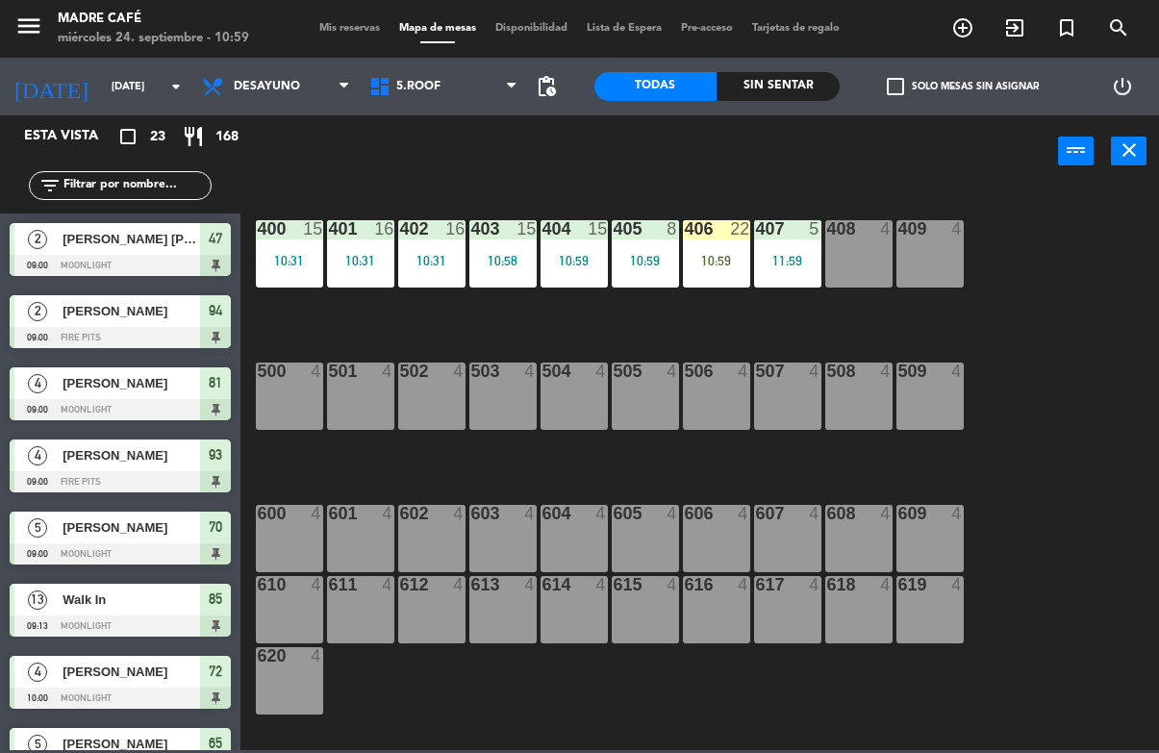
scroll to position [84, 0]
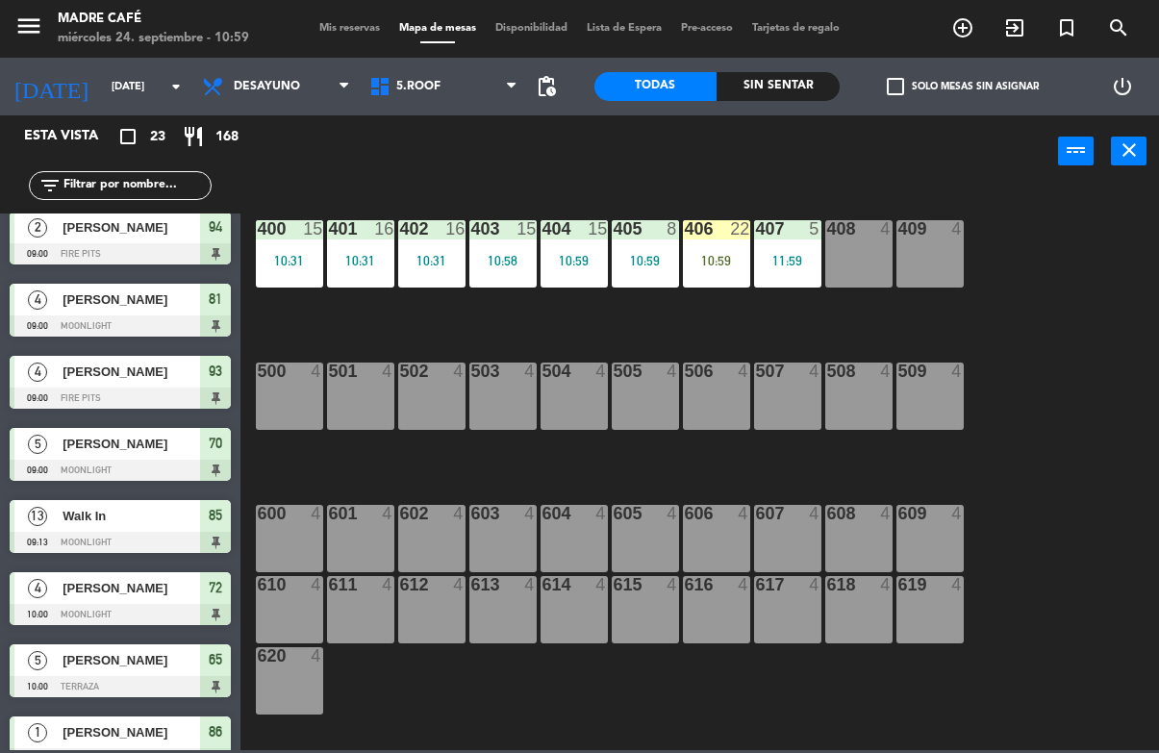
click at [1023, 274] on div "400 15 10:31 401 16 10:31 402 16 10:31 403 15 10:58 404 15 10:59 405 8 10:59 40…" at bounding box center [705, 468] width 907 height 565
click at [1098, 329] on div "400 15 10:31 401 16 10:31 402 16 10:31 403 15 10:58 404 15 10:59 405 8 10:59 40…" at bounding box center [705, 468] width 907 height 565
click at [725, 261] on div "10:59" at bounding box center [716, 260] width 67 height 13
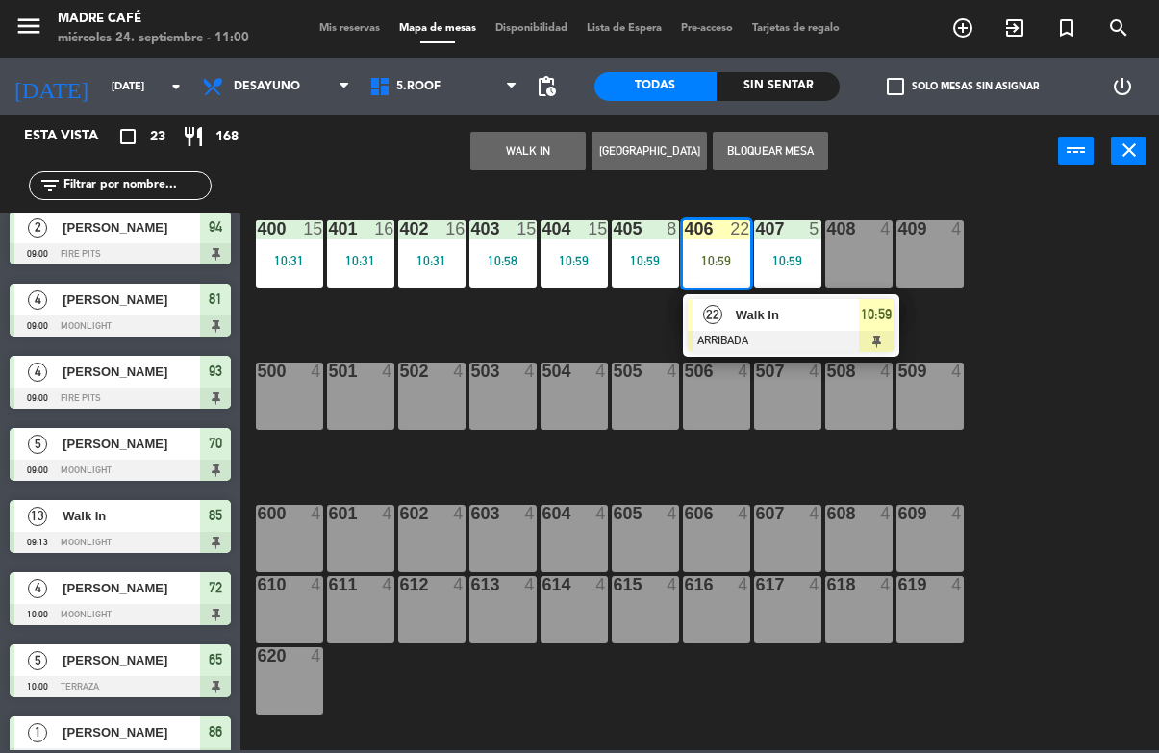
click at [842, 315] on span "Walk In" at bounding box center [797, 315] width 123 height 20
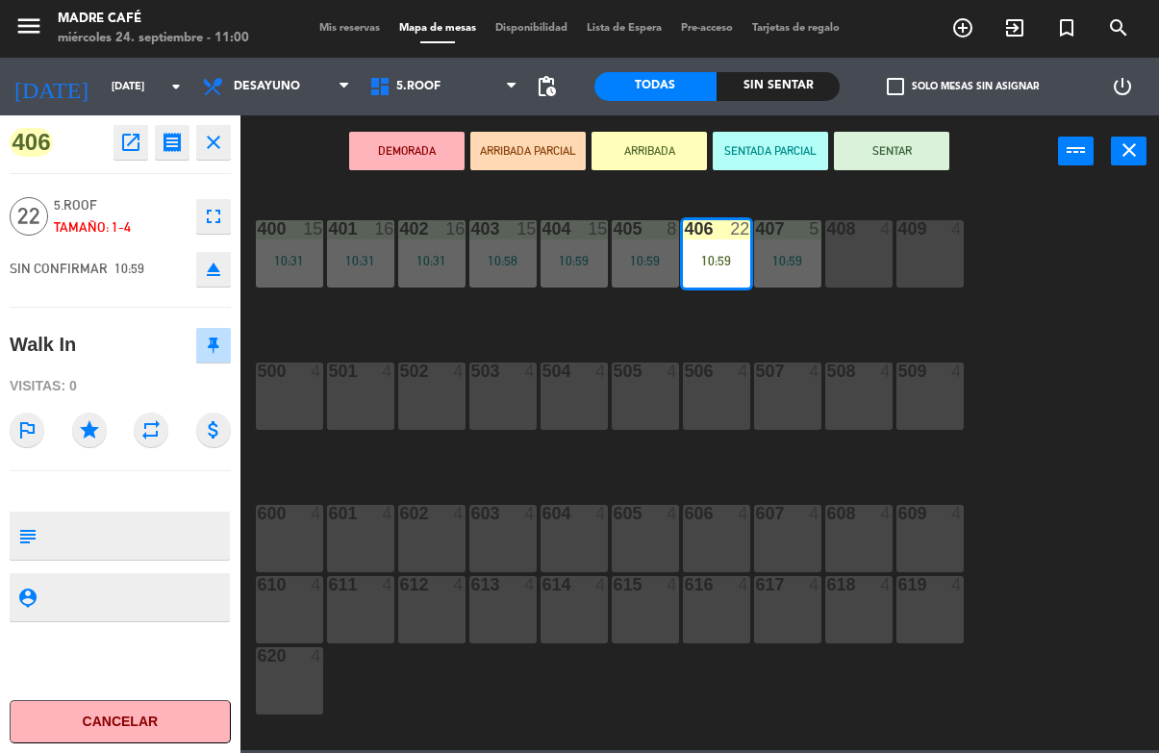
click at [909, 152] on button "SENTAR" at bounding box center [891, 151] width 115 height 38
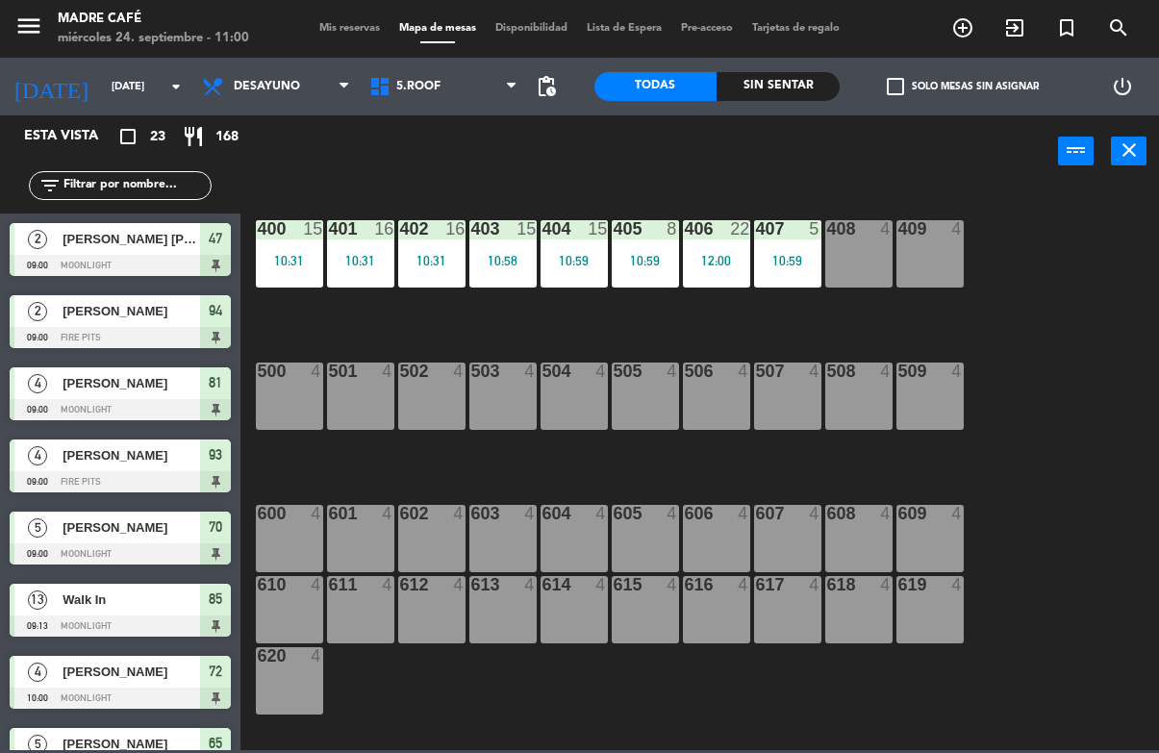
scroll to position [0, 0]
click at [1064, 244] on div "400 15 10:31 401 16 10:31 402 16 10:31 403 15 10:58 404 15 10:59 405 8 10:59 40…" at bounding box center [705, 468] width 907 height 565
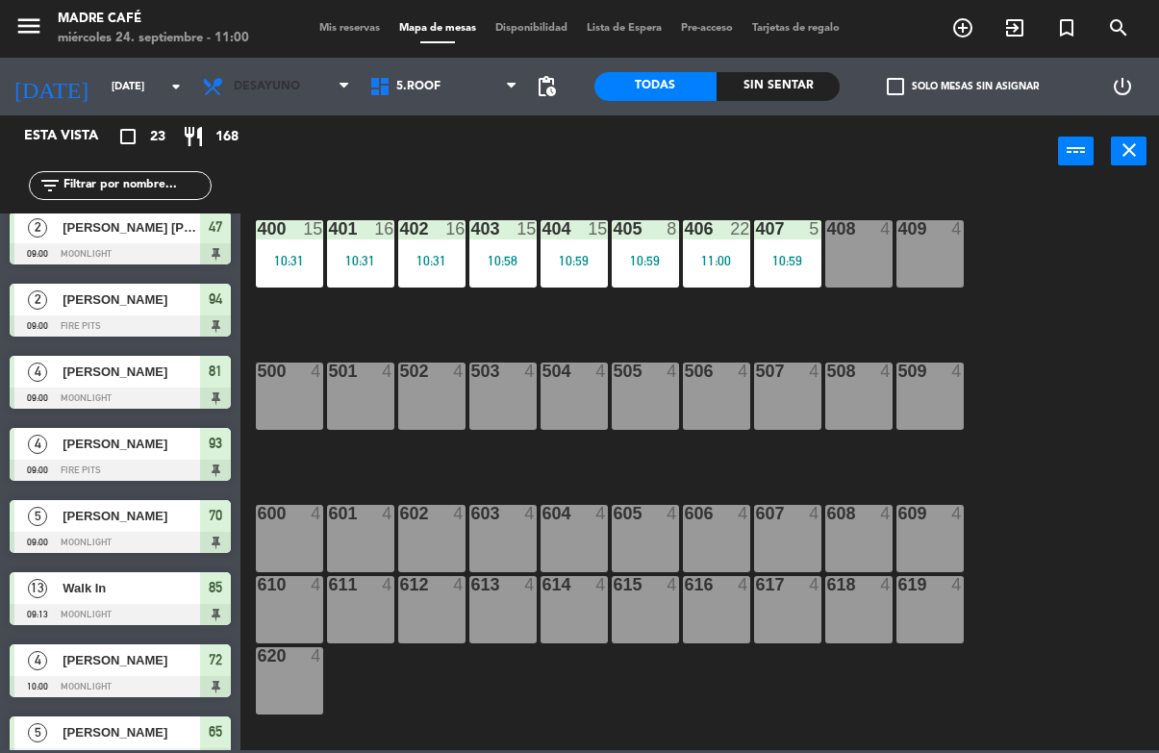
click at [262, 104] on span "Desayuno" at bounding box center [275, 86] width 167 height 42
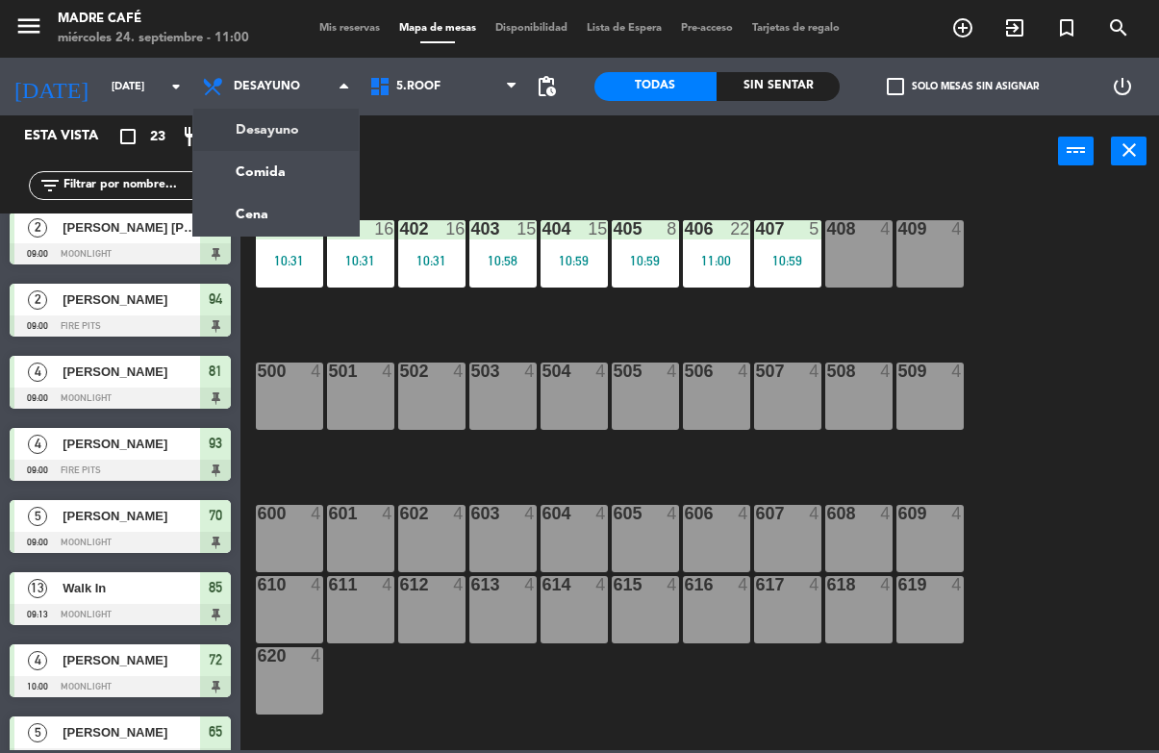
click at [976, 12] on span "add_circle_outline" at bounding box center [963, 28] width 52 height 33
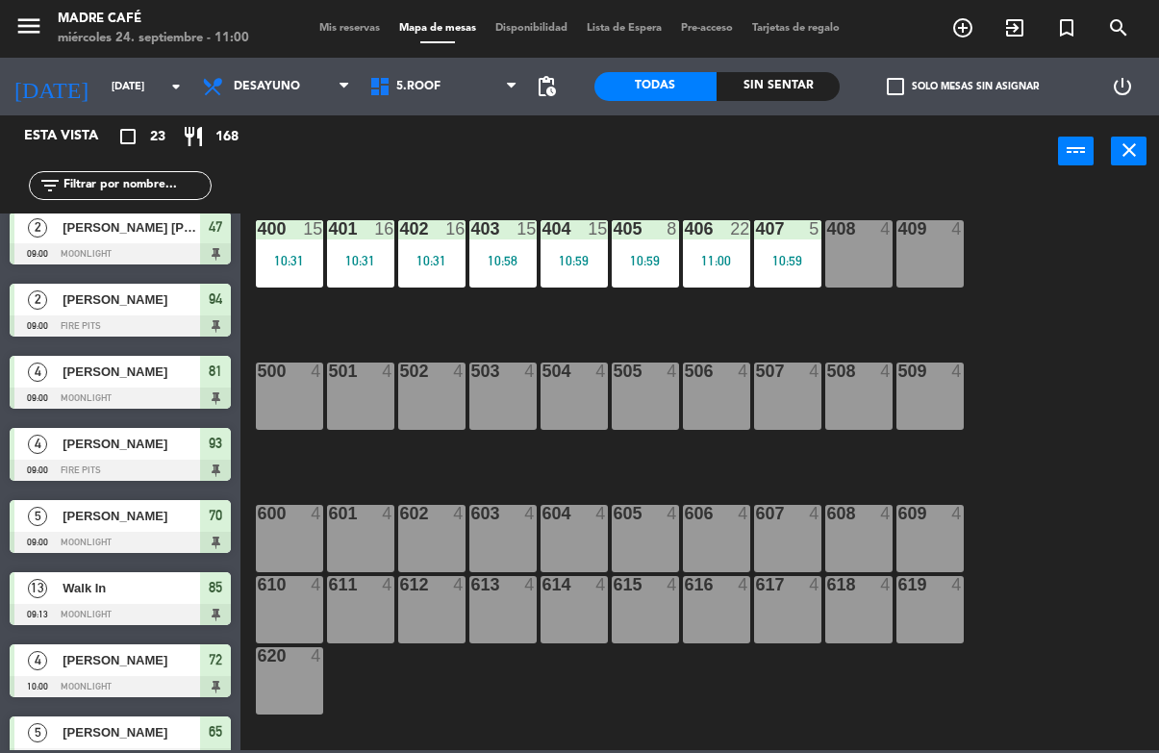
click at [970, 16] on icon "add_circle_outline" at bounding box center [962, 27] width 23 height 23
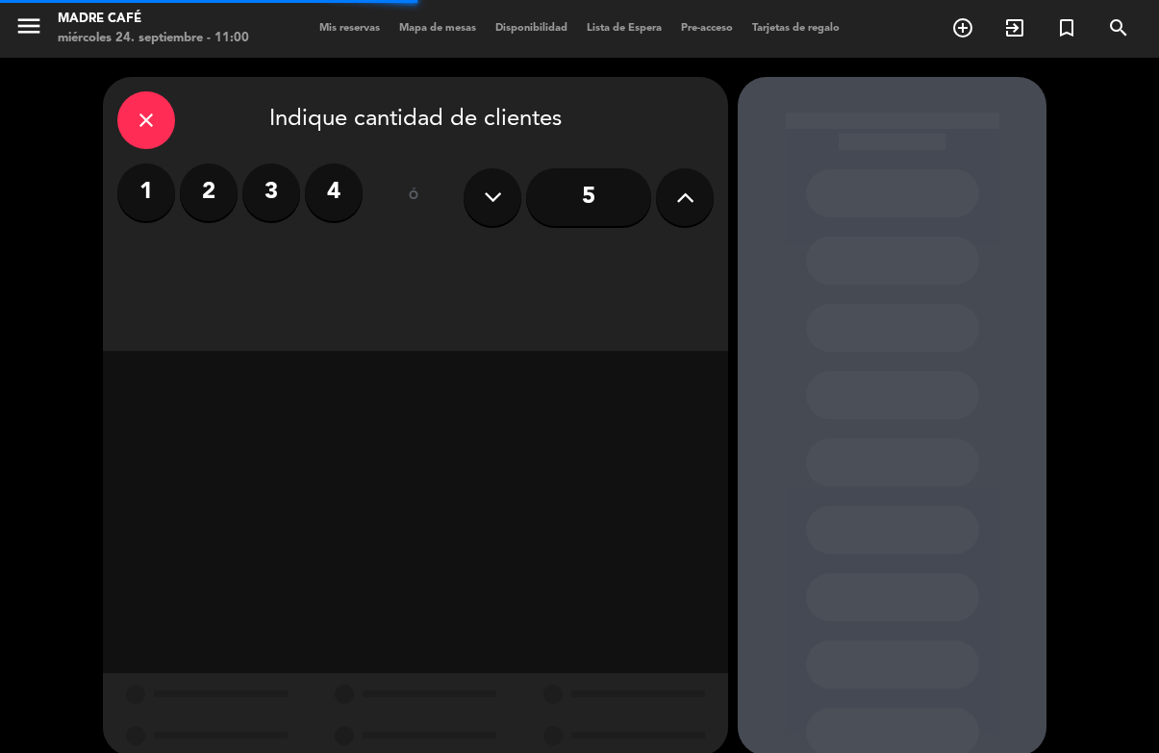
click at [668, 184] on button at bounding box center [685, 197] width 58 height 58
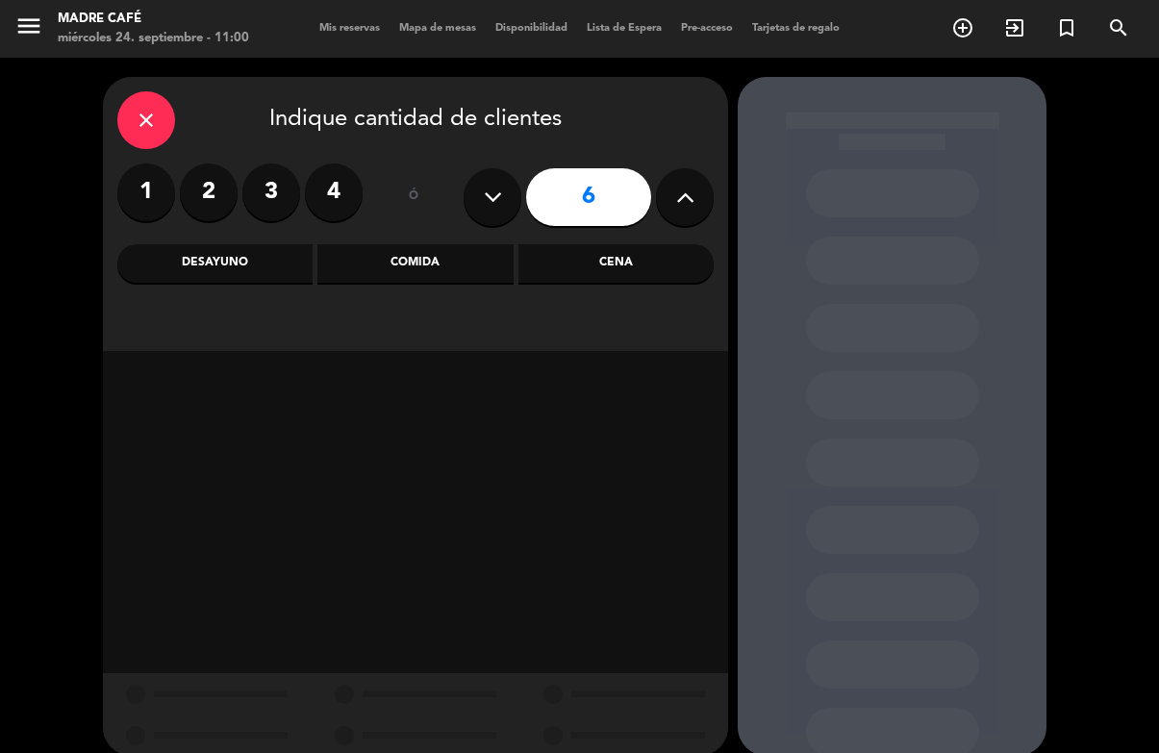
click at [450, 248] on div "Comida" at bounding box center [414, 263] width 195 height 38
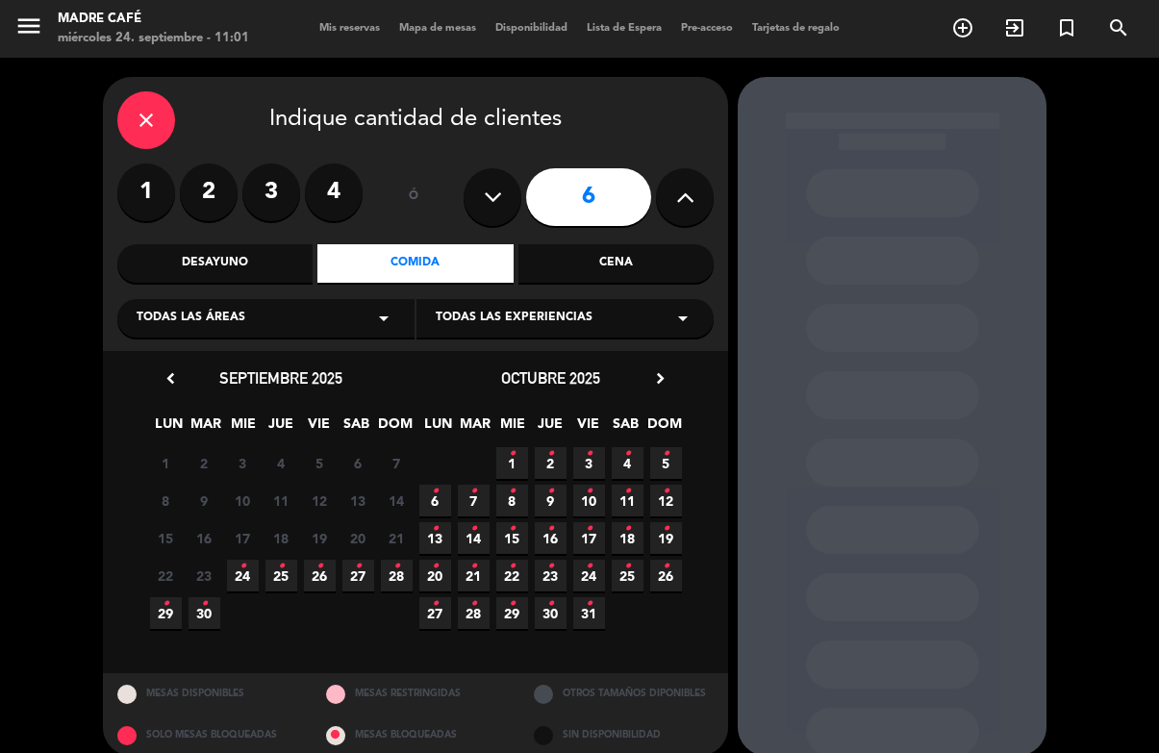
click at [398, 575] on icon "•" at bounding box center [396, 566] width 7 height 31
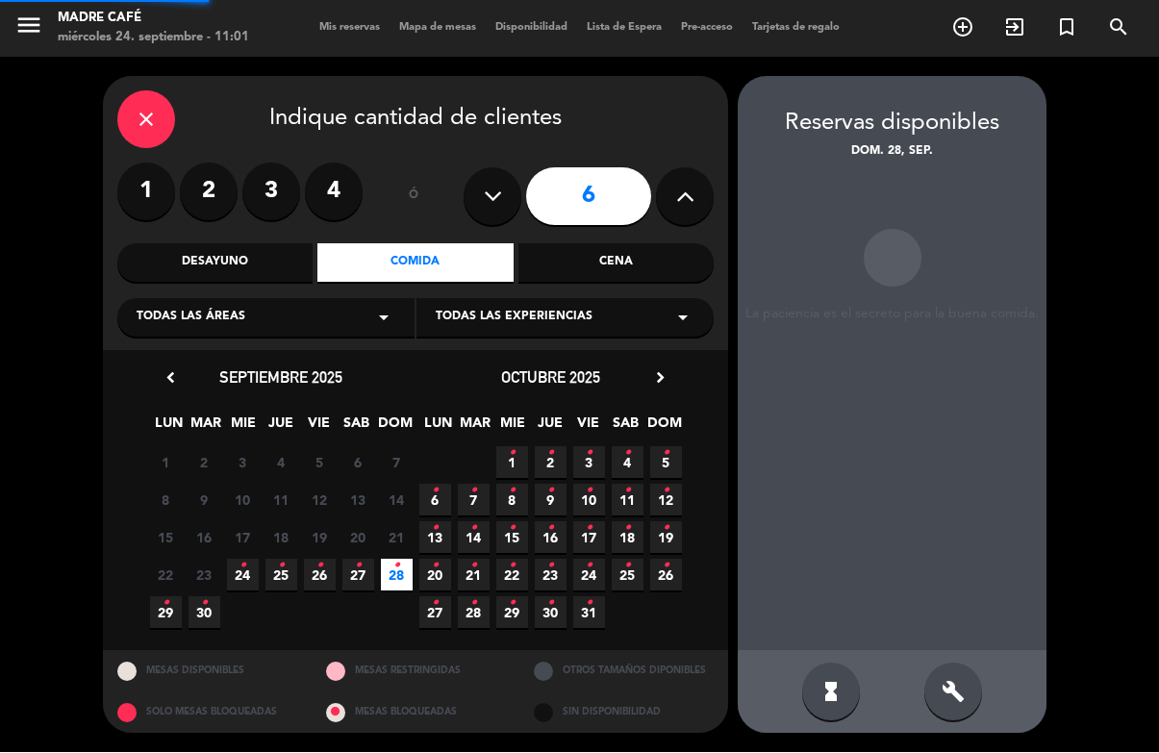
scroll to position [72, 0]
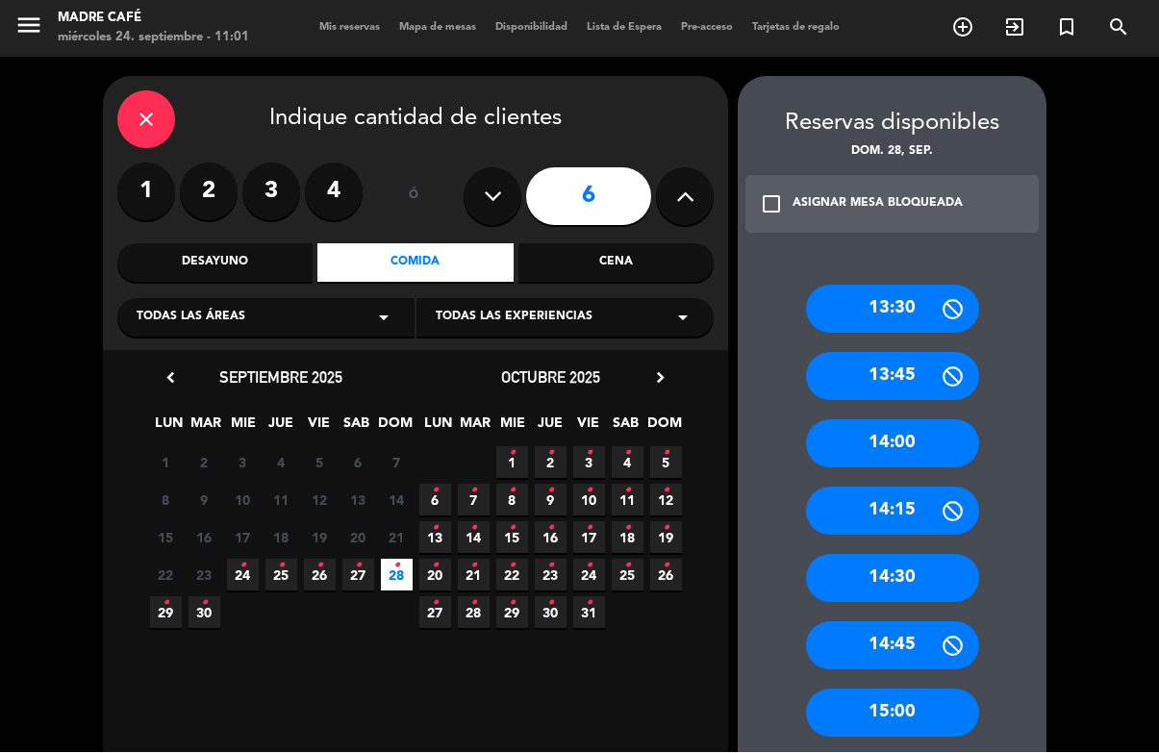
click at [947, 420] on div "14:00" at bounding box center [892, 444] width 173 height 48
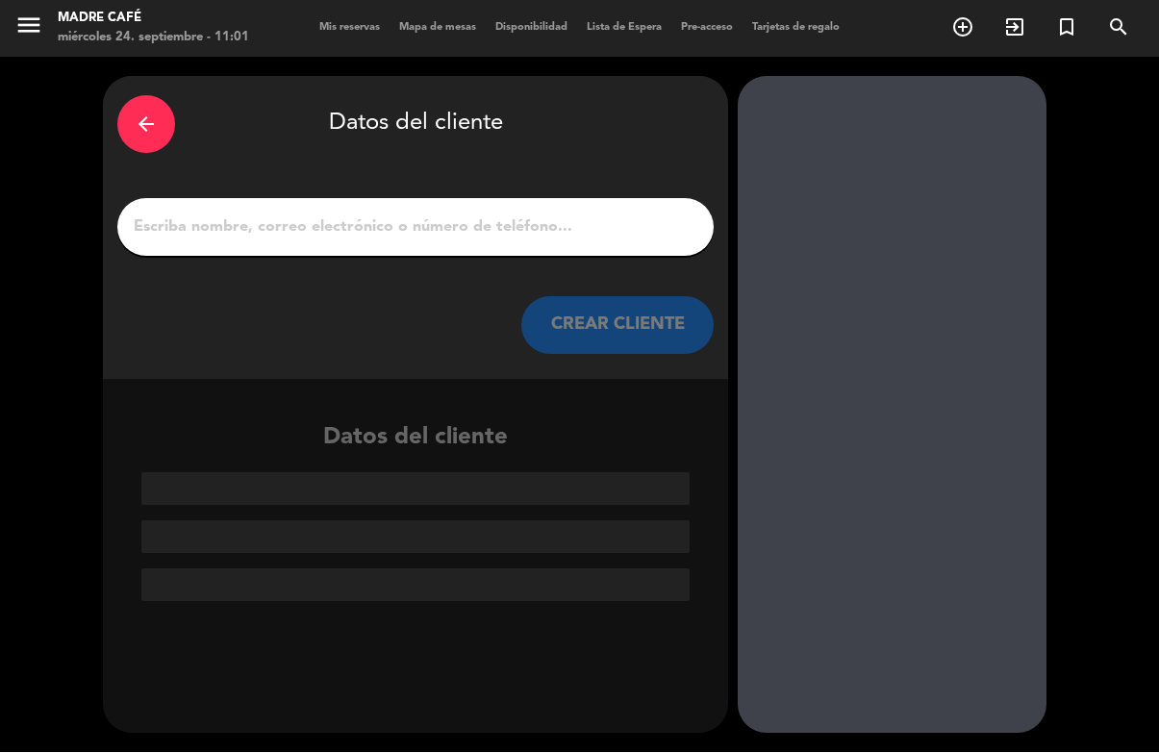
click at [571, 214] on input "1" at bounding box center [416, 227] width 568 height 27
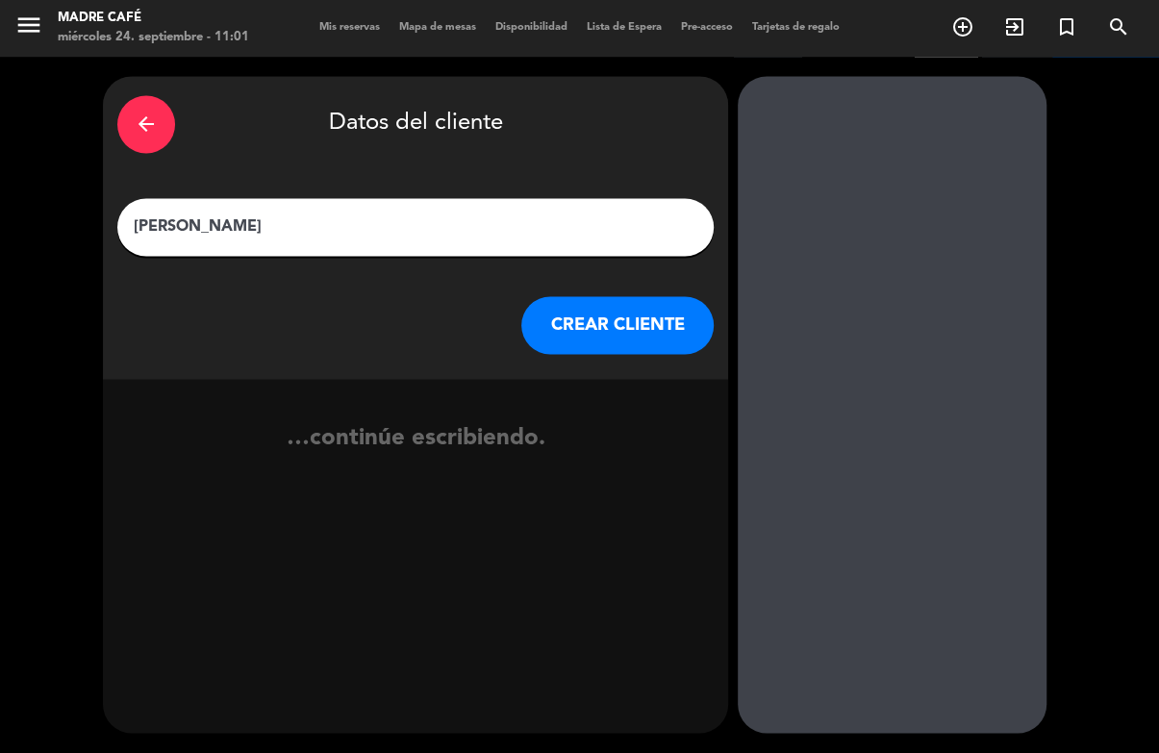
type input "[PERSON_NAME]"
click at [669, 297] on button "CREAR CLIENTE" at bounding box center [617, 326] width 192 height 58
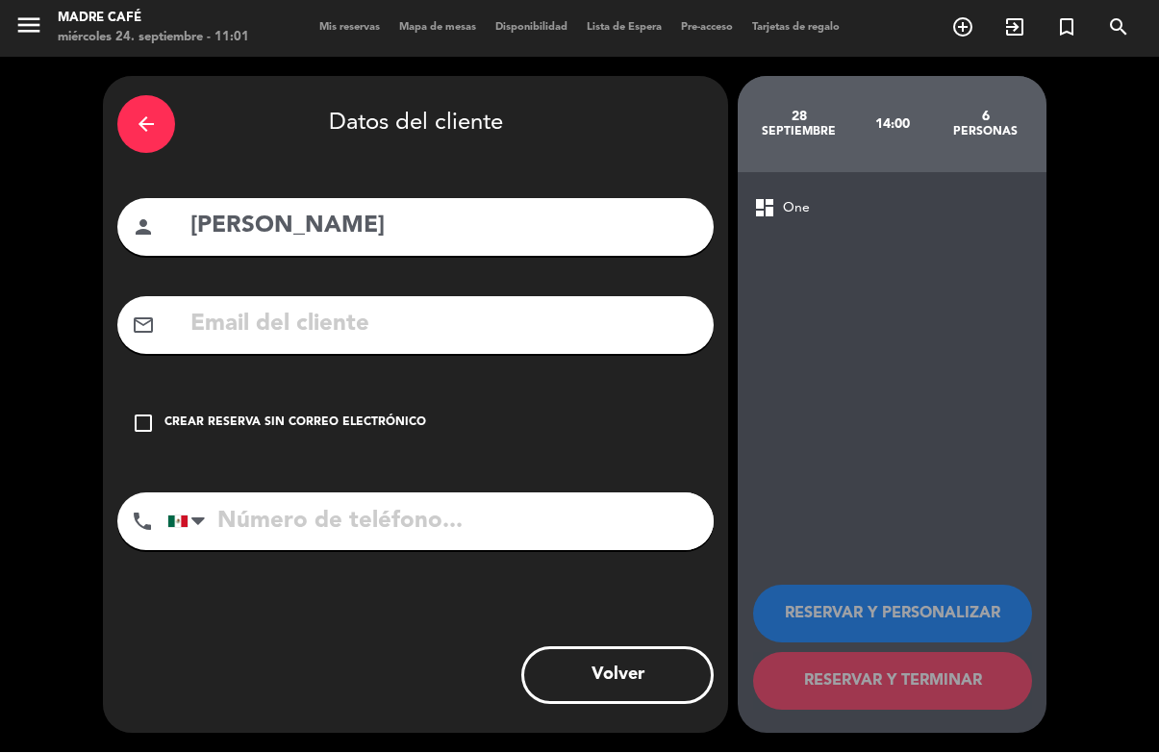
click at [315, 415] on div "Crear reserva sin correo electrónico" at bounding box center [295, 424] width 262 height 19
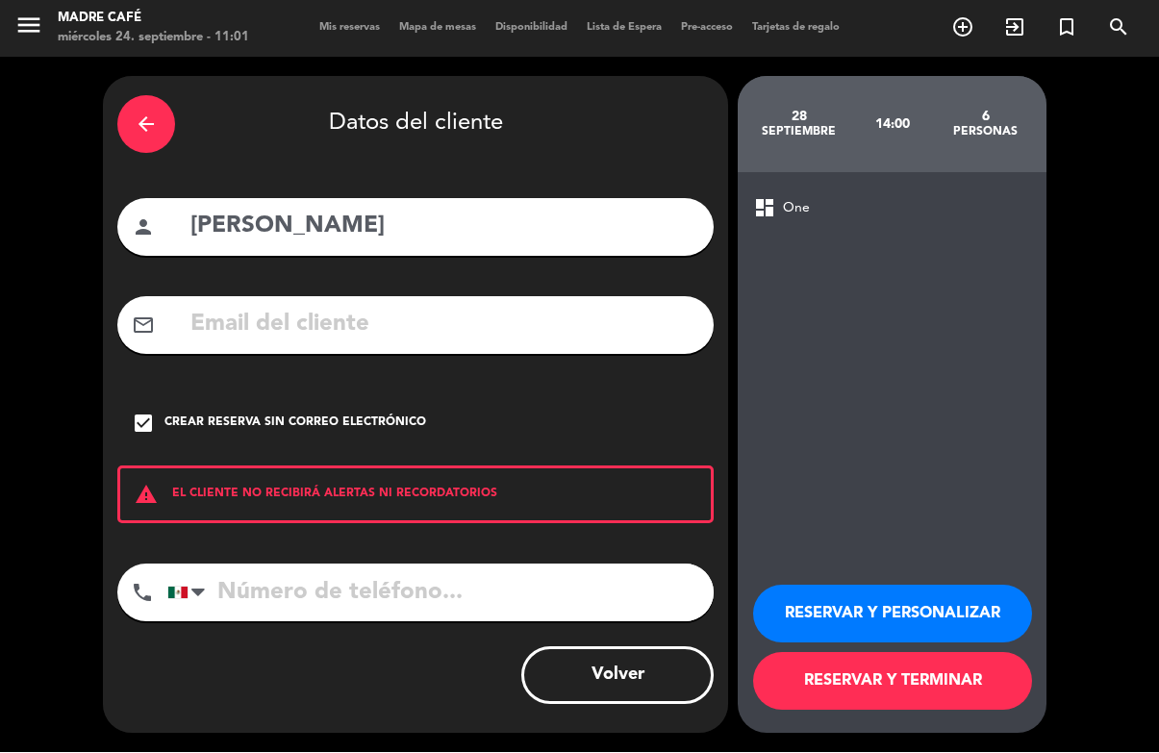
click at [873, 676] on button "RESERVAR Y TERMINAR" at bounding box center [892, 682] width 279 height 58
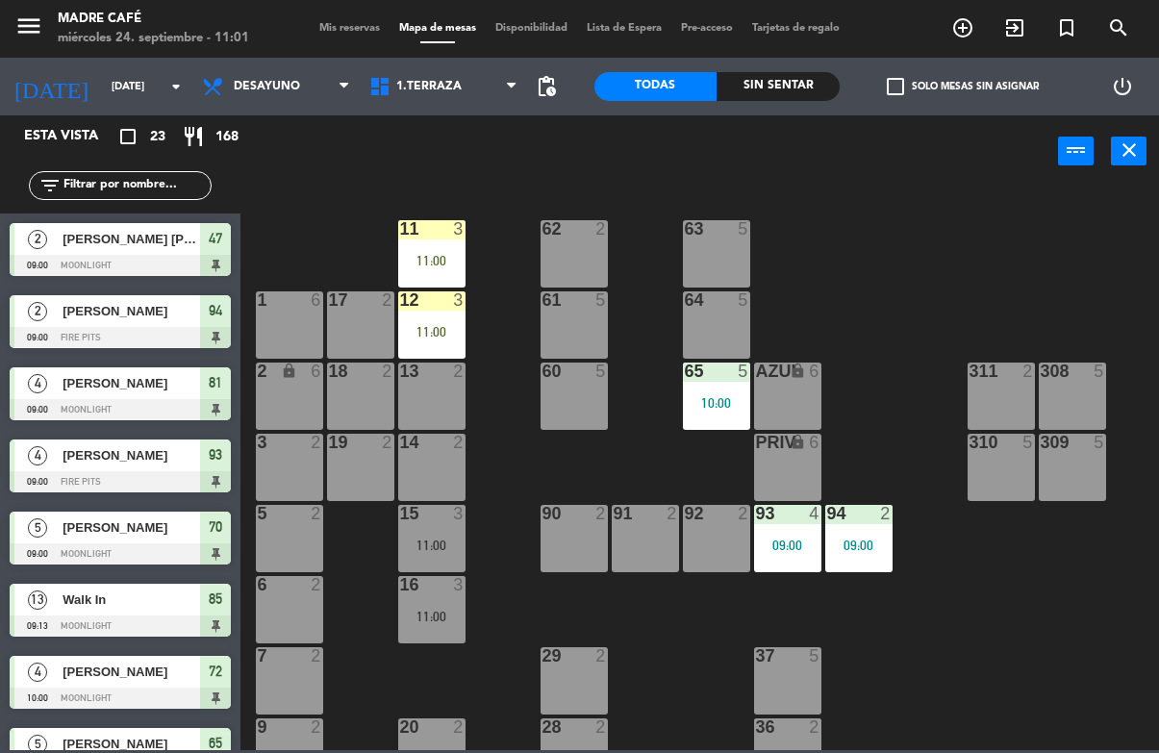
click at [441, 329] on div "11:00" at bounding box center [431, 331] width 67 height 13
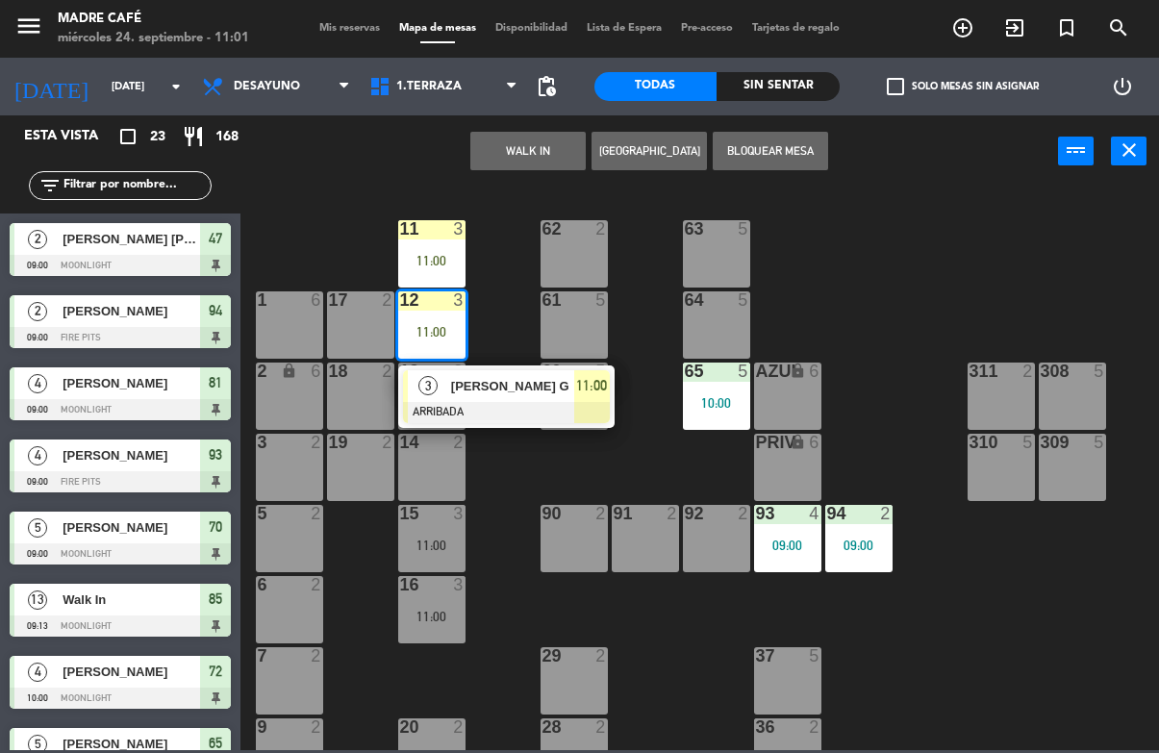
click at [574, 376] on div "11:00" at bounding box center [592, 386] width 36 height 32
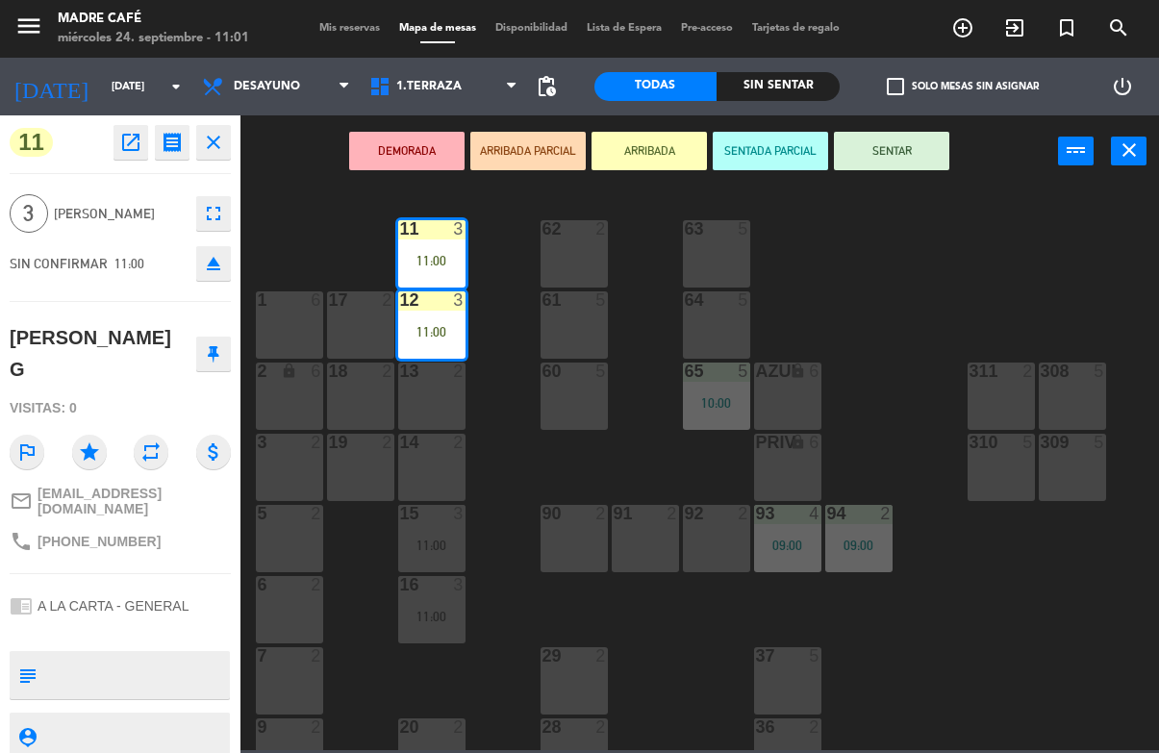
click at [914, 153] on button "SENTAR" at bounding box center [891, 151] width 115 height 38
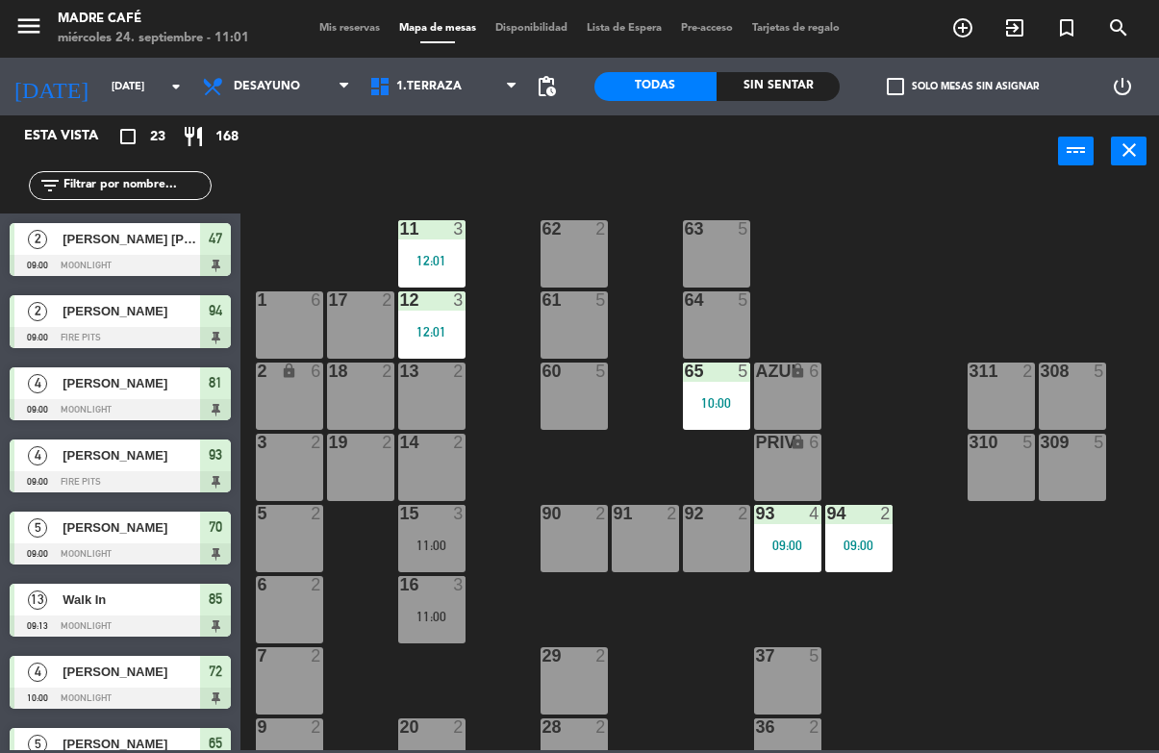
click at [998, 258] on div "11 3 12:01 63 5 62 2 12 3 12:01 1 6 61 5 64 5 17 2 13 2 2 lock 6 60 5 65 5 10:0…" at bounding box center [705, 468] width 907 height 565
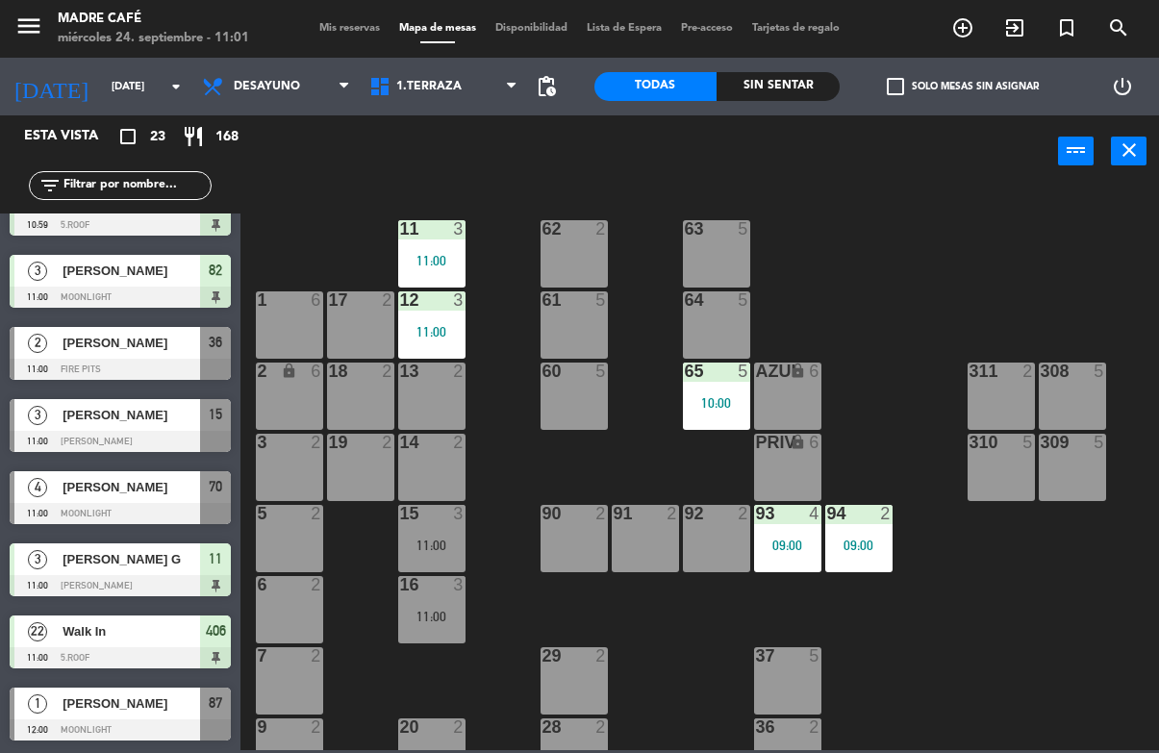
scroll to position [1122, 0]
click at [79, 499] on div "[PERSON_NAME]" at bounding box center [130, 487] width 139 height 32
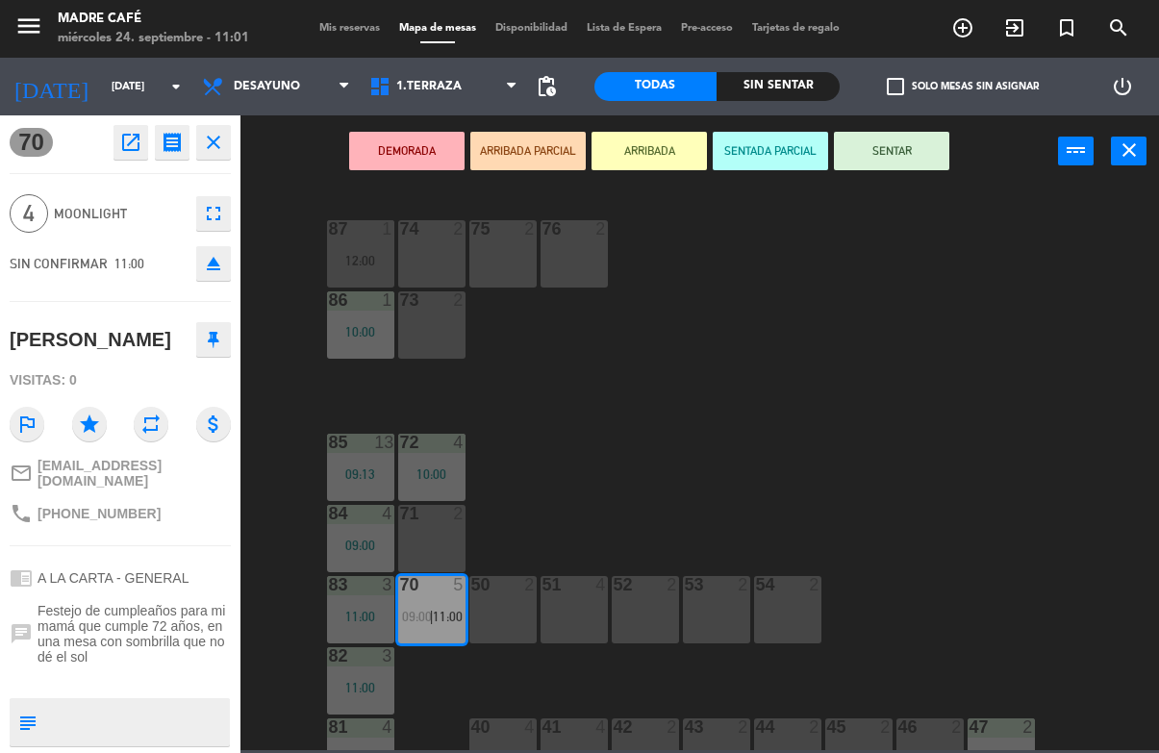
click at [885, 149] on button "SENTAR" at bounding box center [891, 151] width 115 height 38
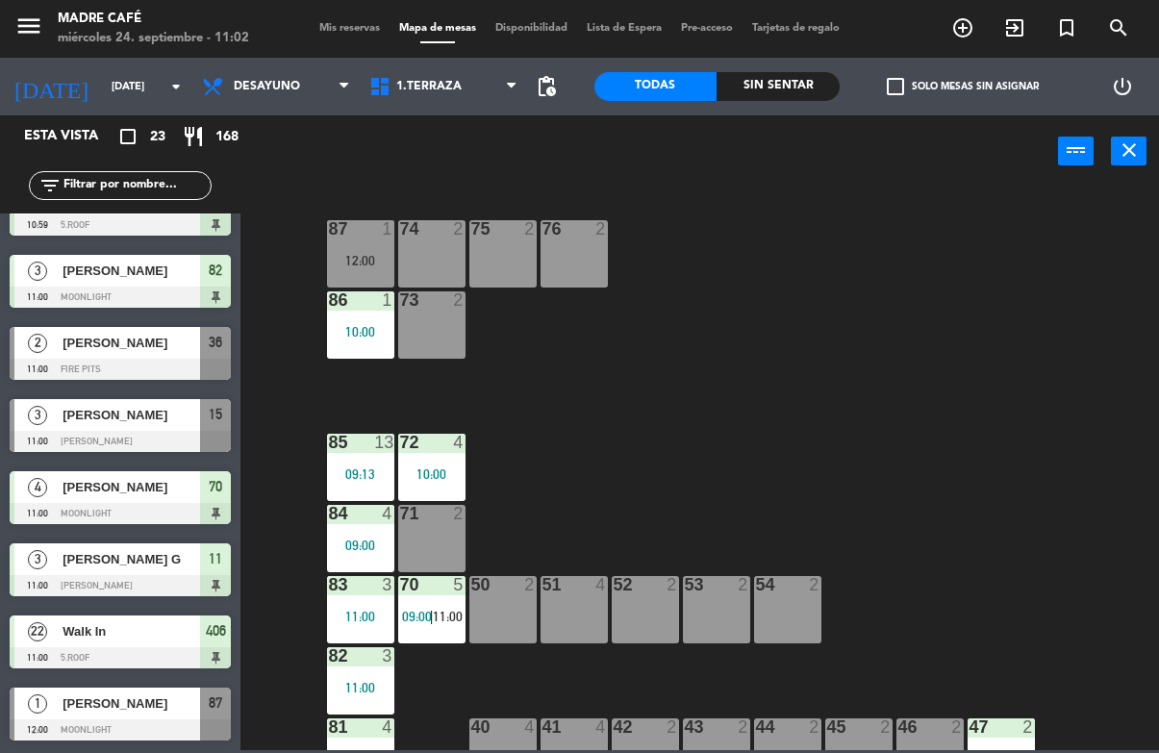
click at [155, 196] on input "text" at bounding box center [136, 185] width 149 height 21
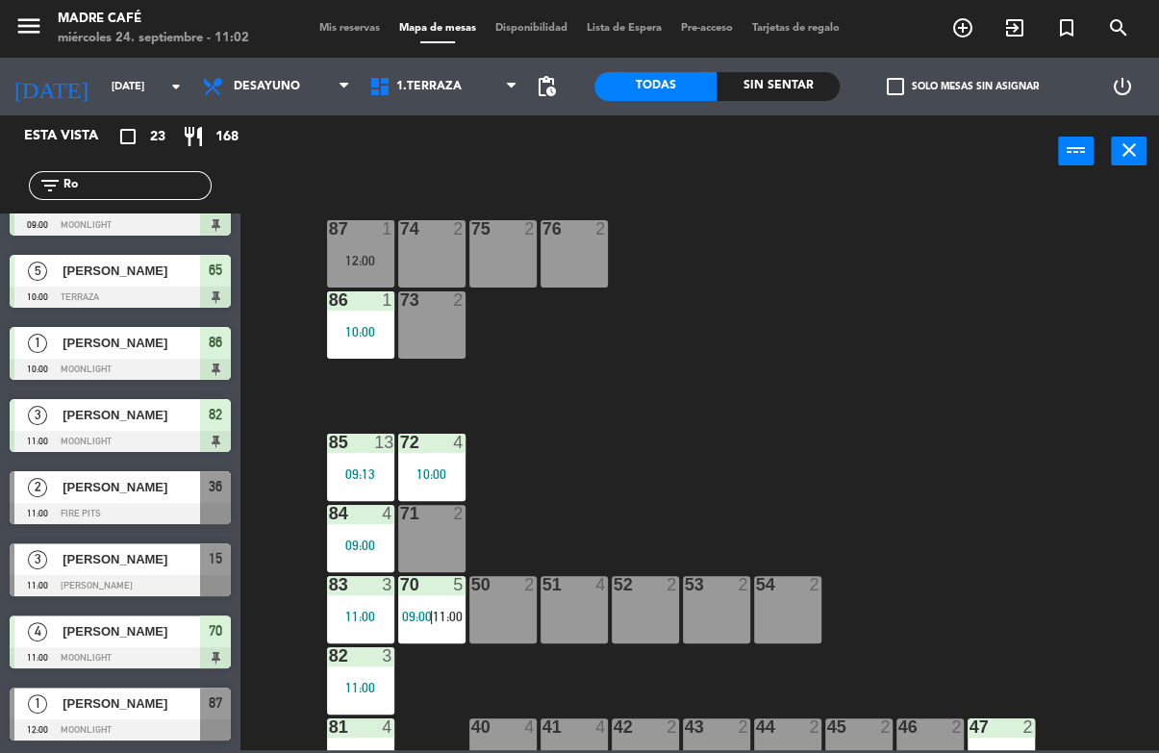
scroll to position [0, 0]
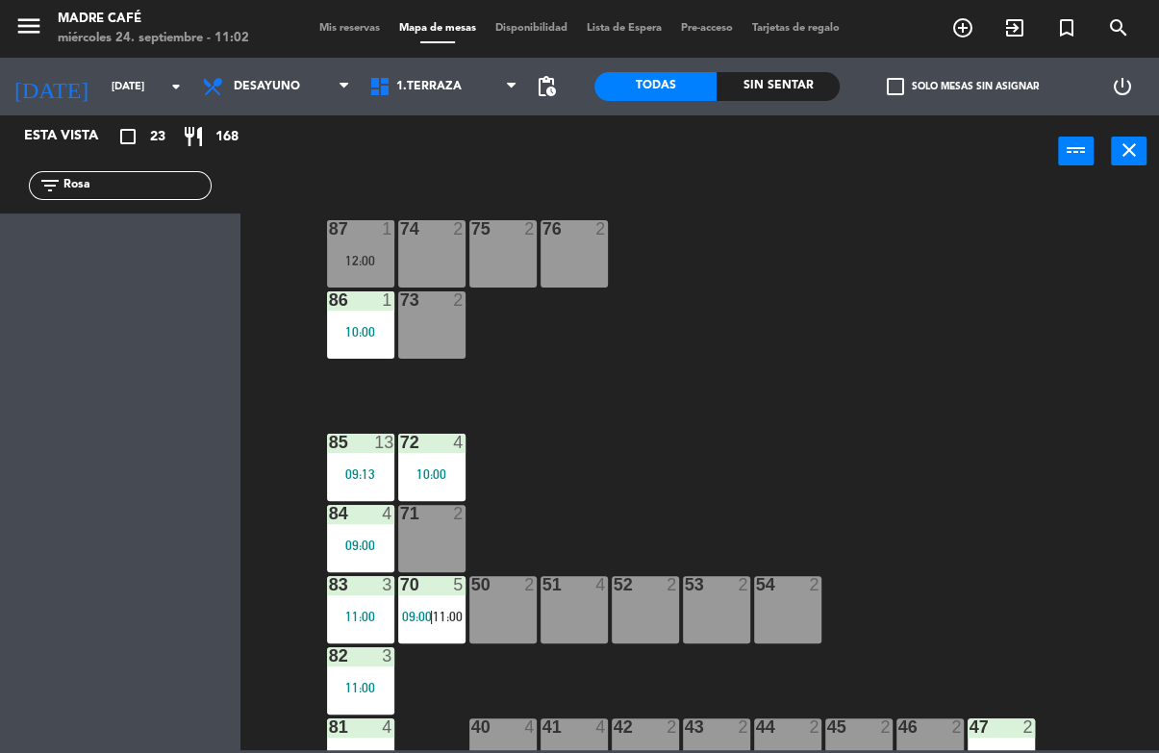
click at [981, 239] on div "87 1 12:00 74 2 75 2 76 2 86 1 10:00 73 2 72 4 10:00 85 13 09:13 71 2 84 4 09:0…" at bounding box center [705, 468] width 907 height 565
click at [184, 192] on input "Rosa" at bounding box center [136, 185] width 149 height 21
type input "R"
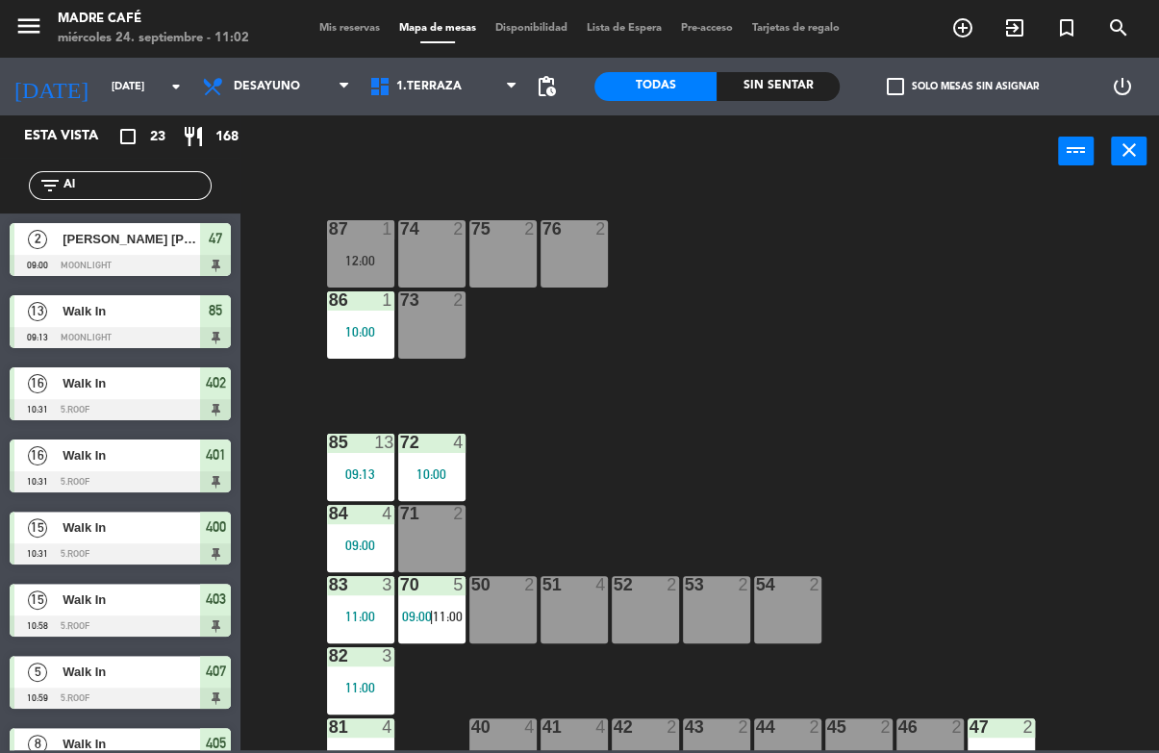
type input "Al"
click at [986, 227] on div "87 1 12:00 74 2 75 2 76 2 86 1 10:00 73 2 72 4 10:00 85 13 09:13 71 2 84 4 09:0…" at bounding box center [705, 468] width 907 height 565
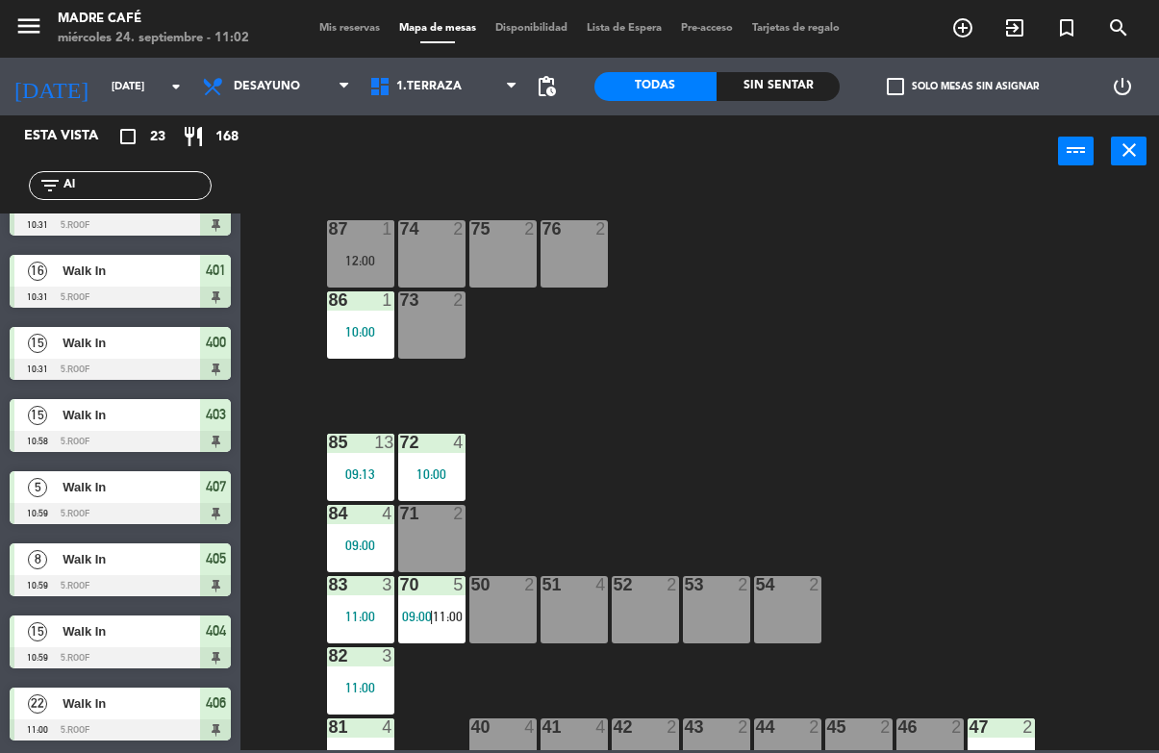
scroll to position [185, 0]
click at [126, 189] on input "Al" at bounding box center [136, 185] width 149 height 21
